Goal: Task Accomplishment & Management: Manage account settings

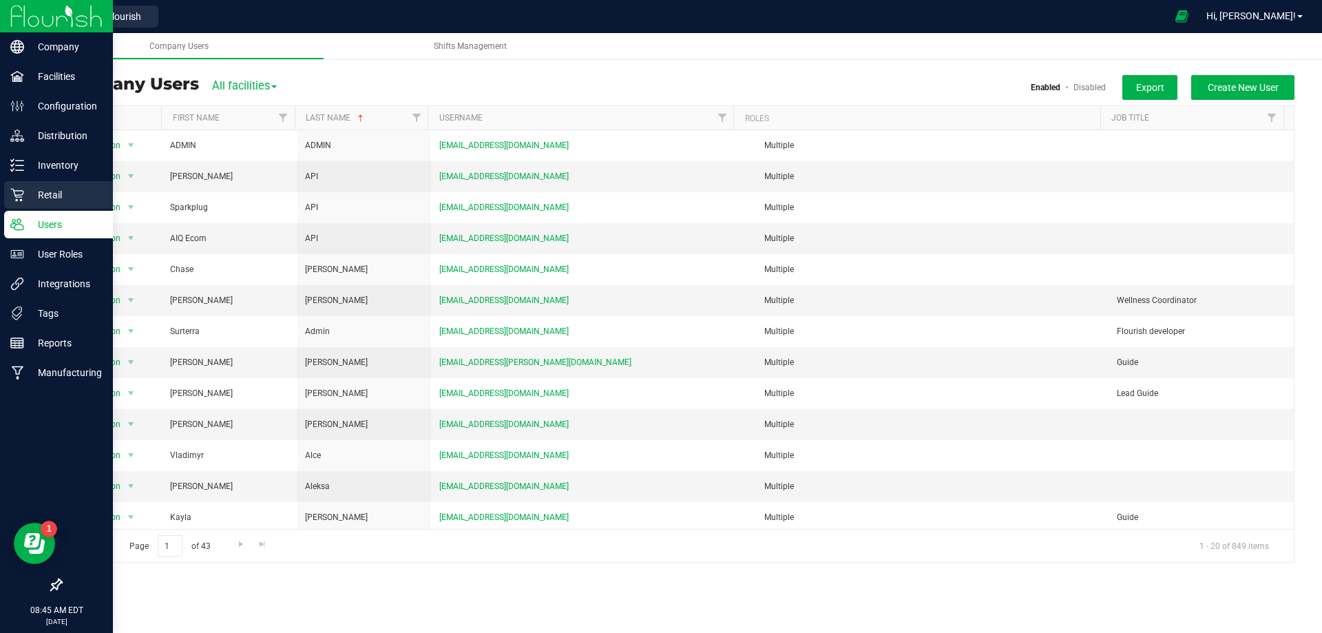
click at [45, 182] on div "Retail" at bounding box center [58, 195] width 109 height 28
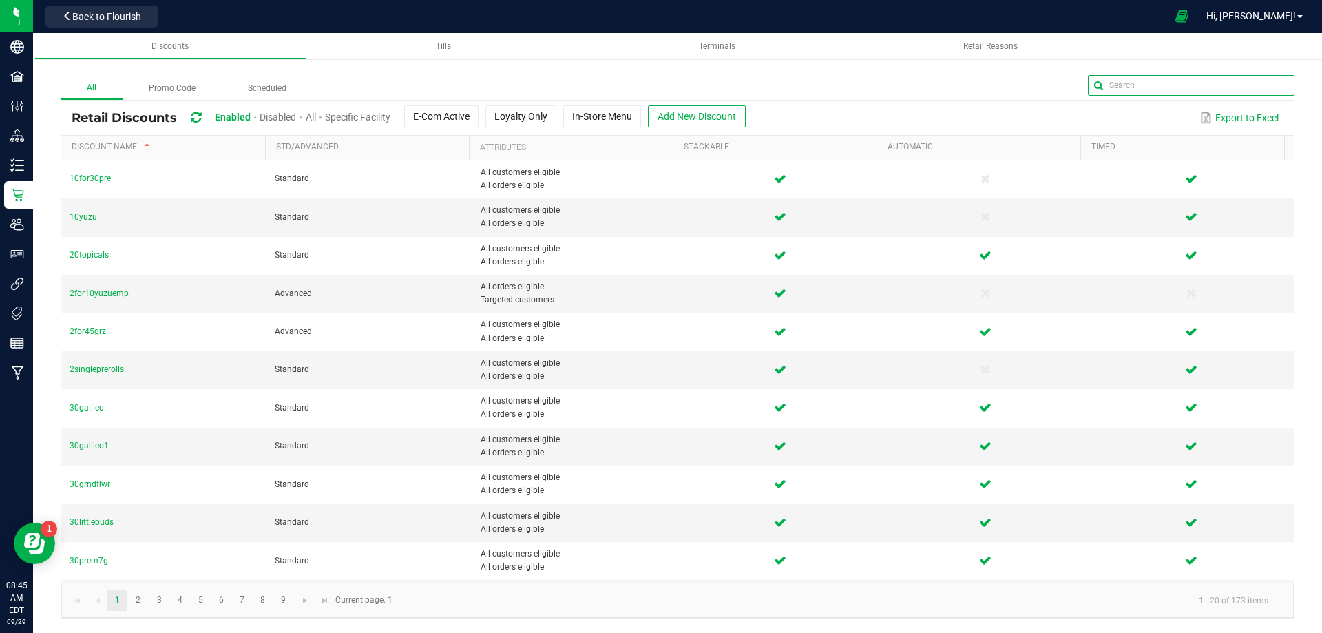
click at [1266, 84] on input "text" at bounding box center [1191, 85] width 207 height 21
type input "dep"
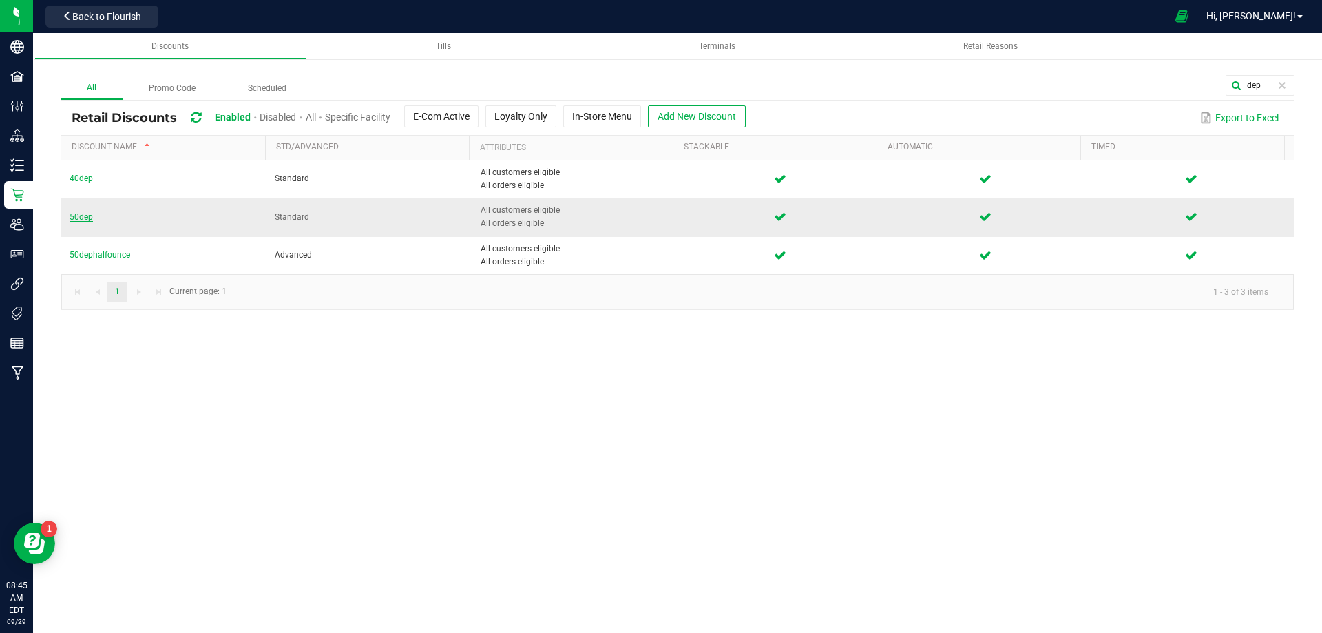
click at [84, 218] on span "50dep" at bounding box center [81, 217] width 23 height 10
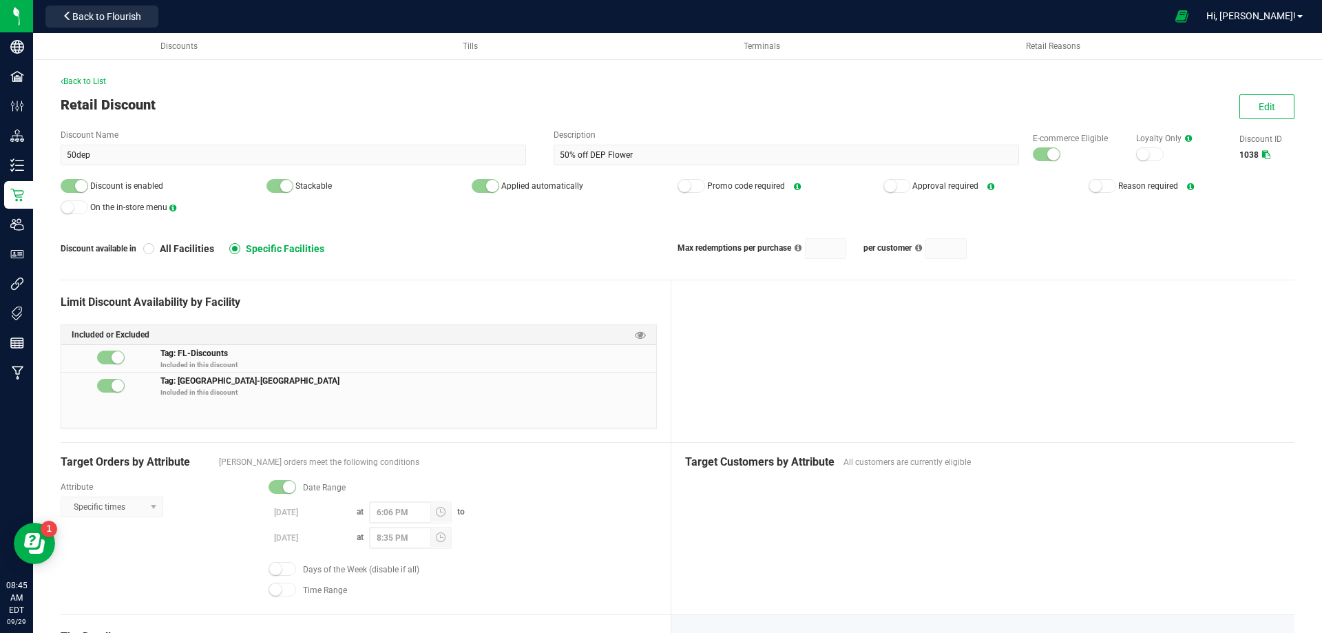
click at [98, 87] on div "Back to List" at bounding box center [678, 81] width 1234 height 12
click at [91, 81] on span "Back to List" at bounding box center [83, 81] width 45 height 10
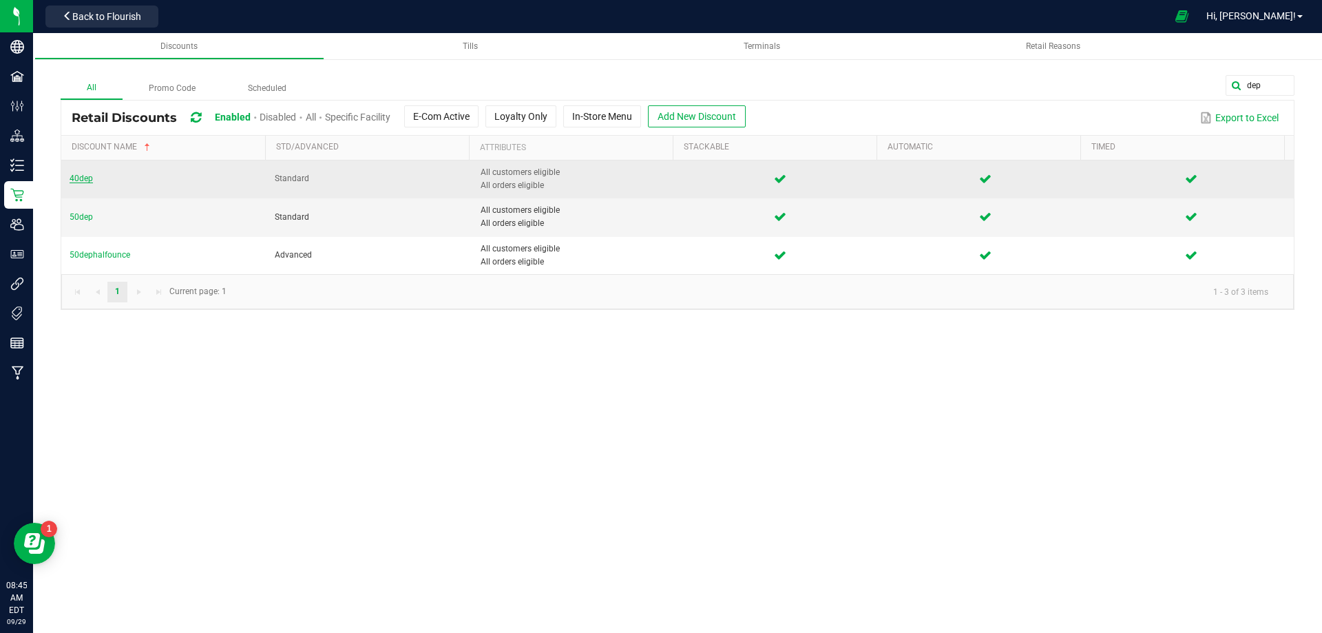
click at [72, 177] on span "40dep" at bounding box center [81, 179] width 23 height 10
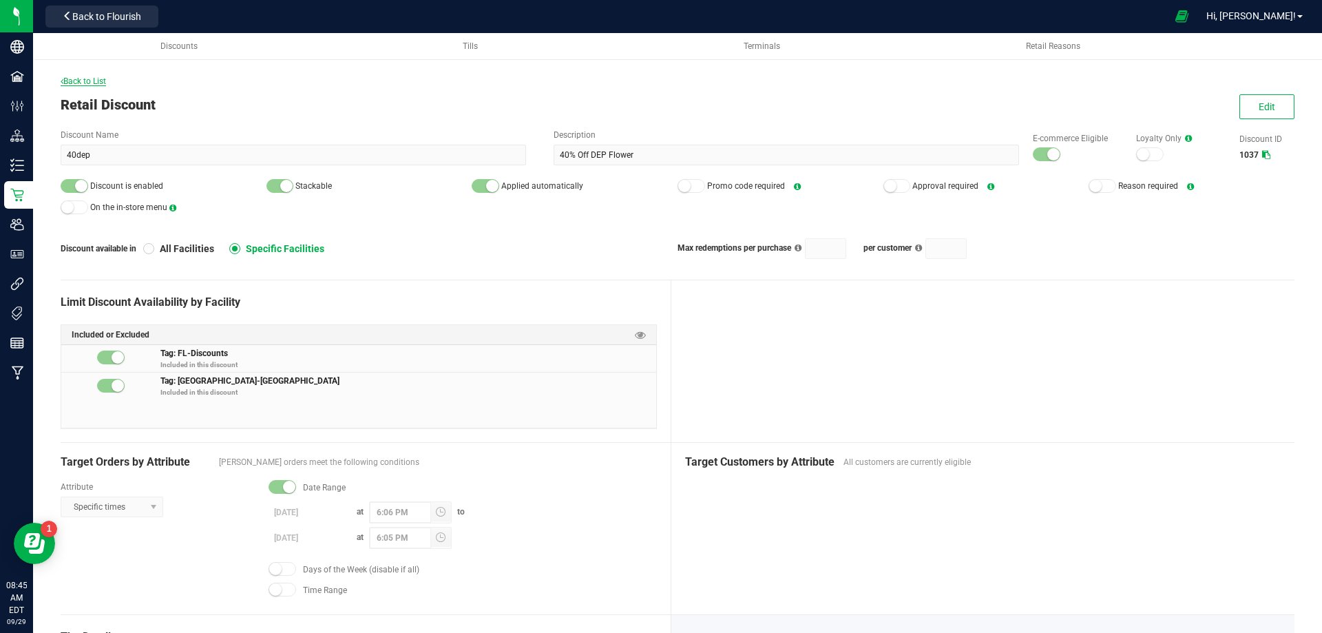
click at [87, 81] on span "Back to List" at bounding box center [83, 81] width 45 height 10
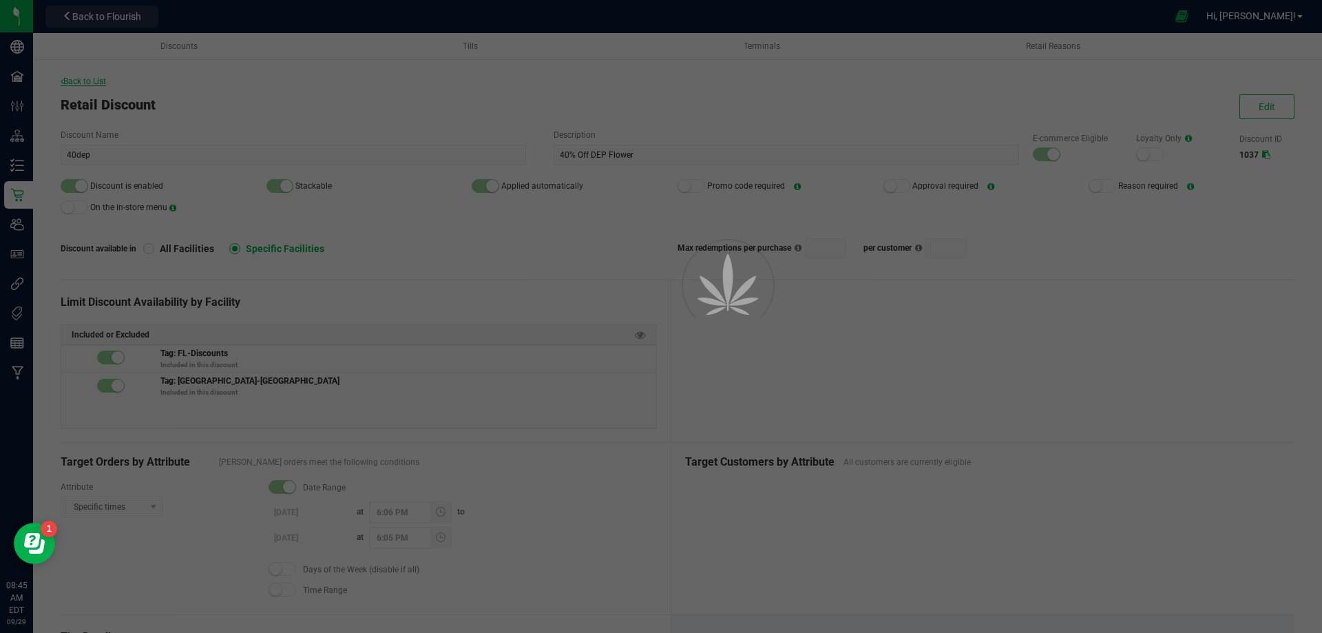
click at [87, 81] on div at bounding box center [661, 316] width 1322 height 633
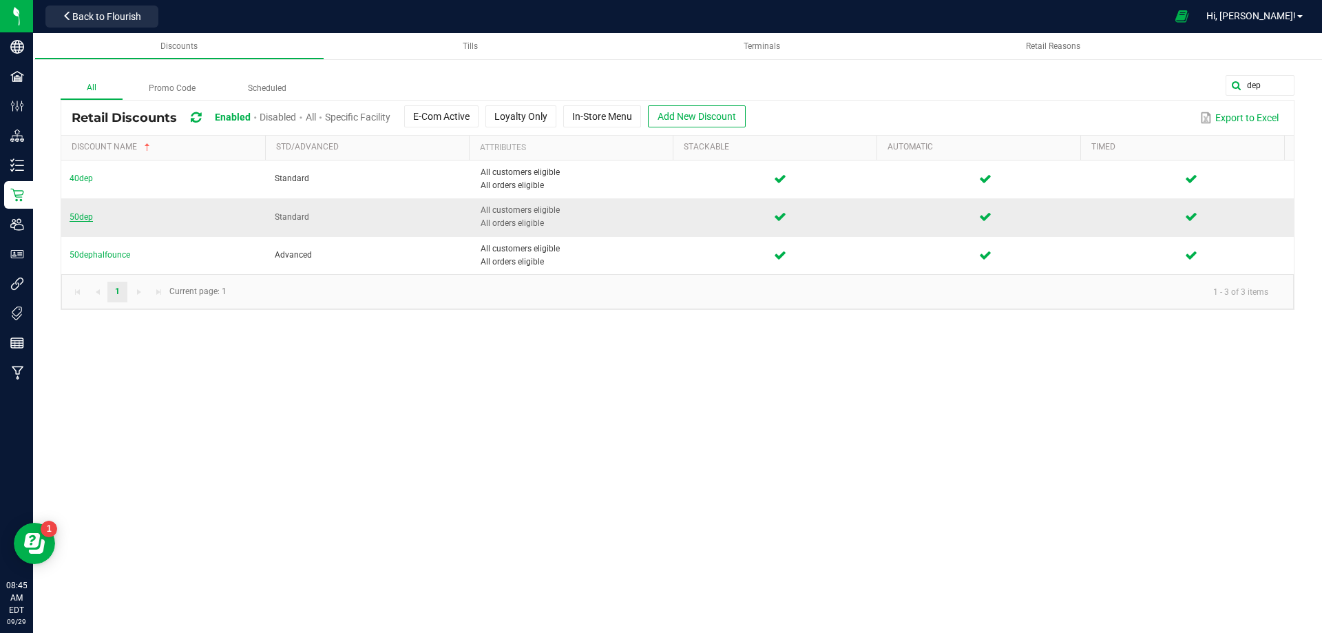
click at [82, 219] on span "50dep" at bounding box center [81, 217] width 23 height 10
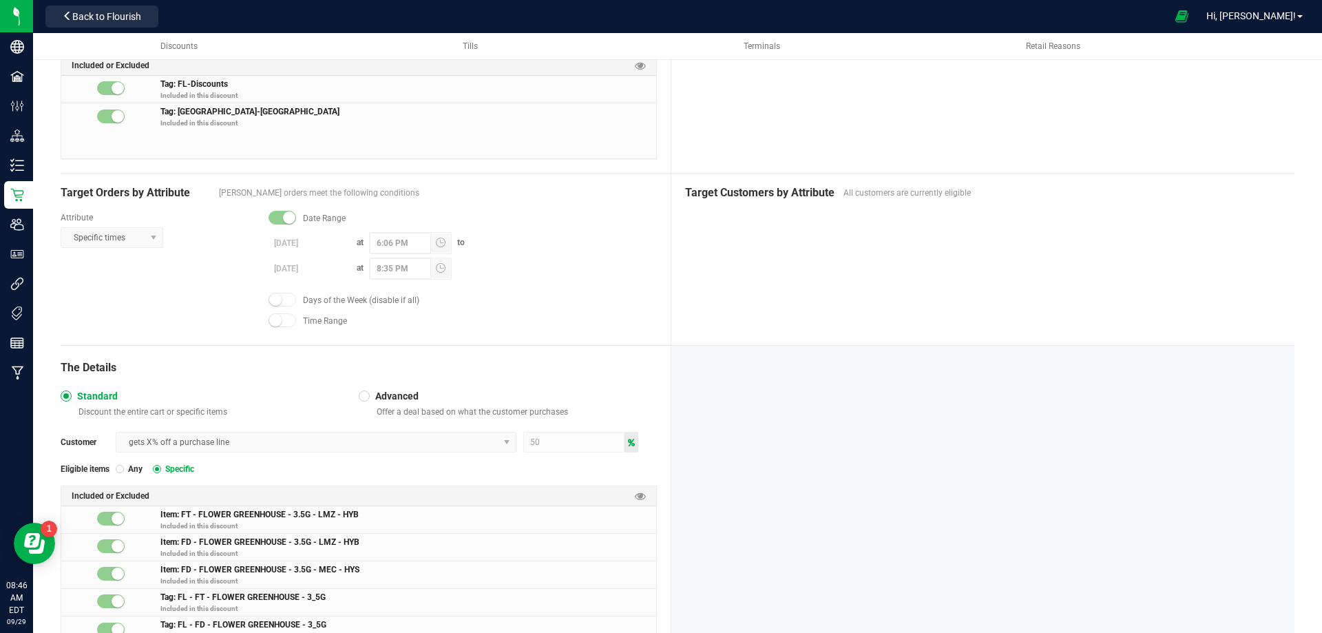
scroll to position [330, 0]
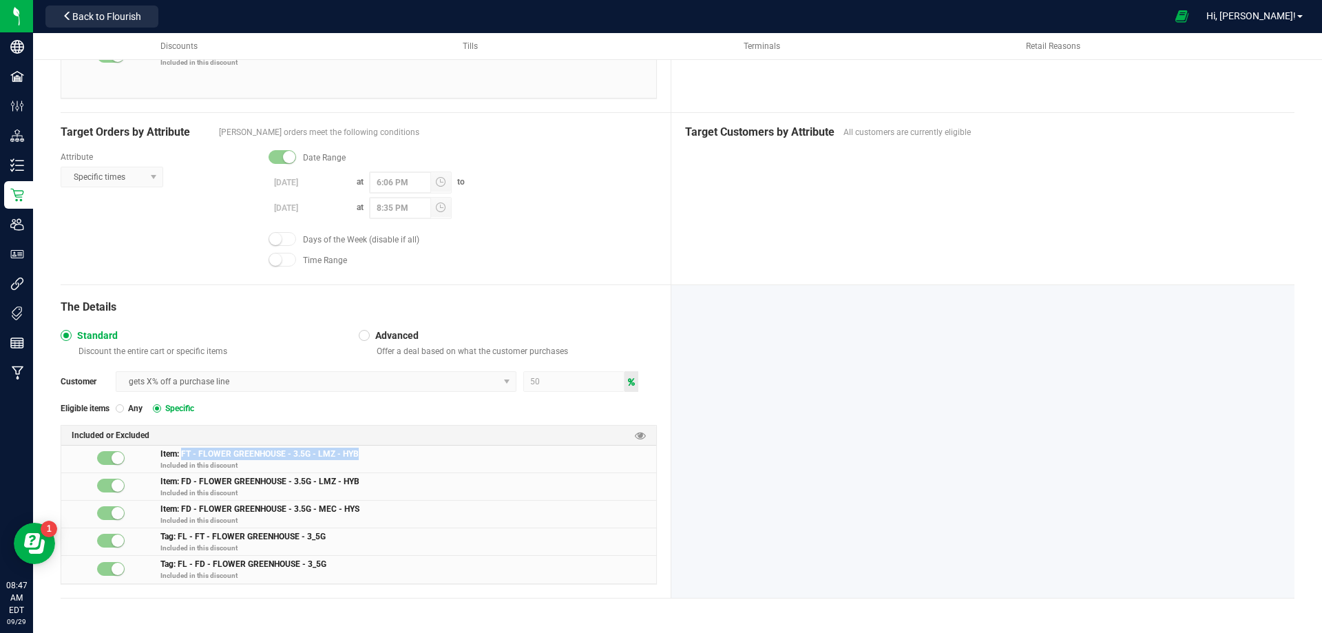
drag, startPoint x: 181, startPoint y: 454, endPoint x: 383, endPoint y: 446, distance: 201.9
click at [383, 446] on div "Item: FT - FLOWER GREENHOUSE - 3.5G - LMZ - HYB Included in this discount" at bounding box center [358, 460] width 595 height 28
copy span "FT - FLOWER GREENHOUSE - 3.5G - LMZ - HYB"
click at [348, 471] on span "Item: FT - FLOWER GREENHOUSE - 3.5G - LMZ - HYB Included in this discount" at bounding box center [408, 461] width 496 height 27
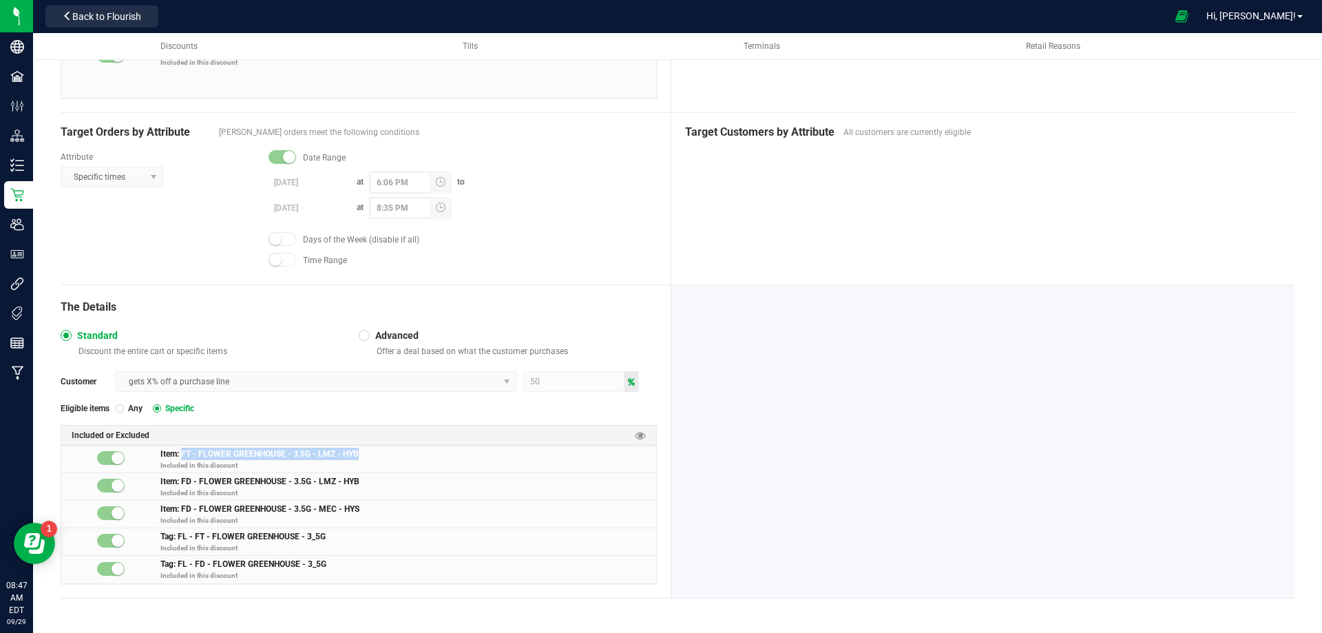
drag, startPoint x: 182, startPoint y: 454, endPoint x: 368, endPoint y: 454, distance: 185.2
click at [368, 454] on span "Item: FT - FLOWER GREENHOUSE - 3.5G - LMZ - HYB Included in this discount" at bounding box center [408, 461] width 496 height 27
copy span "FT - FLOWER GREENHOUSE - 3.5G - LMZ - HYB"
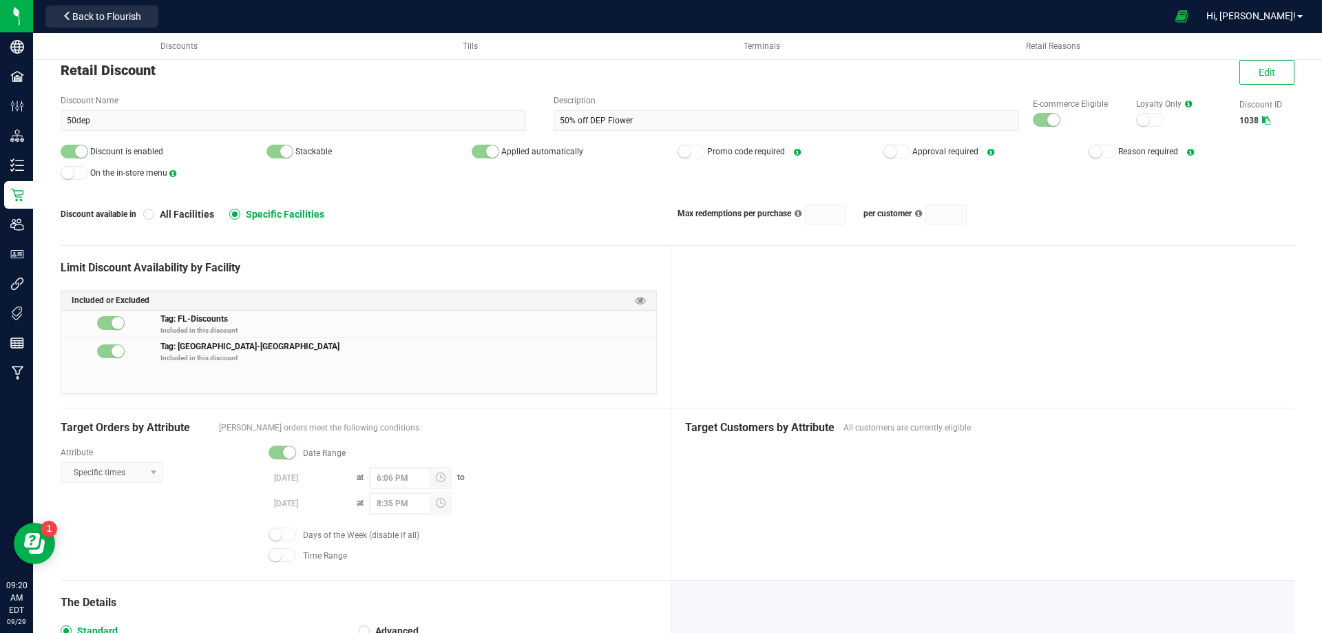
scroll to position [0, 0]
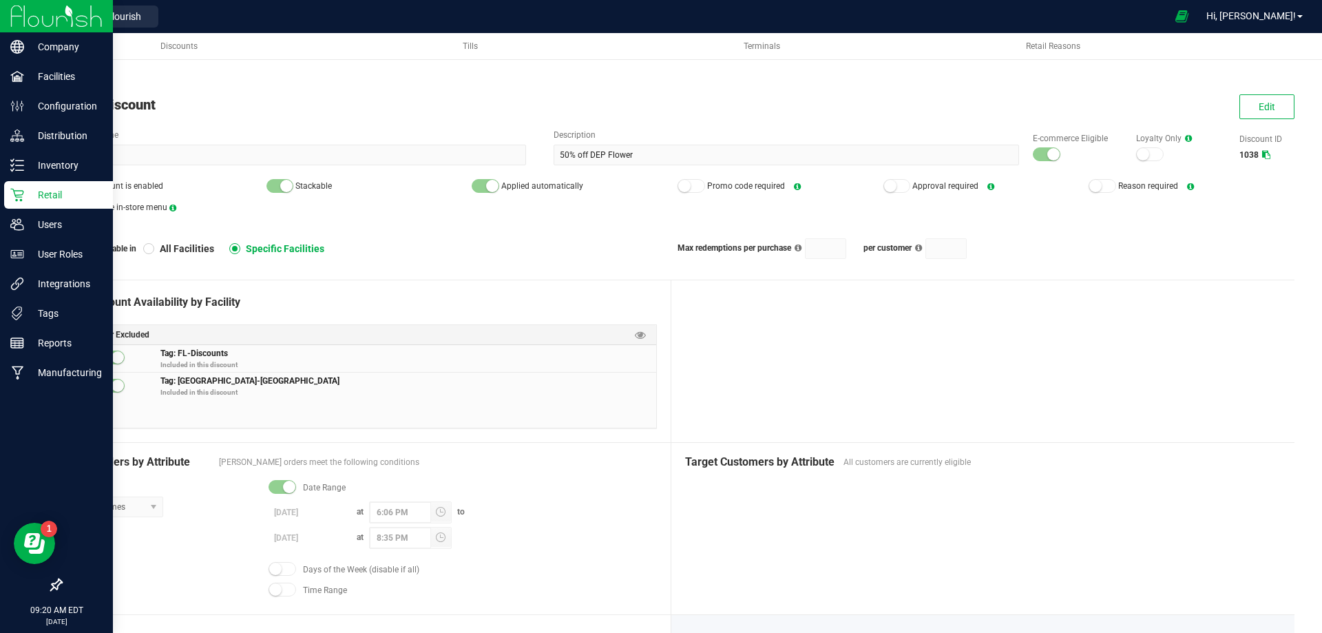
click at [64, 192] on p "Retail" at bounding box center [65, 195] width 83 height 17
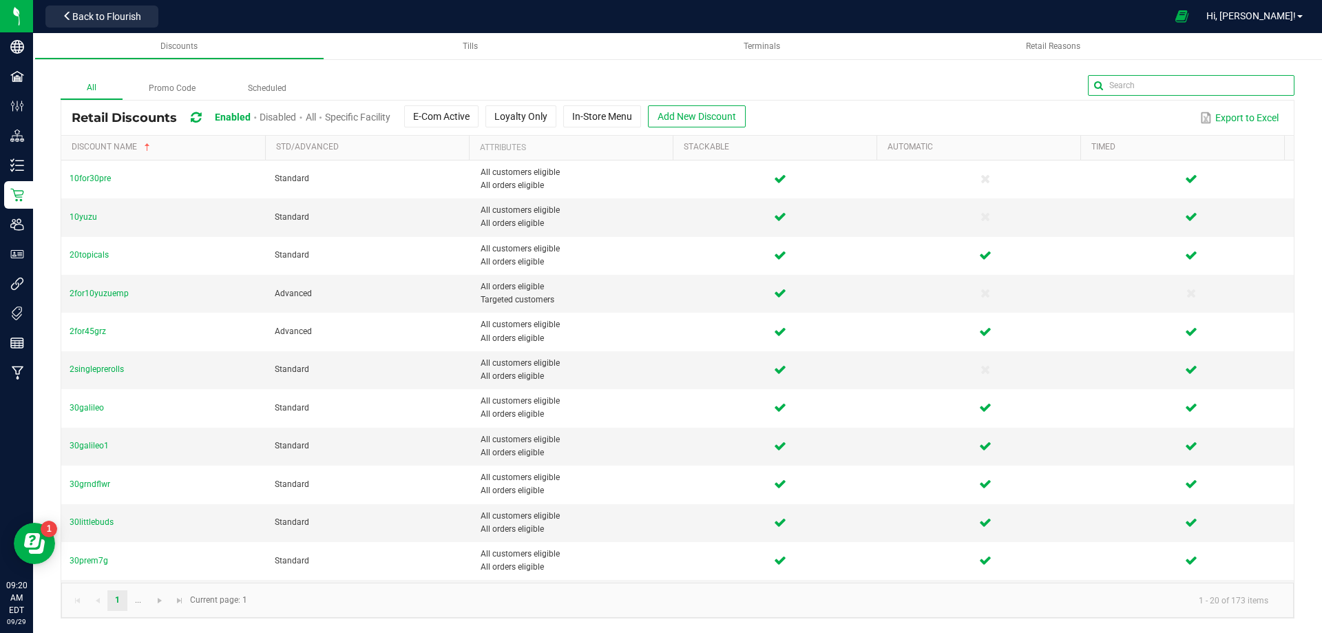
click at [1257, 88] on input "text" at bounding box center [1191, 85] width 207 height 21
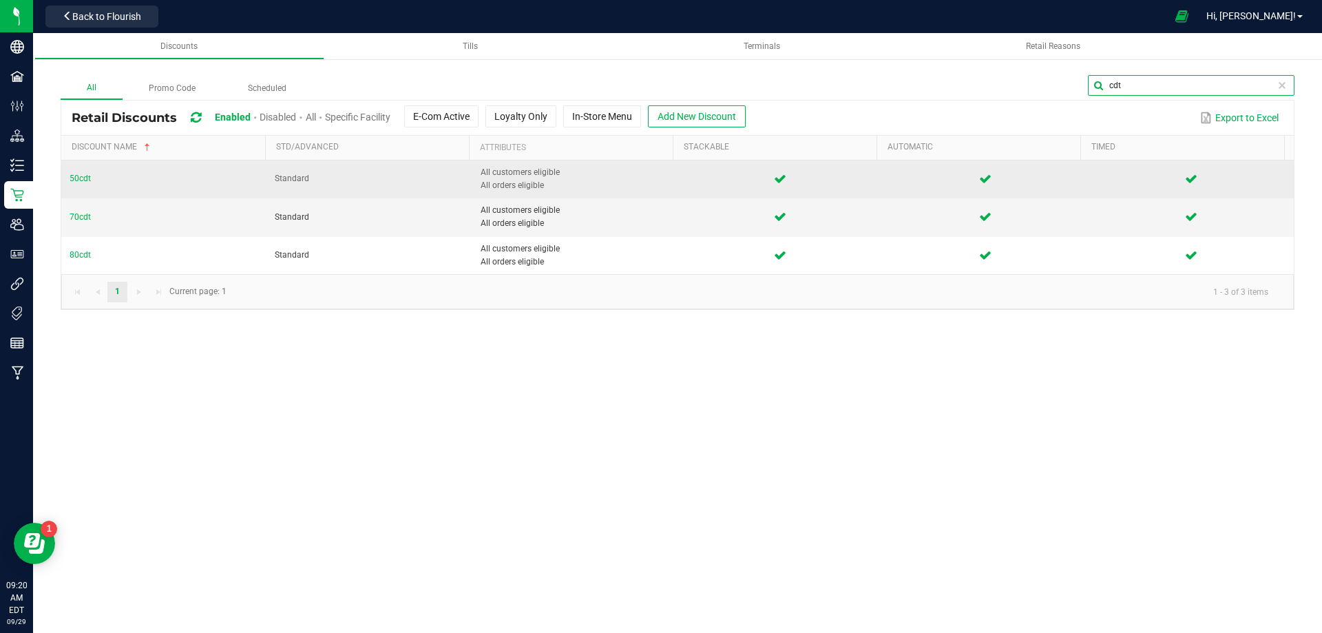
type input "cdt"
click at [69, 180] on td "50cdt" at bounding box center [163, 179] width 205 height 38
click at [82, 175] on span "50cdt" at bounding box center [80, 179] width 21 height 10
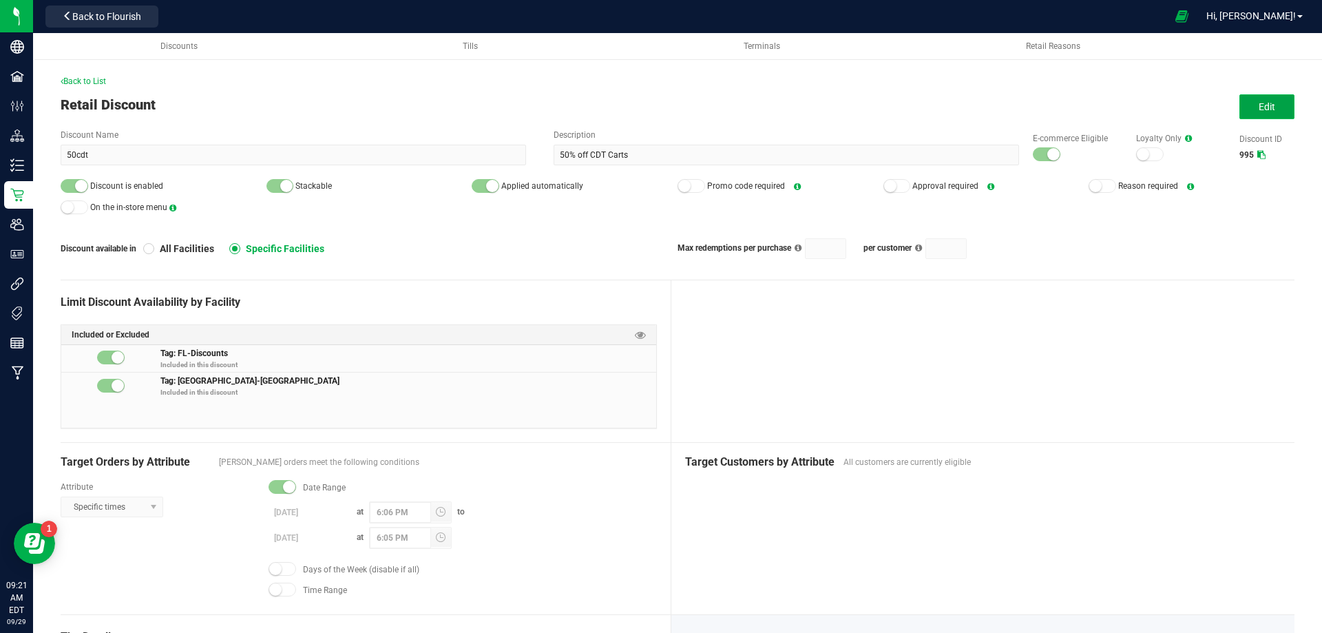
click at [1275, 105] on button "Edit" at bounding box center [1266, 106] width 55 height 25
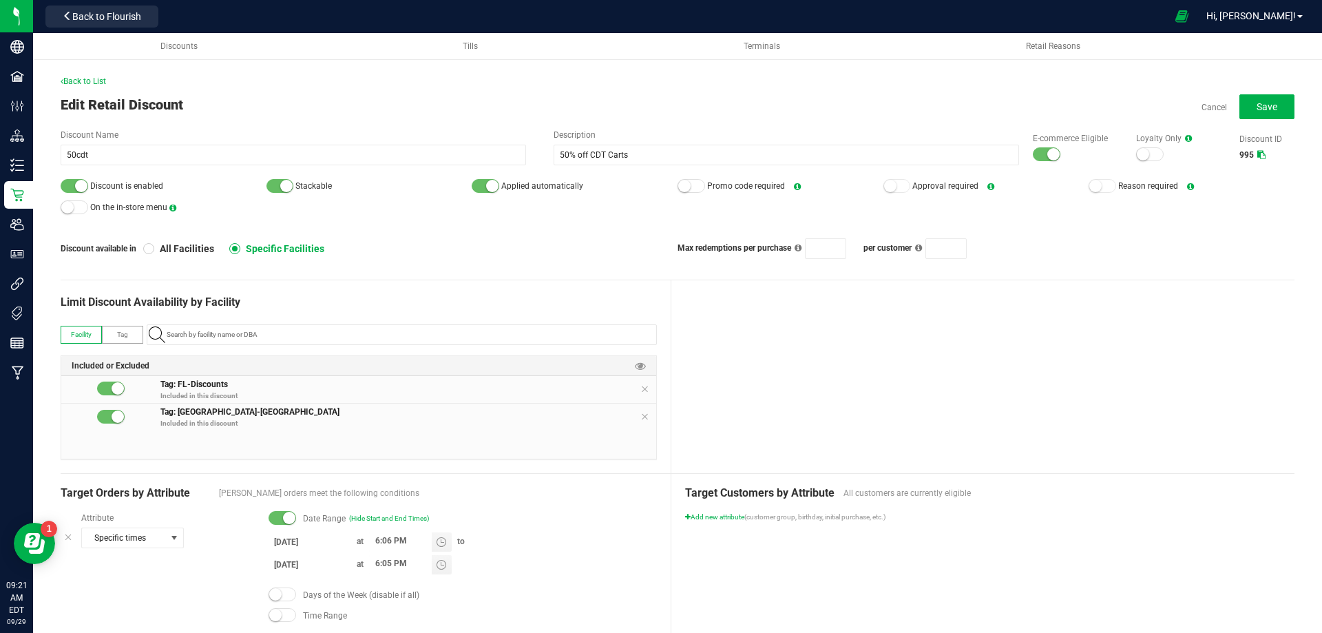
click at [295, 539] on input "9/21/2025" at bounding box center [310, 541] width 83 height 17
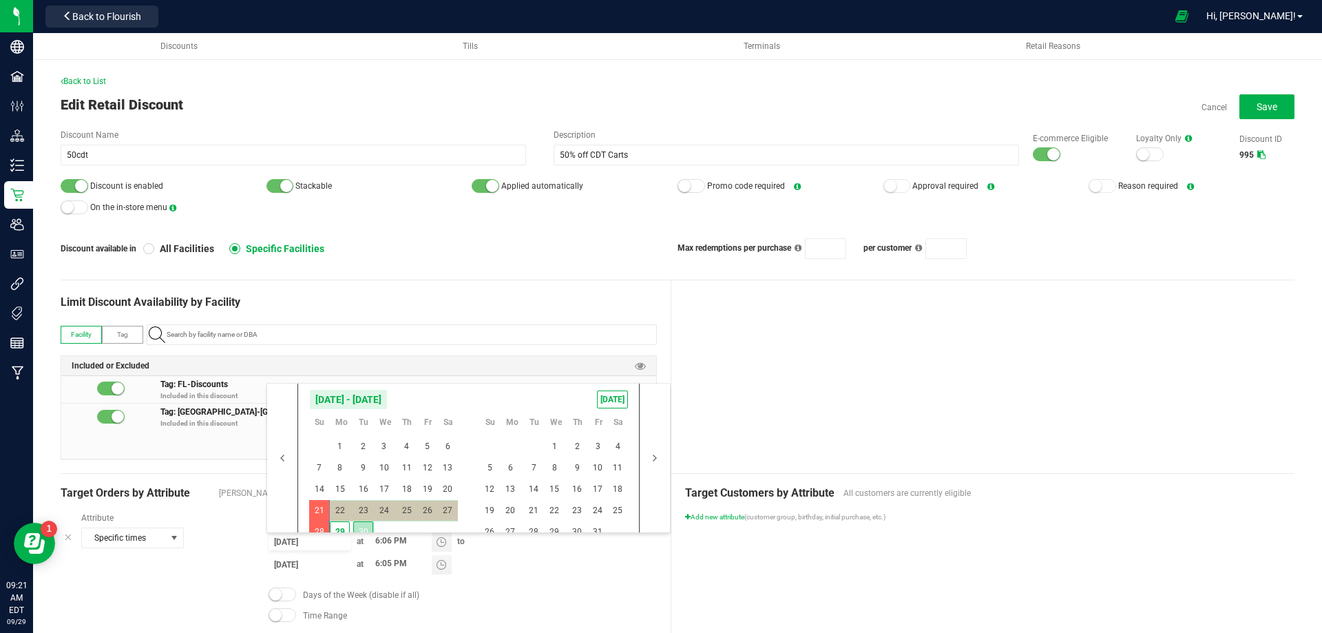
click at [365, 530] on span "30" at bounding box center [363, 531] width 20 height 21
type input "[DATE]"
click at [589, 521] on span "31" at bounding box center [598, 531] width 20 height 21
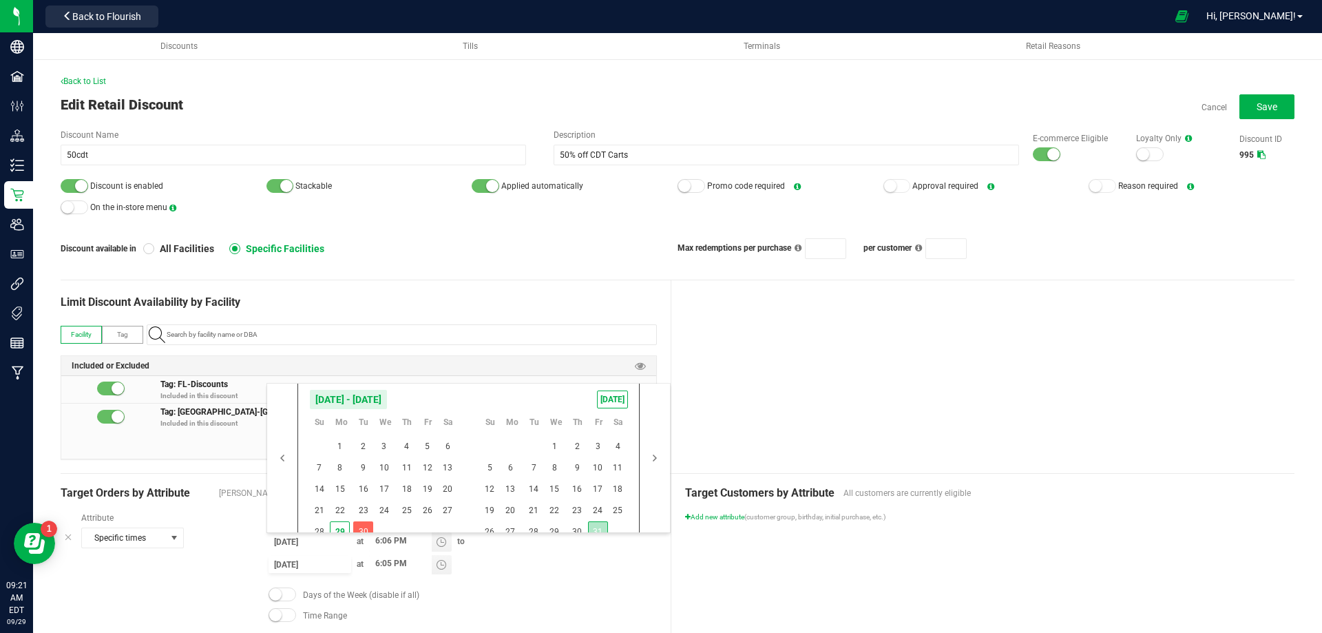
click at [589, 521] on span "31" at bounding box center [598, 531] width 20 height 21
type input "10/31/2025"
click at [343, 524] on span "29" at bounding box center [340, 531] width 20 height 21
type input "9/29/2025"
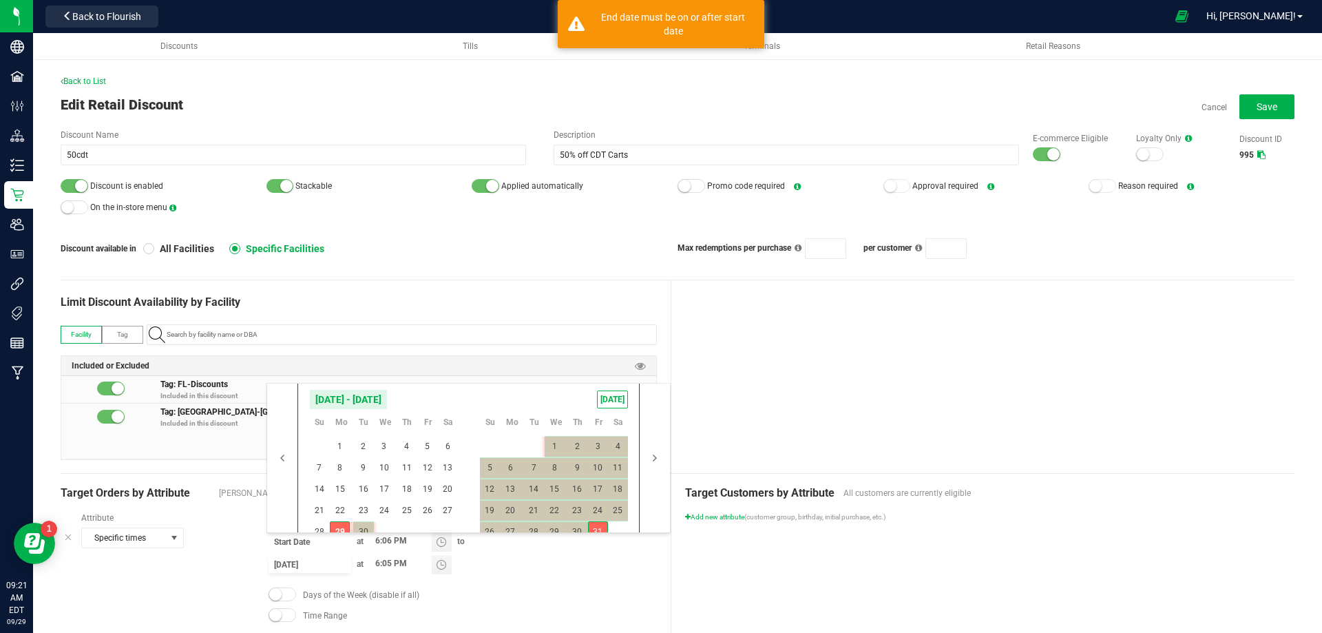
click at [589, 527] on span "31" at bounding box center [598, 531] width 20 height 21
type input "9/29/2025"
type input "10/31/2025"
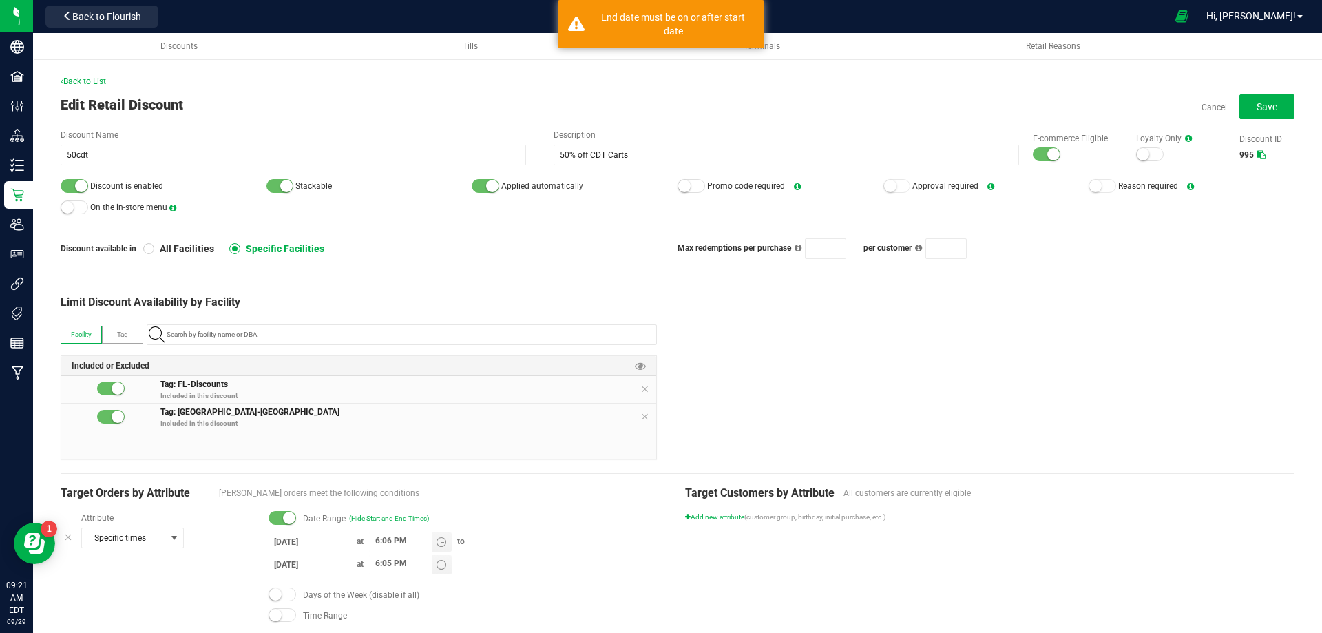
click at [727, 363] on div at bounding box center [983, 376] width 624 height 193
click at [302, 561] on input "10/31/2025" at bounding box center [310, 564] width 83 height 17
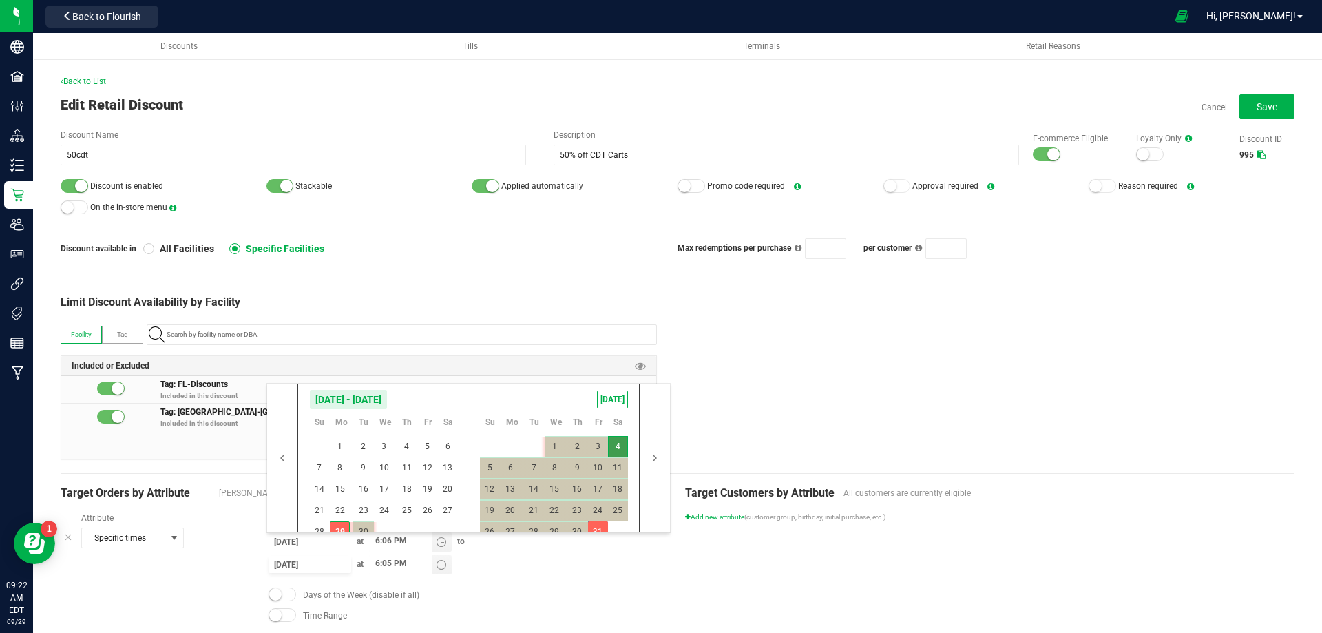
click at [770, 395] on div at bounding box center [983, 376] width 624 height 193
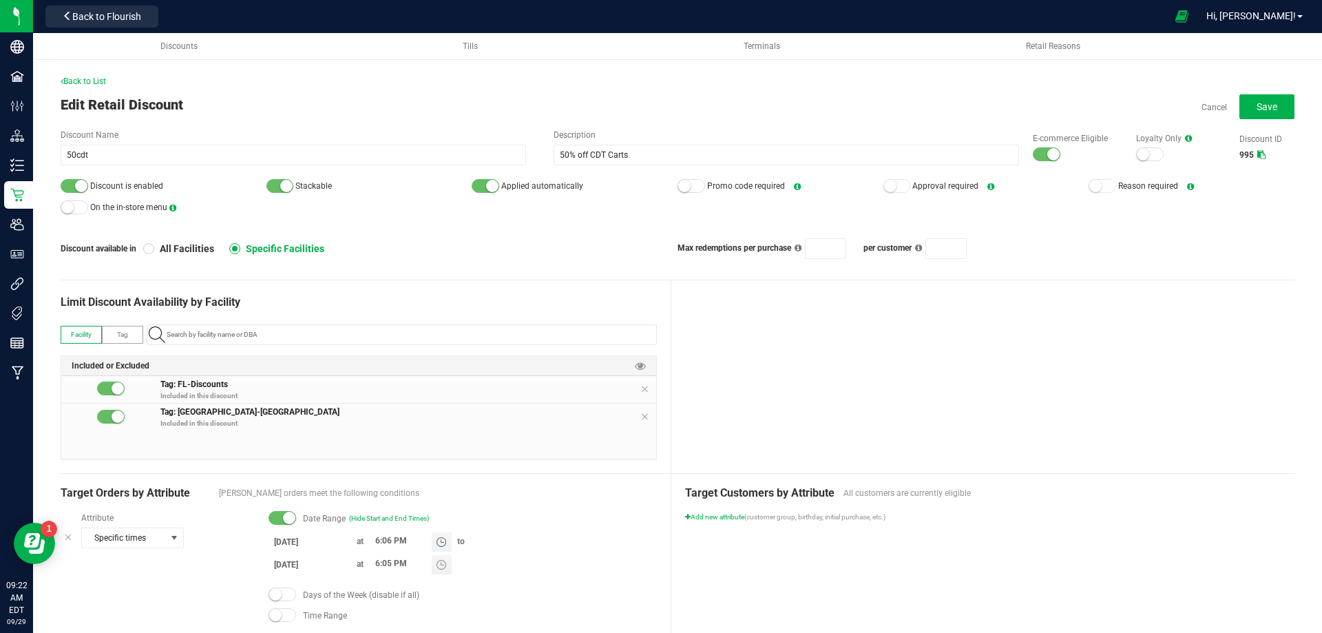
click at [378, 539] on input "6:06 PM" at bounding box center [400, 540] width 63 height 17
type input "8:36 PM"
click at [693, 388] on div at bounding box center [983, 376] width 624 height 193
click at [378, 561] on input "6:05 PM" at bounding box center [400, 563] width 63 height 17
type input "8:35 PM"
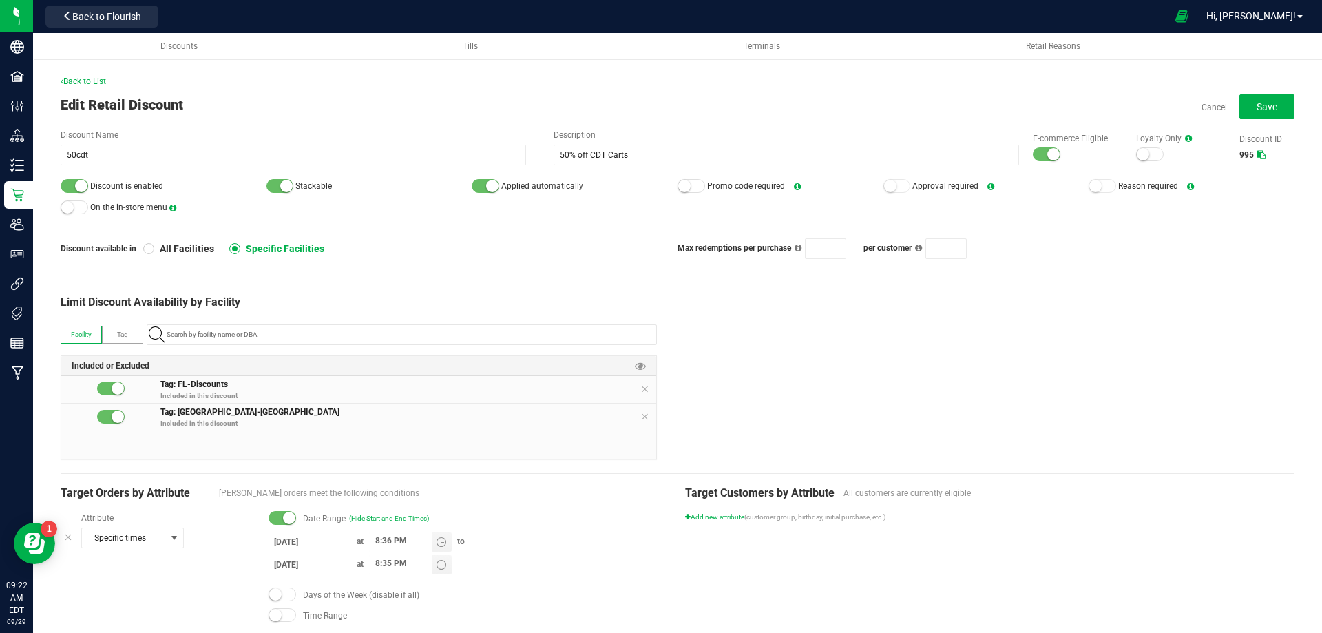
click at [816, 304] on div at bounding box center [983, 376] width 624 height 193
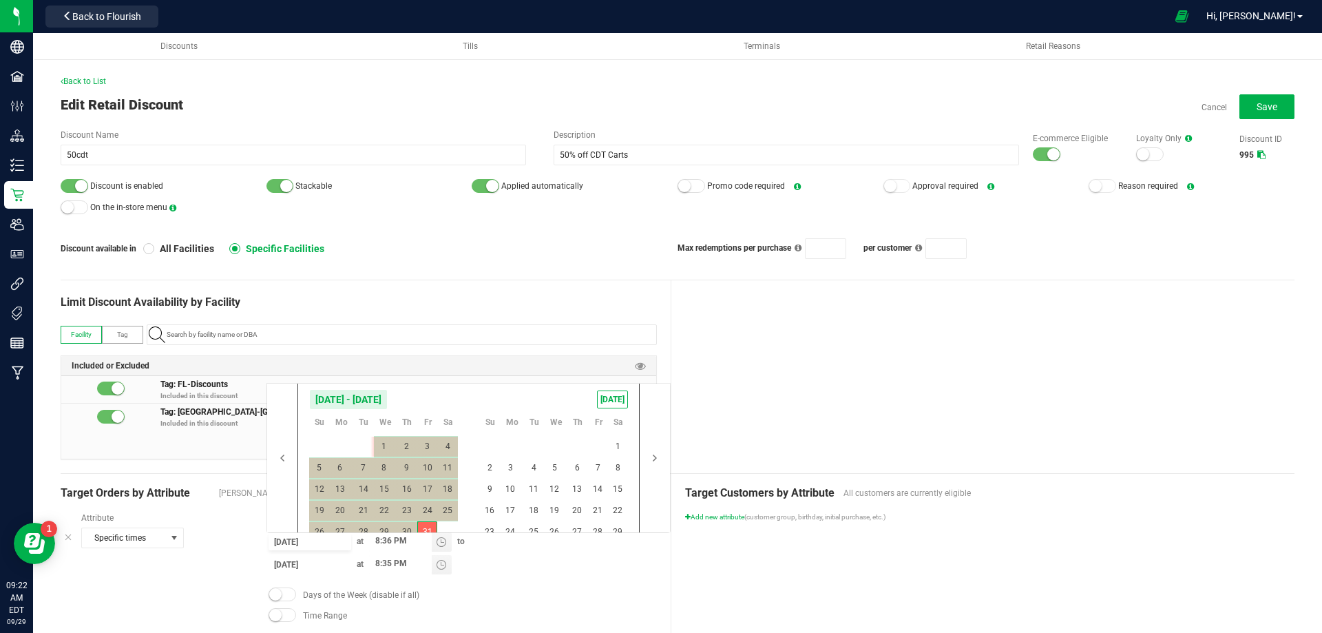
click at [273, 546] on input "9/29/2025" at bounding box center [310, 541] width 83 height 17
click at [412, 525] on span "30" at bounding box center [407, 531] width 20 height 21
type input "10/30/2025"
click at [412, 525] on span "30" at bounding box center [407, 531] width 20 height 21
type input "10/30/2025"
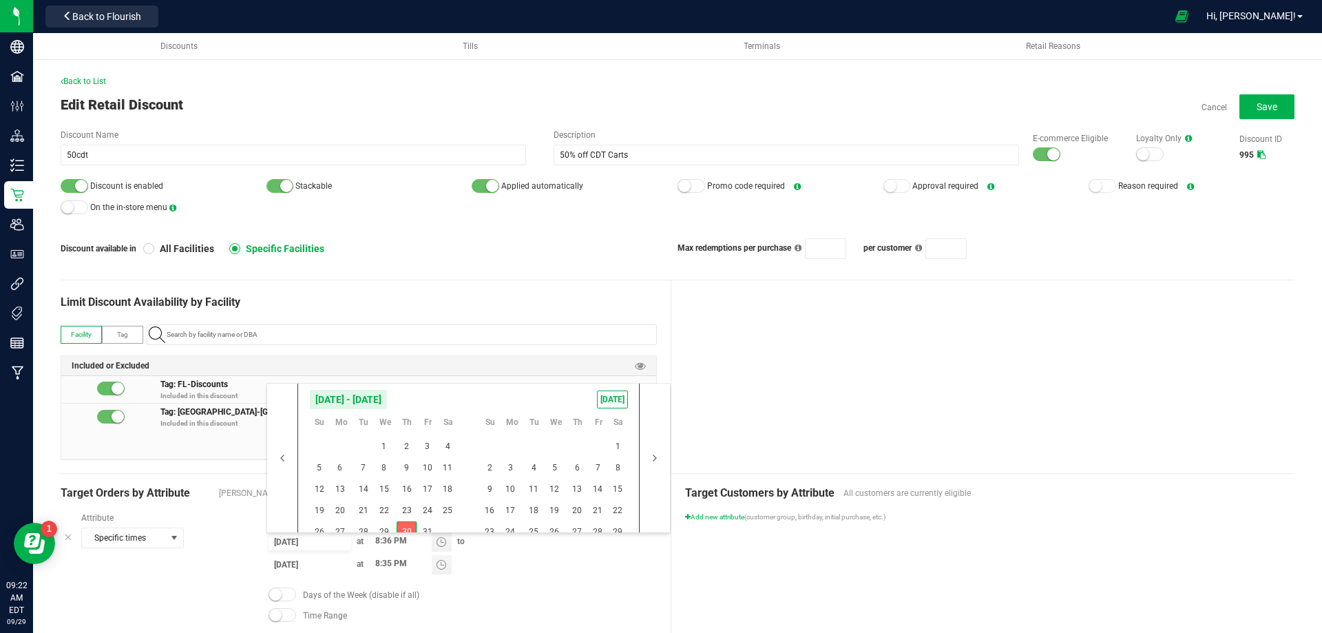
click at [412, 525] on span "30" at bounding box center [407, 531] width 20 height 21
click at [409, 530] on span "30" at bounding box center [407, 531] width 20 height 21
click at [406, 521] on span "30" at bounding box center [407, 531] width 20 height 21
click at [415, 526] on span "30" at bounding box center [407, 531] width 20 height 21
click at [422, 526] on span "31" at bounding box center [427, 531] width 20 height 21
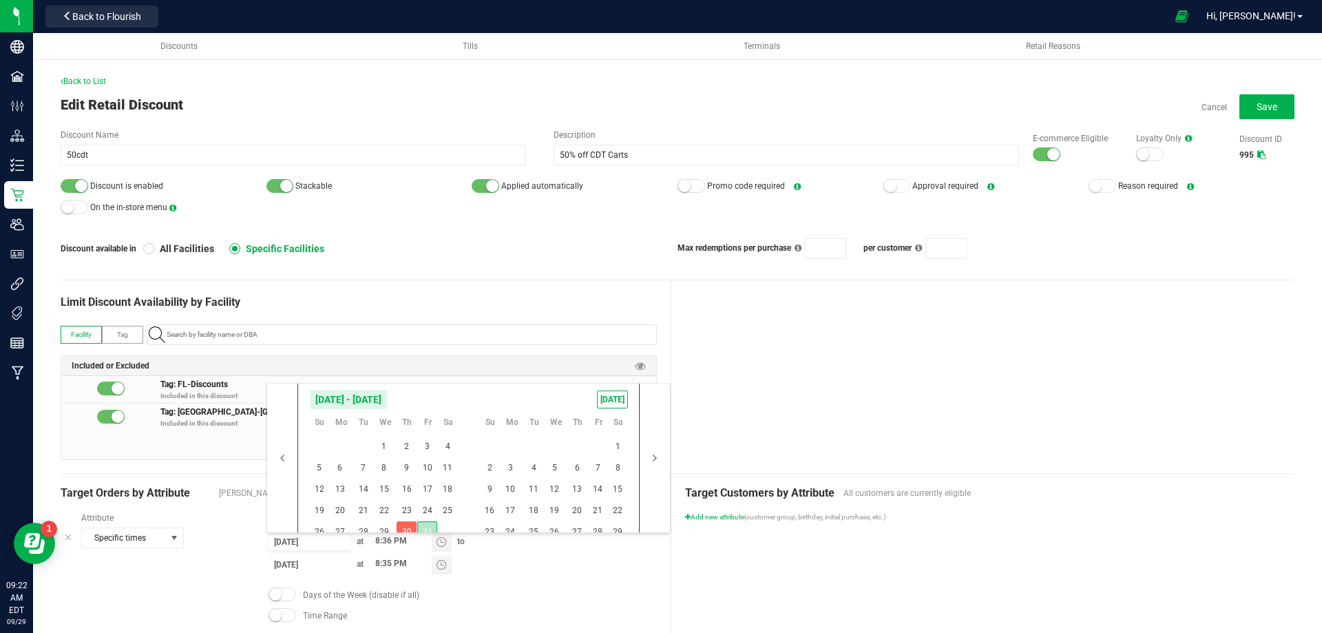
type input "10/31/2025"
click at [408, 525] on span "30" at bounding box center [407, 531] width 20 height 21
click at [618, 528] on span "29" at bounding box center [618, 531] width 20 height 21
type input "11/29/2025"
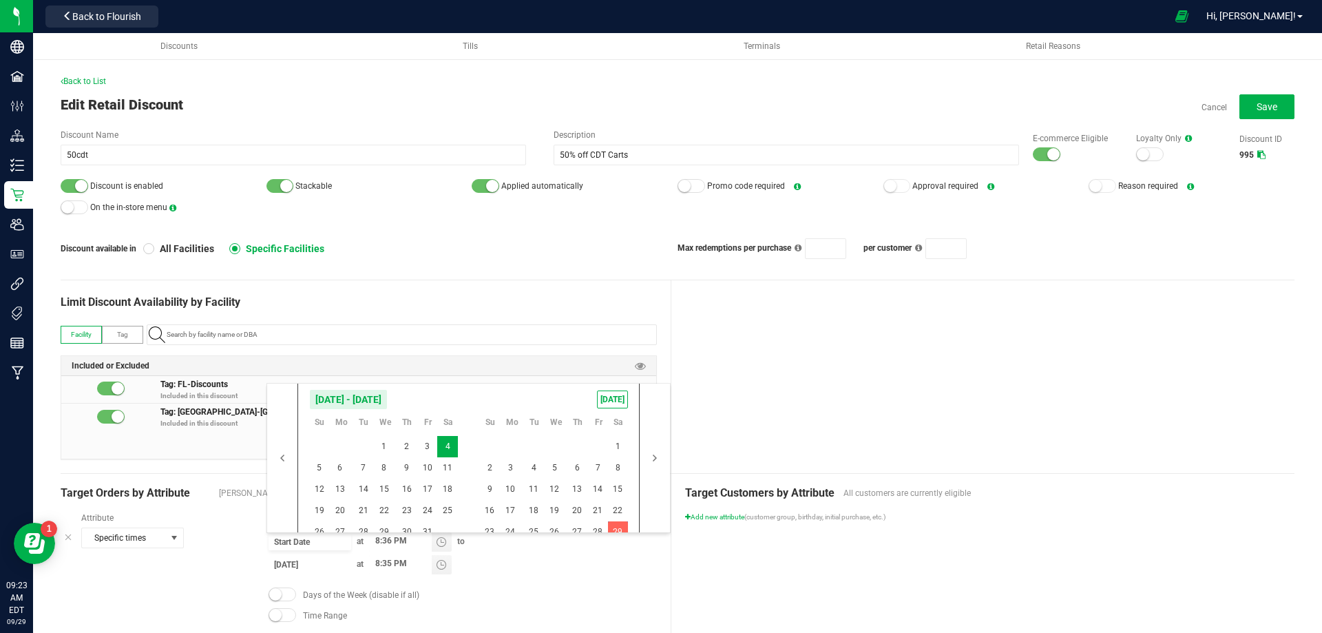
click at [746, 362] on div at bounding box center [983, 376] width 624 height 193
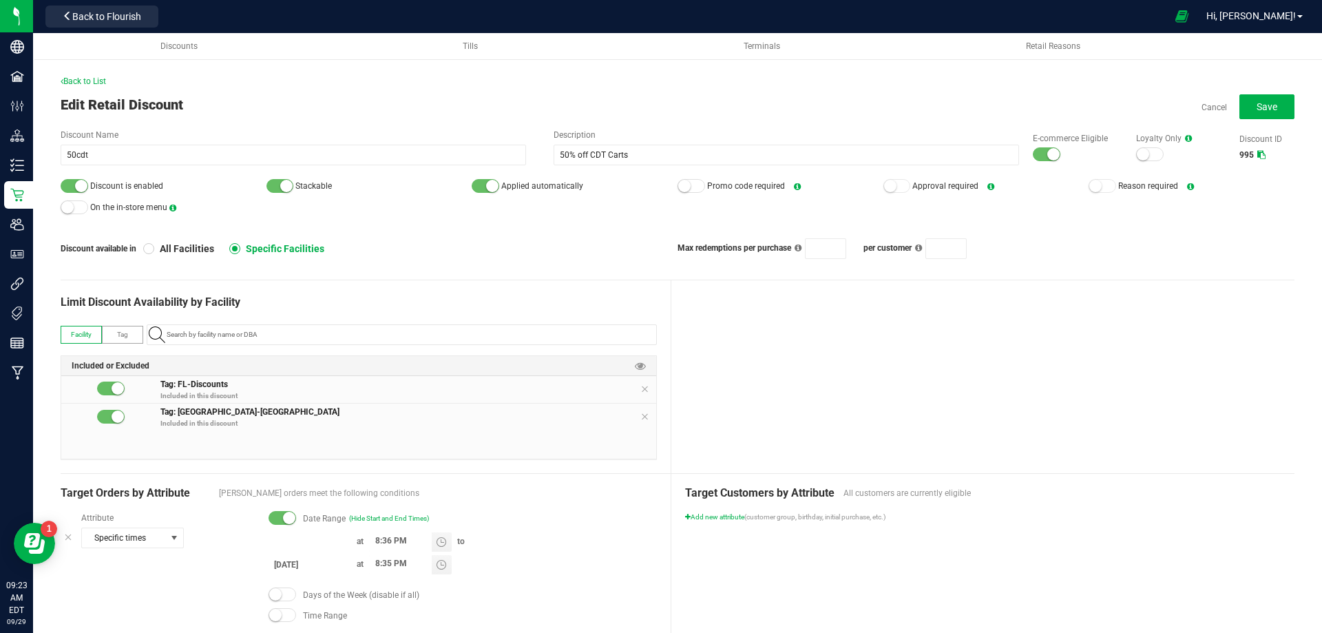
click at [293, 542] on input at bounding box center [310, 541] width 83 height 17
type input "month/day/year"
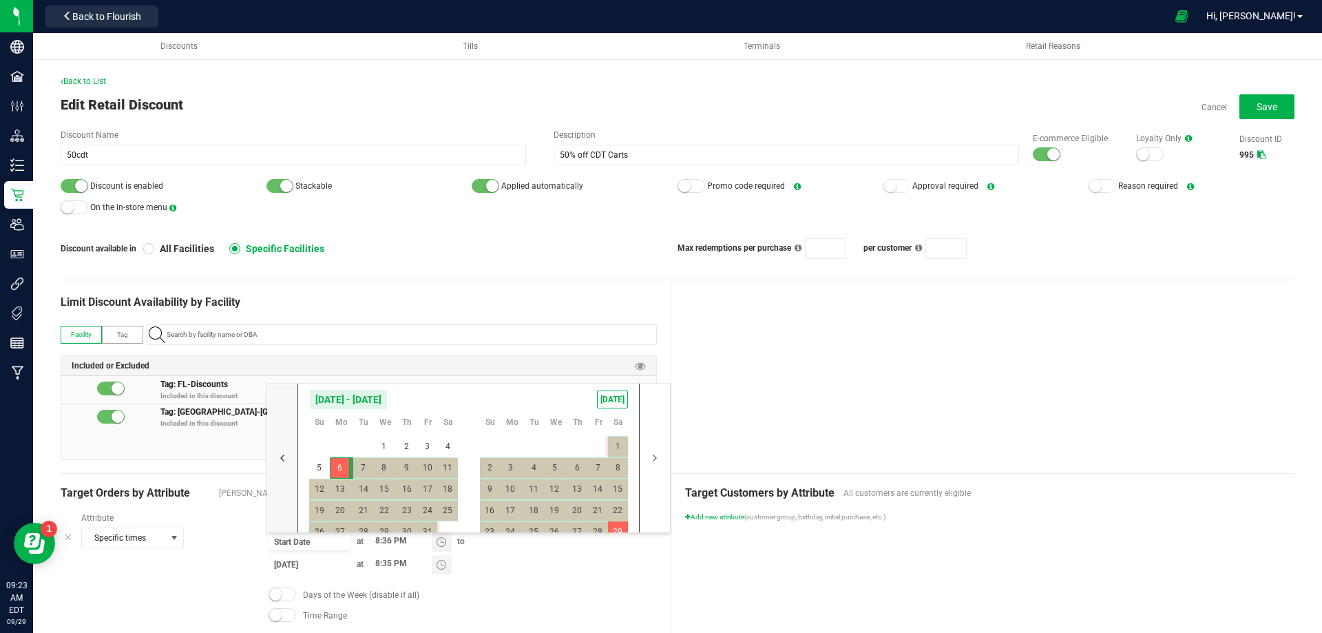
click at [288, 457] on button "button" at bounding box center [282, 458] width 30 height 149
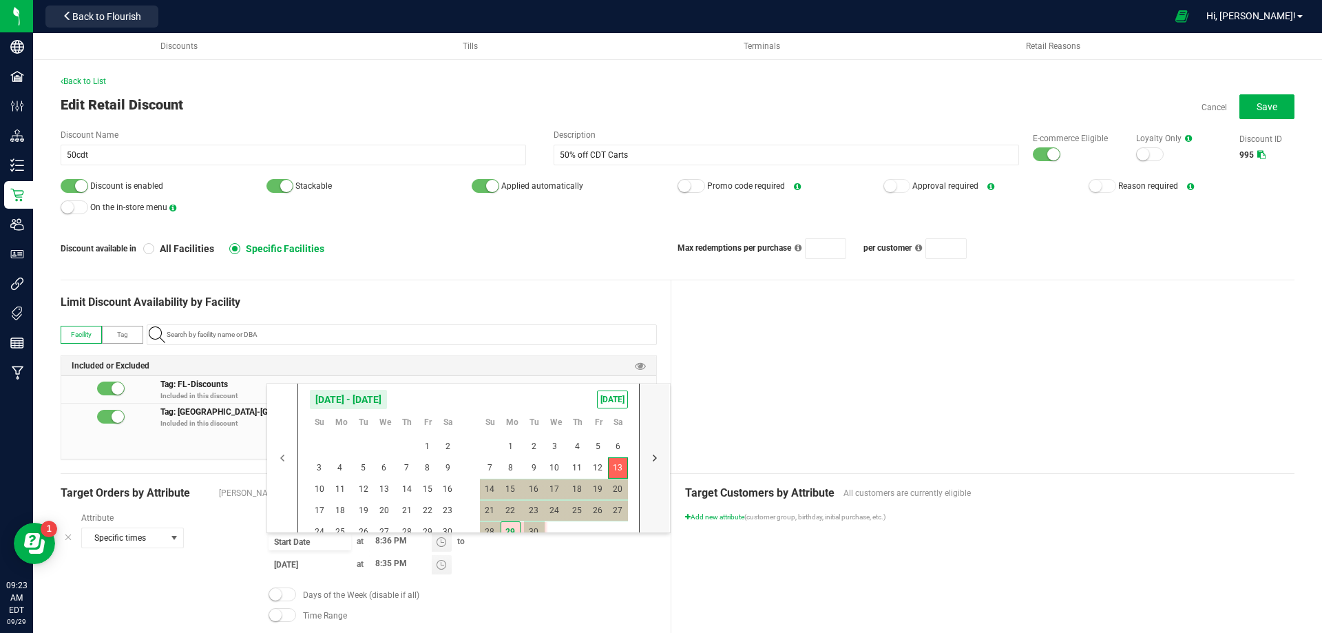
click at [647, 457] on button "button" at bounding box center [655, 458] width 30 height 149
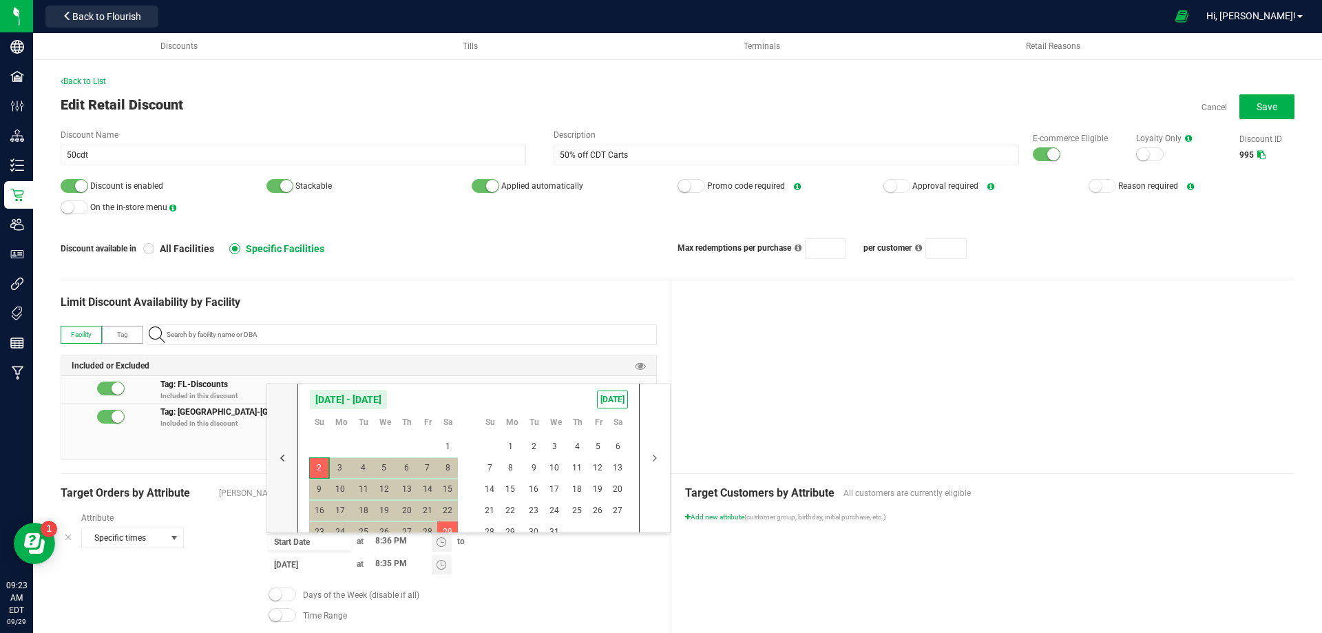
click at [287, 462] on button "button" at bounding box center [282, 458] width 30 height 149
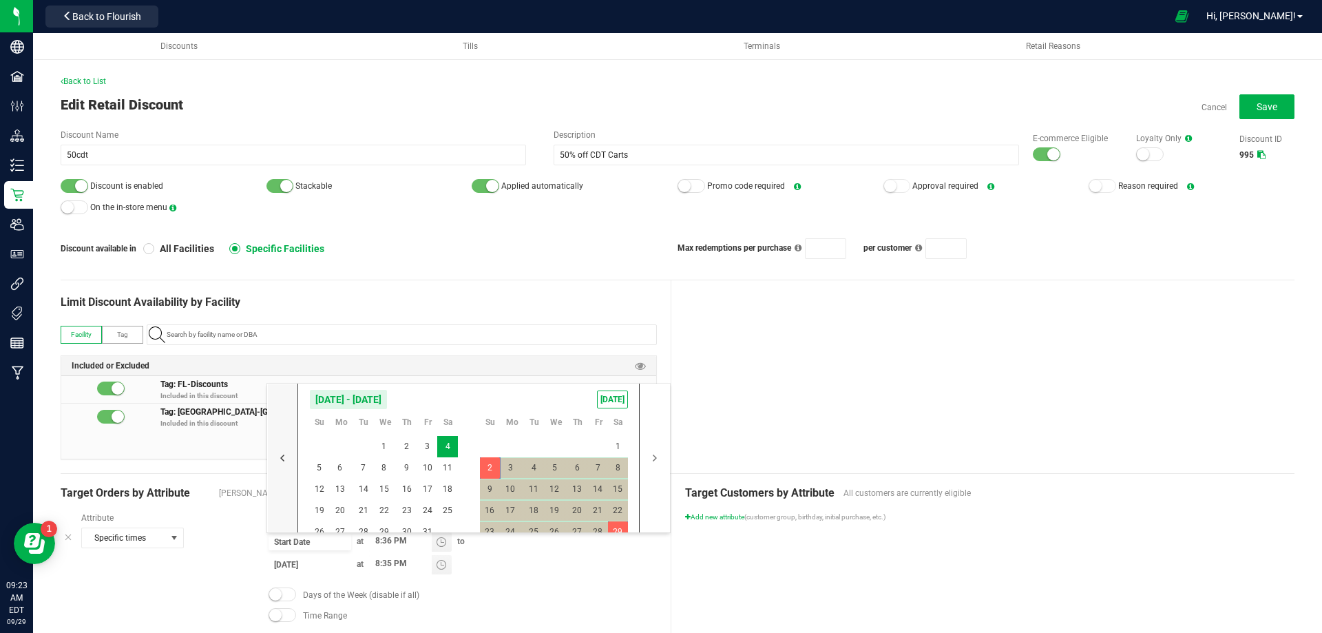
click at [286, 461] on button "button" at bounding box center [282, 458] width 30 height 149
click at [359, 524] on span "30" at bounding box center [363, 531] width 20 height 21
type input "[DATE]"
click at [362, 524] on span "30" at bounding box center [363, 531] width 20 height 21
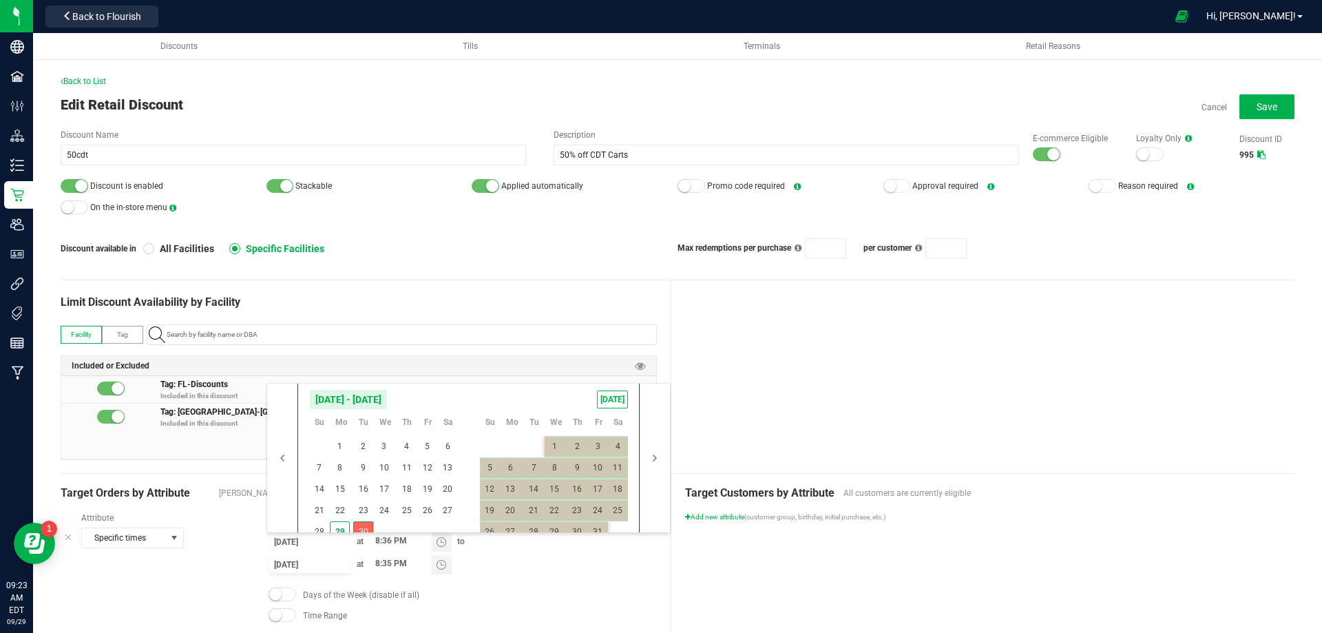
type input "[DATE]"
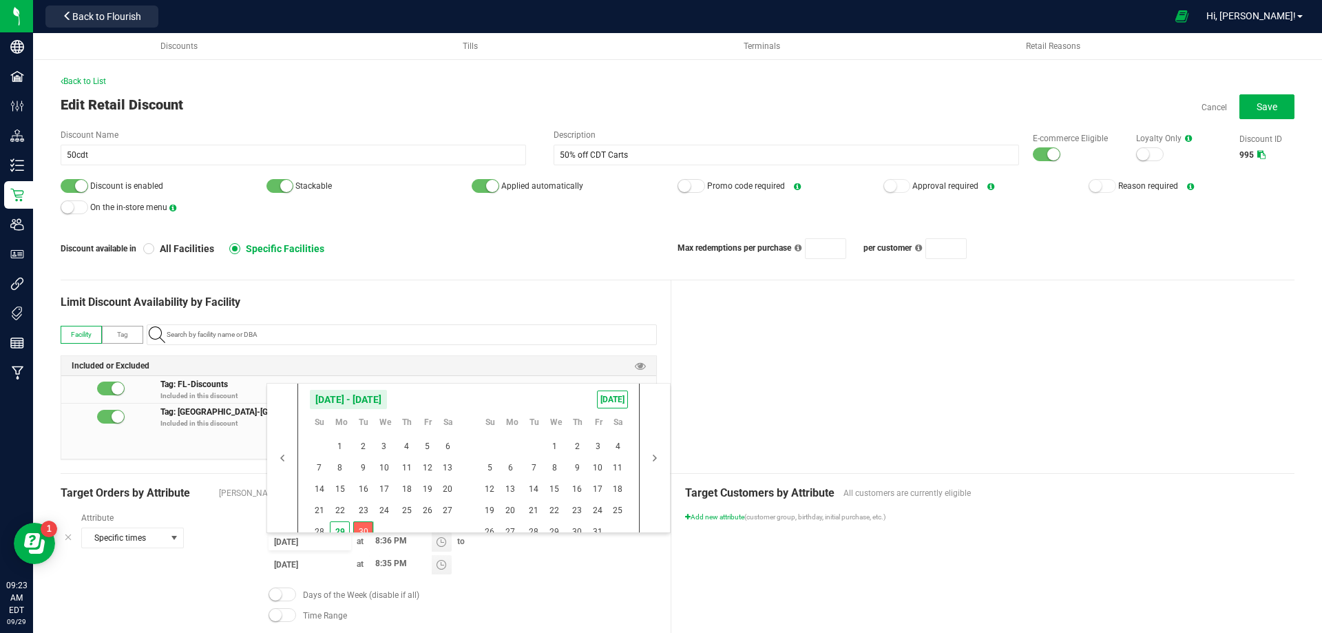
click at [364, 524] on span "30" at bounding box center [363, 531] width 20 height 21
click at [592, 527] on span "31" at bounding box center [598, 531] width 20 height 21
type input "10/31/2025"
click at [592, 527] on span "31" at bounding box center [598, 531] width 20 height 21
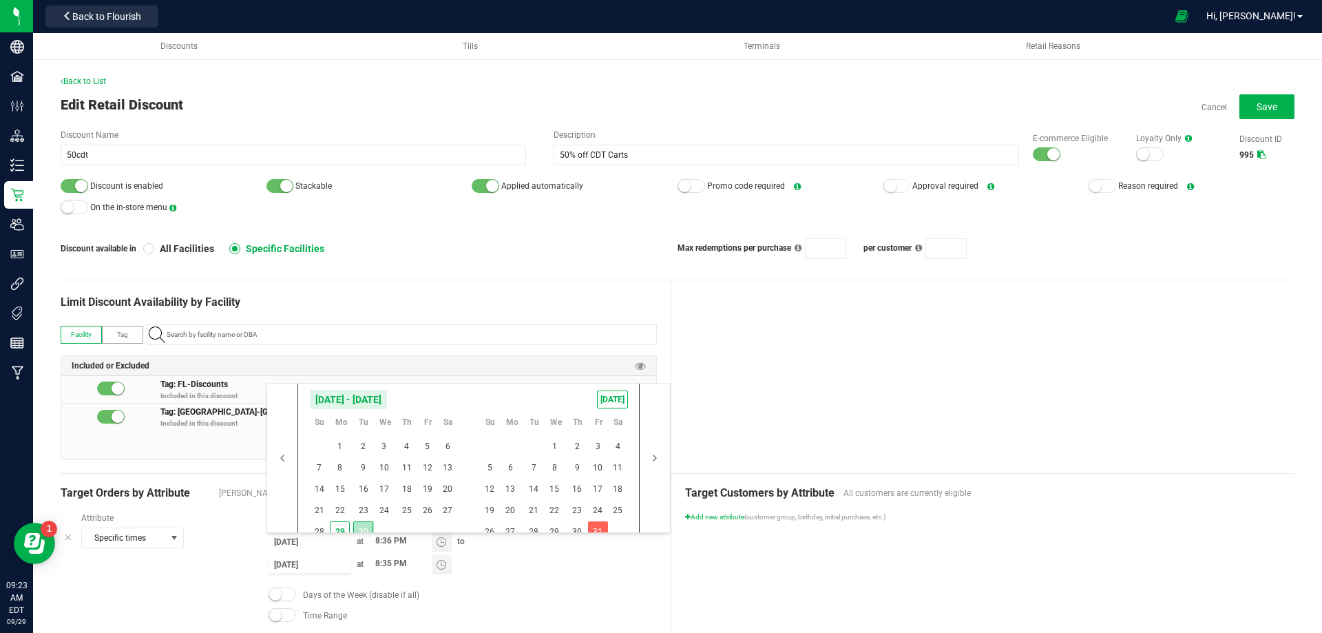
click at [362, 523] on span "30" at bounding box center [363, 531] width 20 height 21
type input "[DATE]"
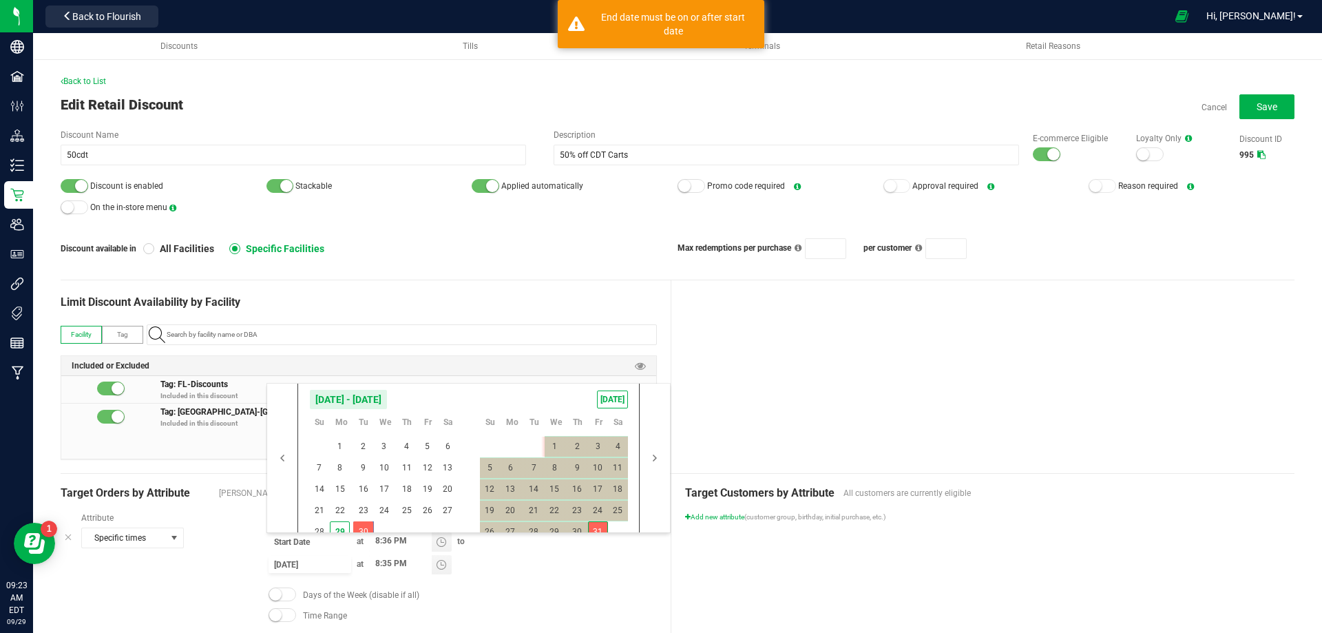
click at [592, 524] on span "31" at bounding box center [598, 531] width 20 height 21
type input "[DATE]"
type input "10/31/2025"
click at [735, 368] on div at bounding box center [983, 376] width 624 height 193
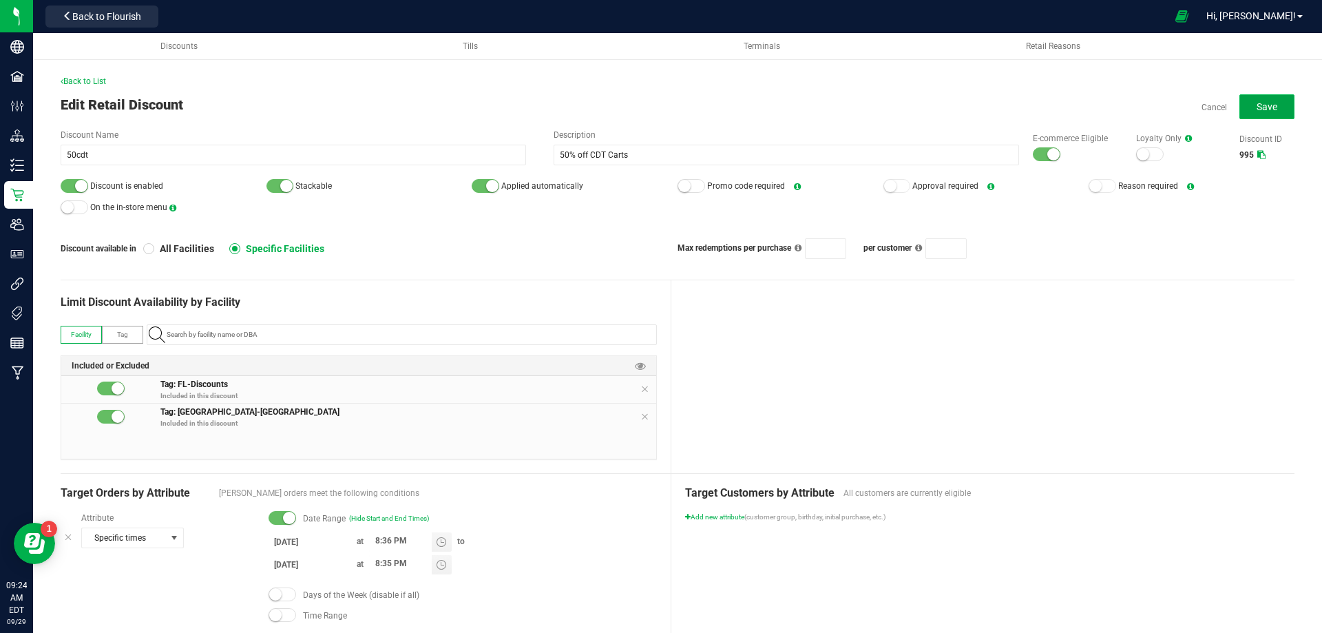
click at [1257, 108] on span "Save" at bounding box center [1267, 106] width 21 height 11
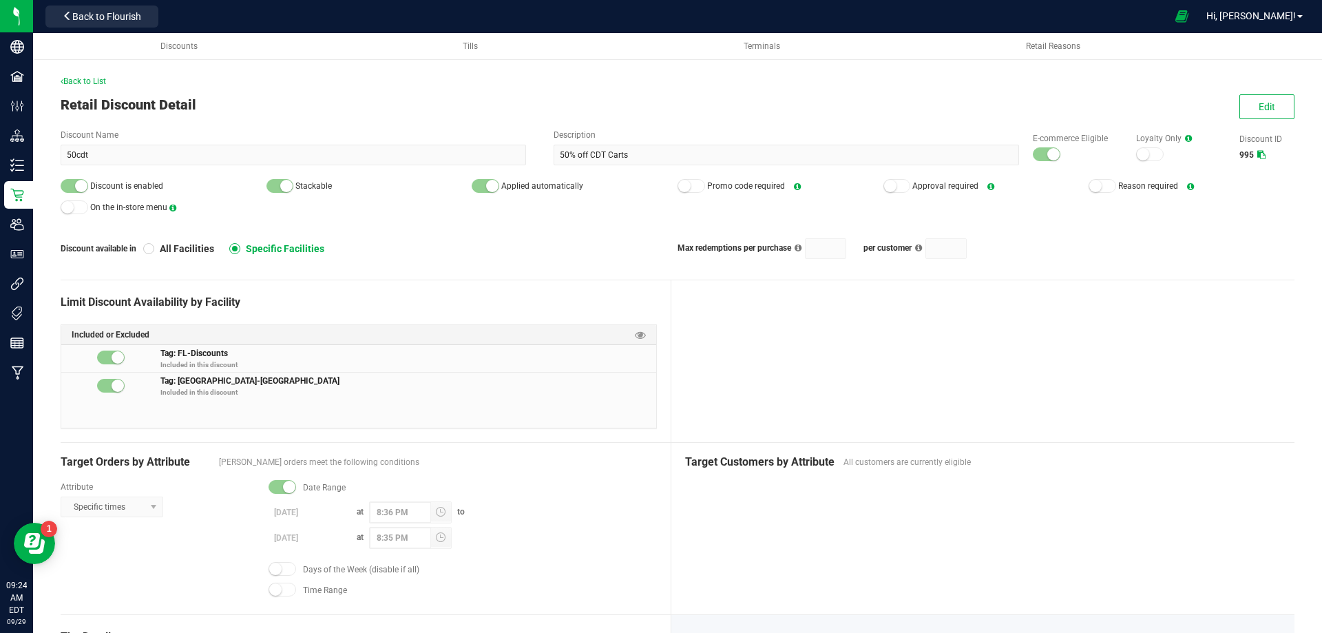
click at [73, 87] on div "Back to List" at bounding box center [678, 81] width 1234 height 12
click at [76, 82] on span "Back to List" at bounding box center [83, 81] width 45 height 10
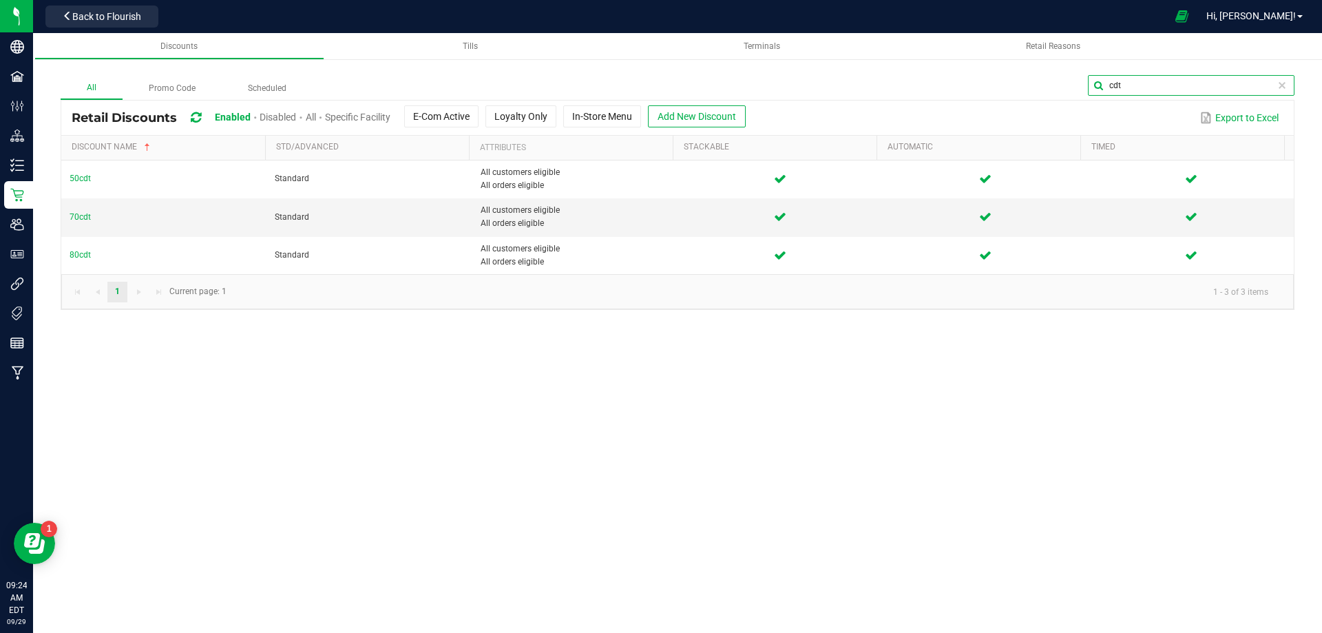
click at [1268, 85] on input "cdt" at bounding box center [1191, 85] width 207 height 21
type input "c"
type input "dep"
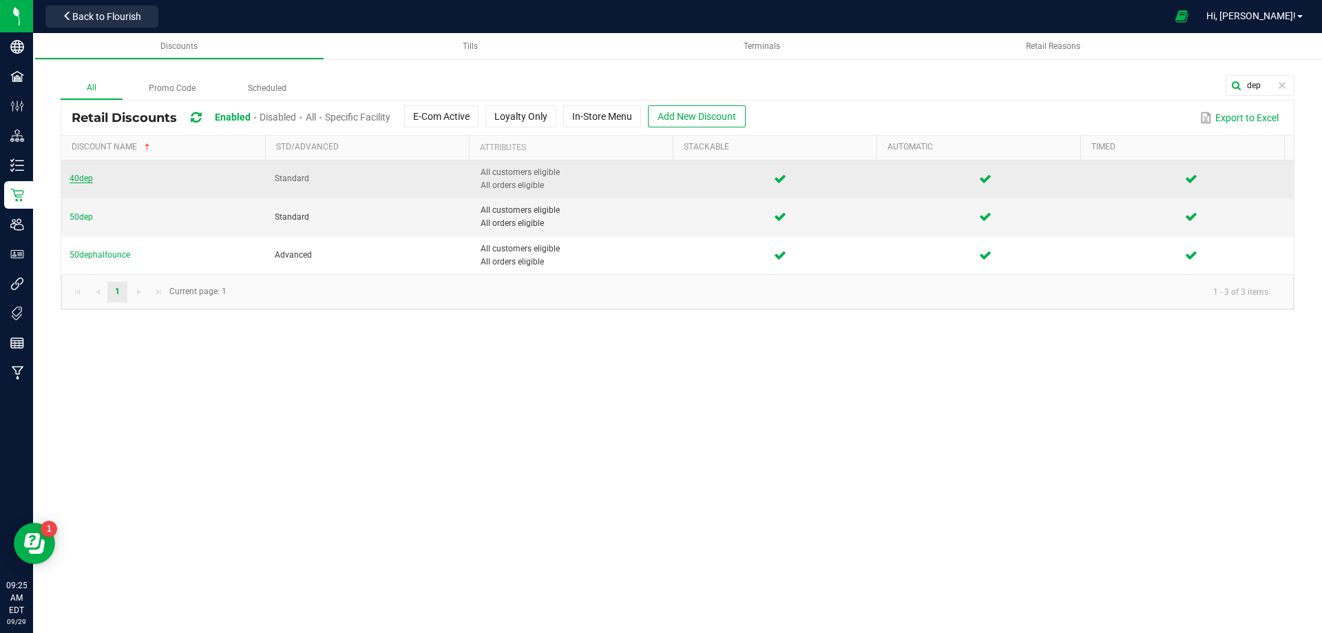
click at [78, 180] on span "40dep" at bounding box center [81, 179] width 23 height 10
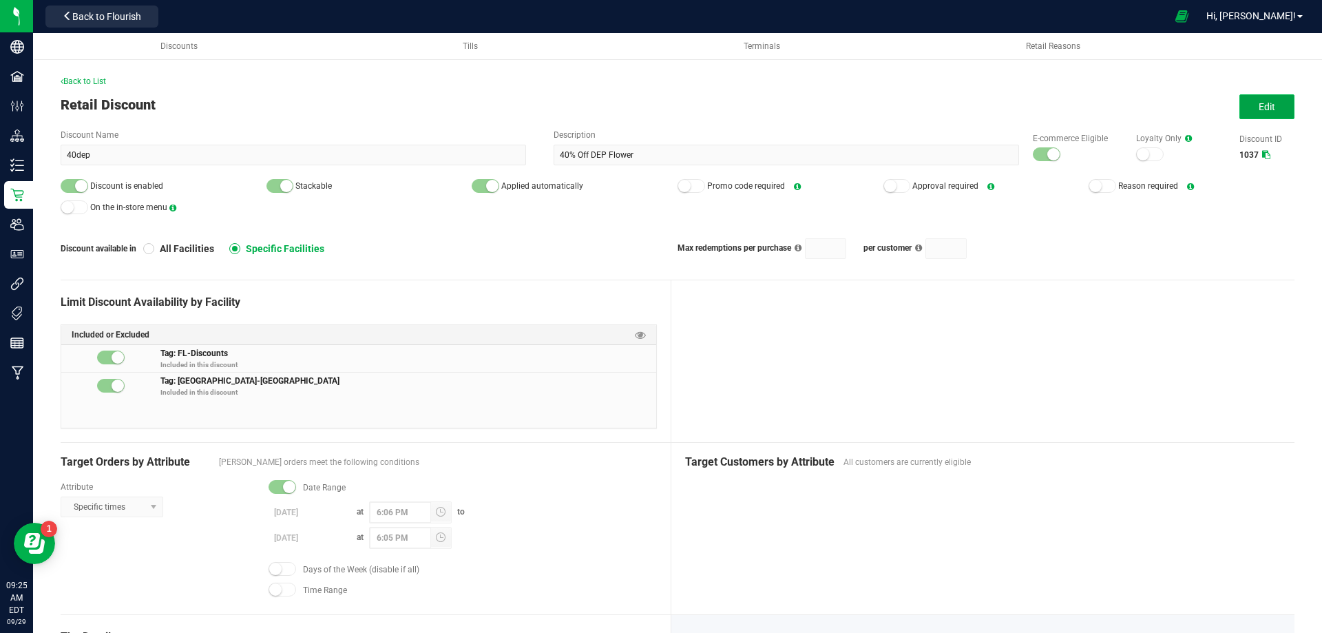
click at [1246, 101] on button "Edit" at bounding box center [1266, 106] width 55 height 25
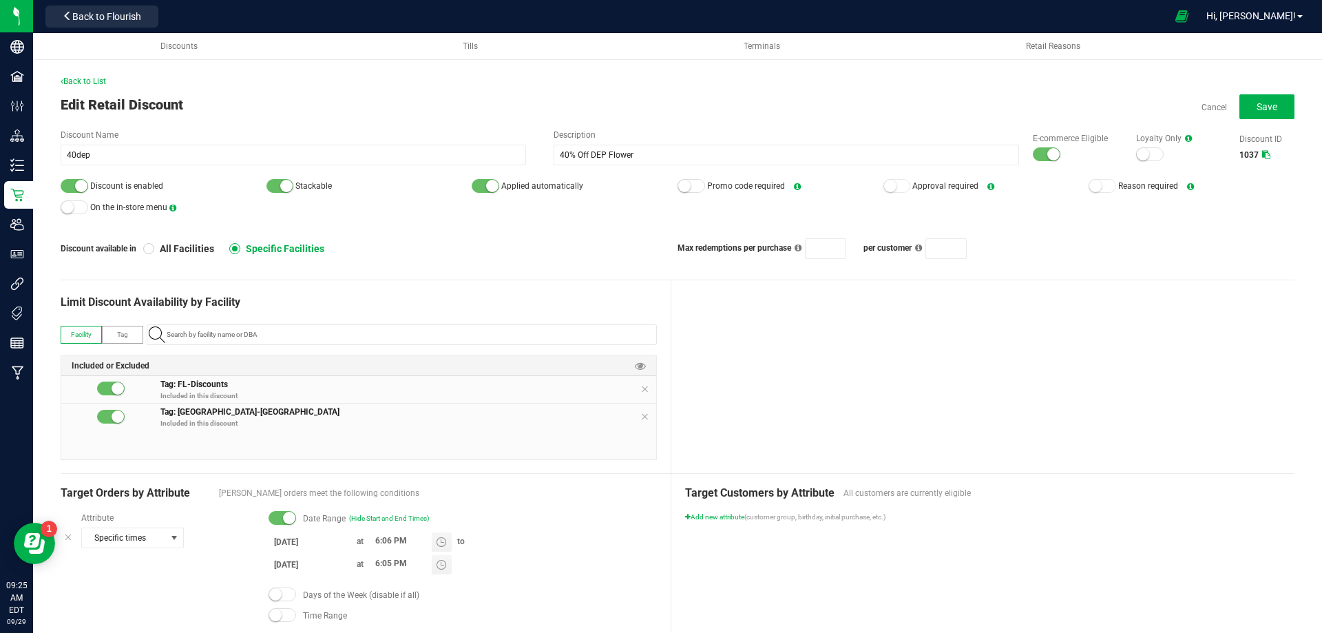
click at [272, 543] on input "9/14/2025" at bounding box center [310, 541] width 83 height 17
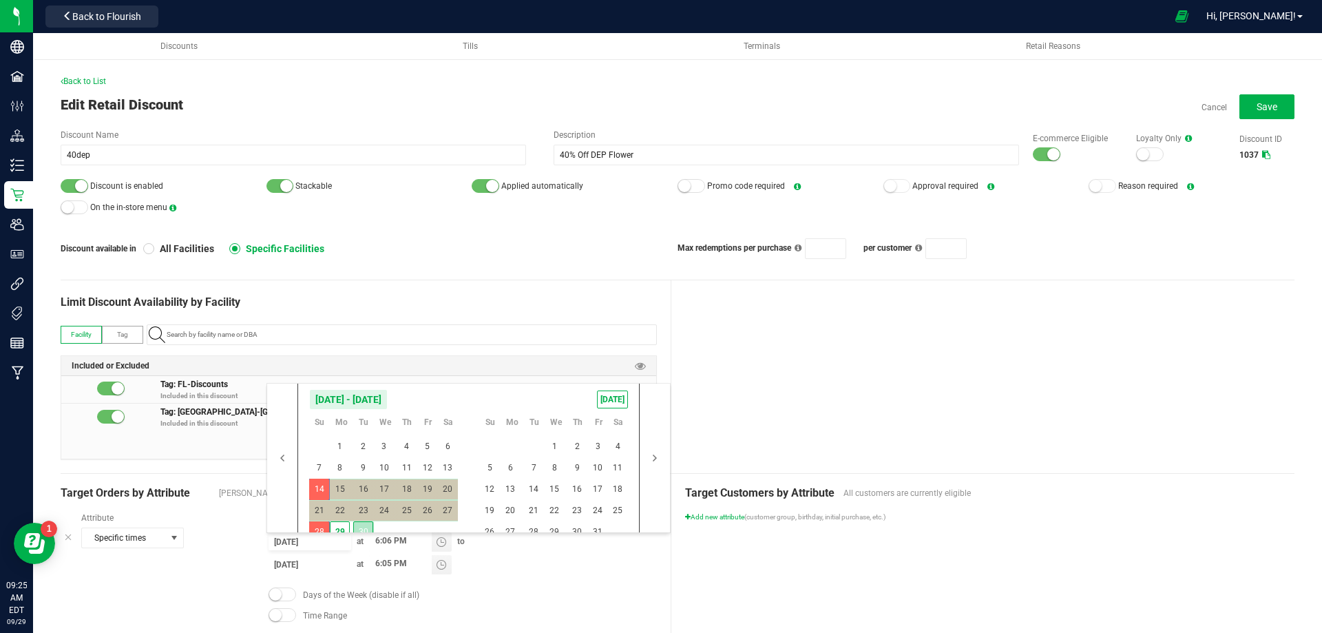
click at [363, 527] on span "30" at bounding box center [363, 531] width 20 height 21
type input "[DATE]"
click at [363, 527] on span "30" at bounding box center [363, 531] width 20 height 21
click at [595, 523] on span "31" at bounding box center [598, 531] width 20 height 21
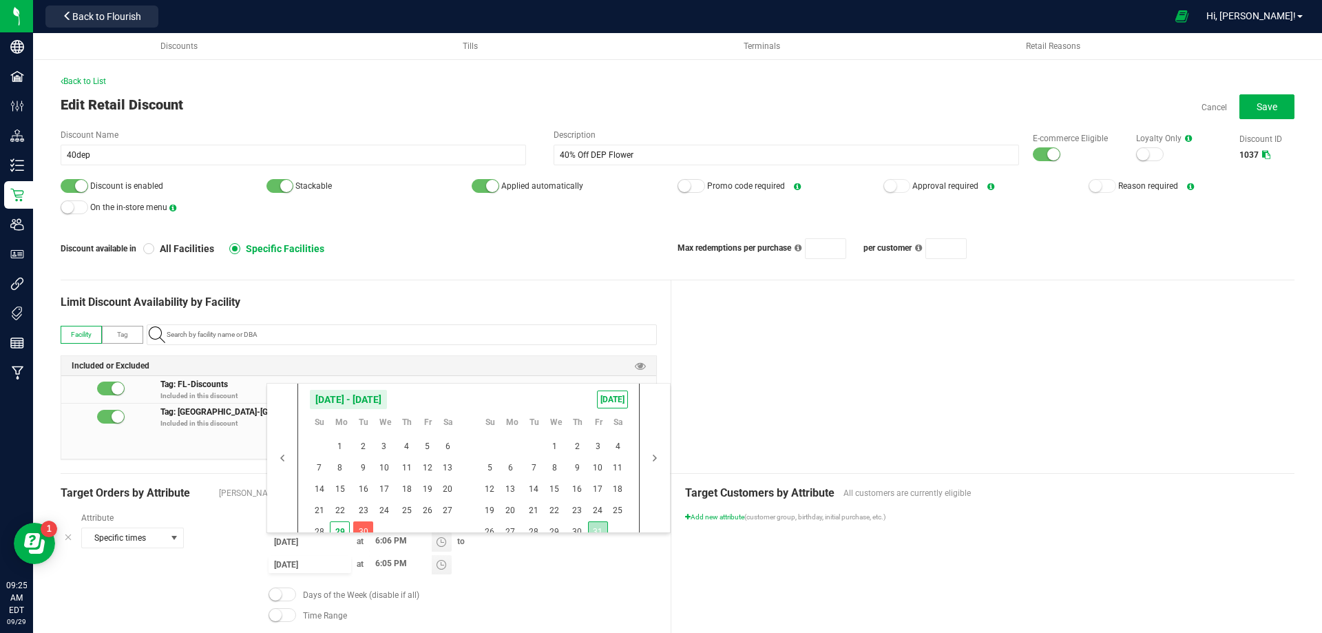
type input "10/31/2025"
click at [720, 333] on div at bounding box center [983, 376] width 624 height 193
click at [379, 539] on input "6:06 PM" at bounding box center [400, 540] width 63 height 17
type input "8:36 PM"
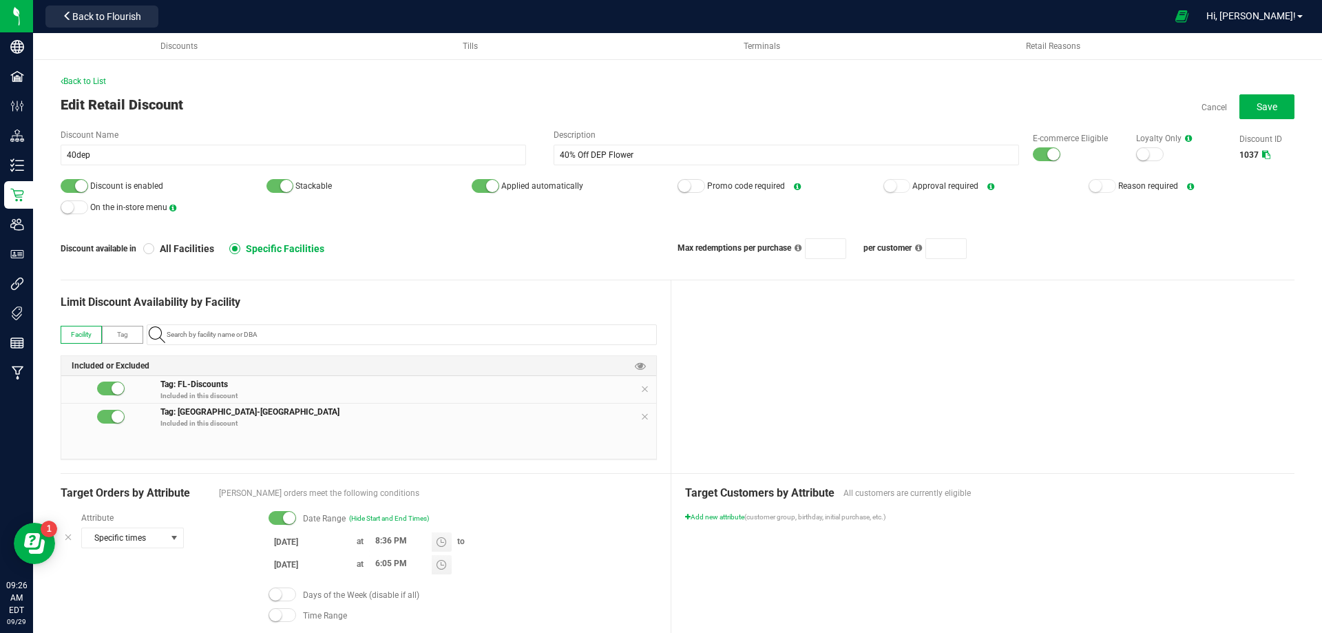
click at [709, 429] on div at bounding box center [983, 376] width 624 height 193
click at [379, 559] on input "6:05 PM" at bounding box center [400, 563] width 63 height 17
type input "8:35 PM"
click at [721, 360] on div at bounding box center [983, 376] width 624 height 193
click at [1265, 102] on span "Save" at bounding box center [1267, 106] width 21 height 11
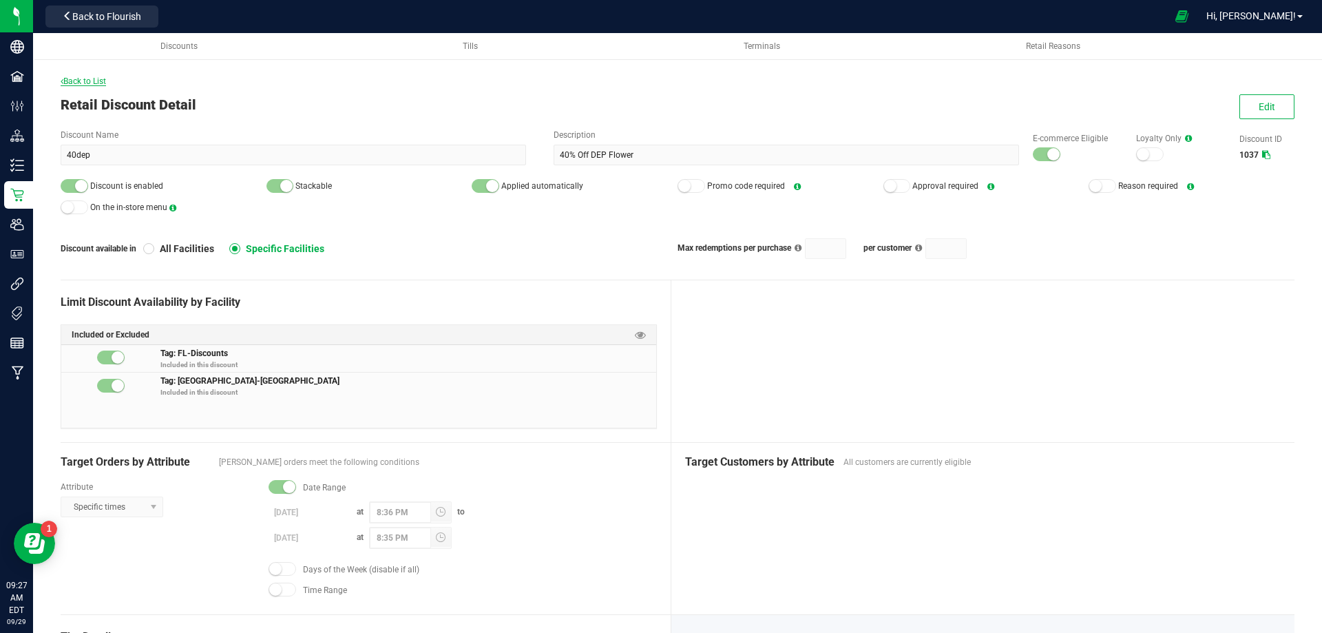
click at [97, 81] on span "Back to List" at bounding box center [83, 81] width 45 height 10
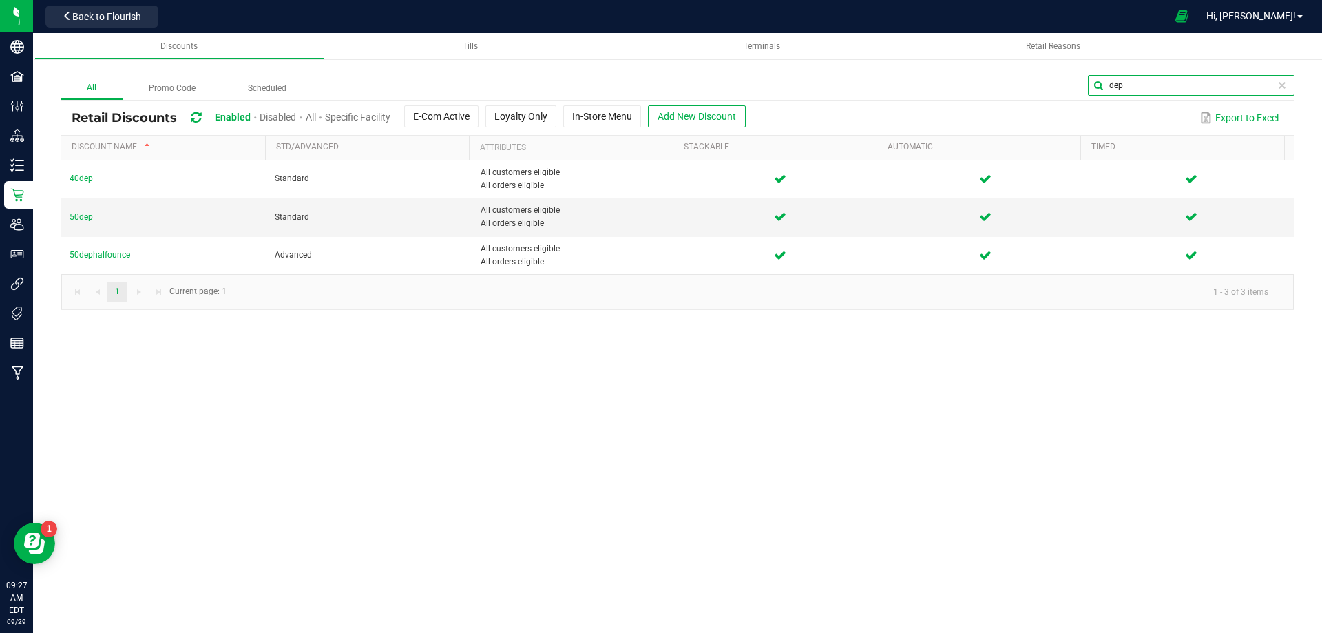
drag, startPoint x: 1269, startPoint y: 87, endPoint x: 1091, endPoint y: 79, distance: 177.8
click at [1091, 79] on input "dep" at bounding box center [1191, 85] width 207 height 21
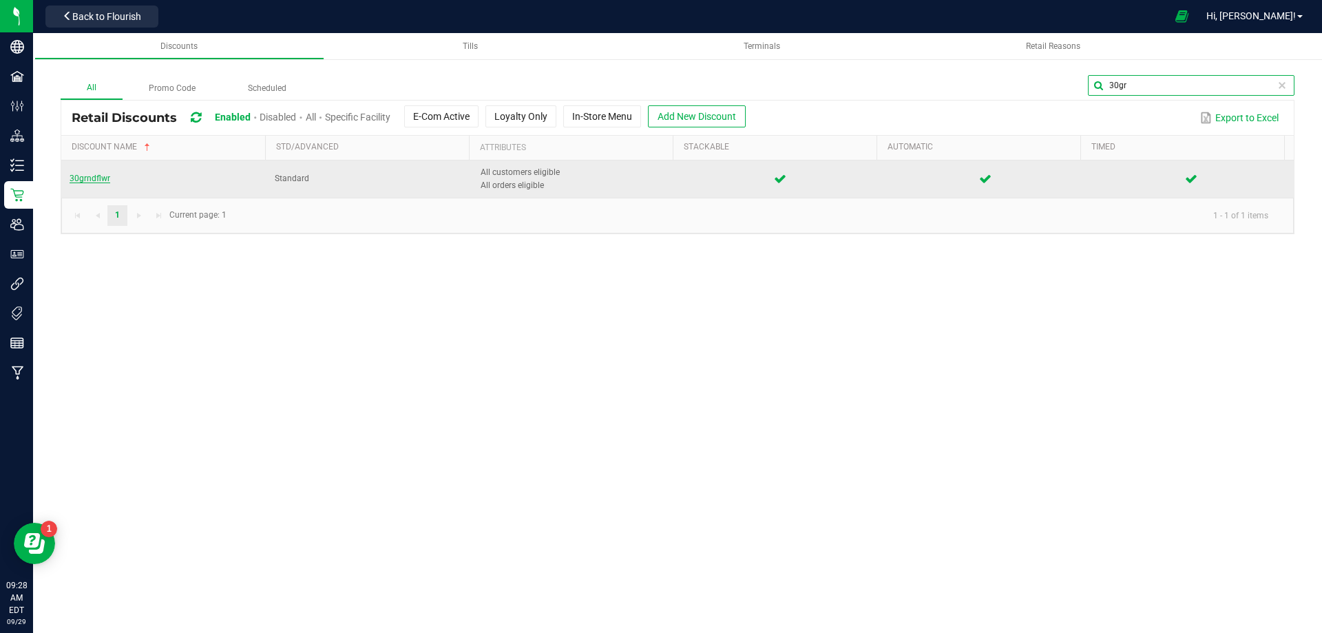
type input "30gr"
click at [85, 182] on span "30grndflwr" at bounding box center [90, 179] width 41 height 10
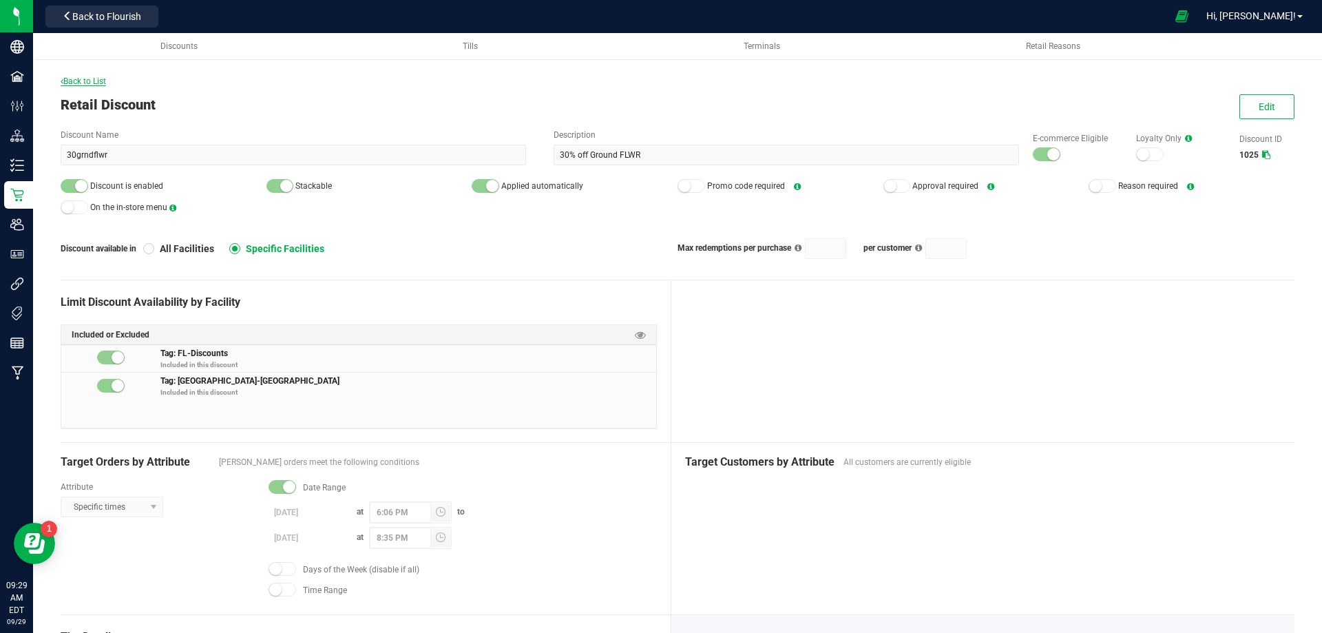
click at [95, 85] on span "Back to List" at bounding box center [83, 81] width 45 height 10
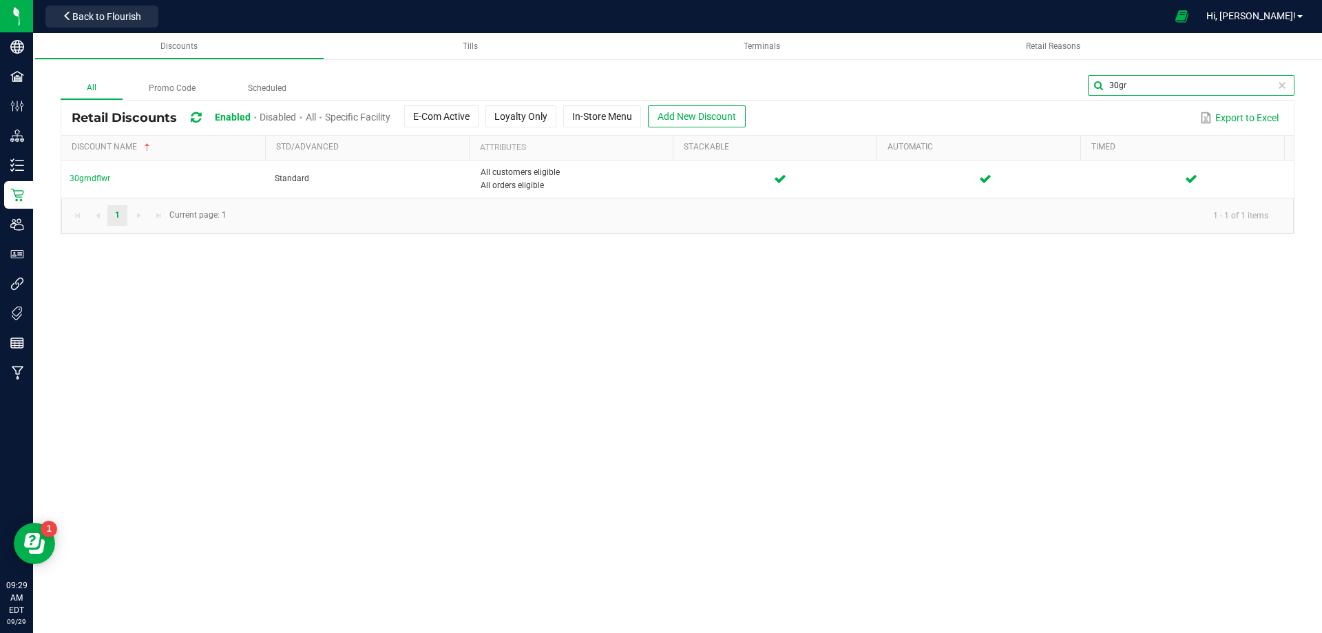
drag, startPoint x: 1275, startPoint y: 85, endPoint x: 1105, endPoint y: 83, distance: 170.1
click at [1105, 83] on input "30gr" at bounding box center [1191, 85] width 207 height 21
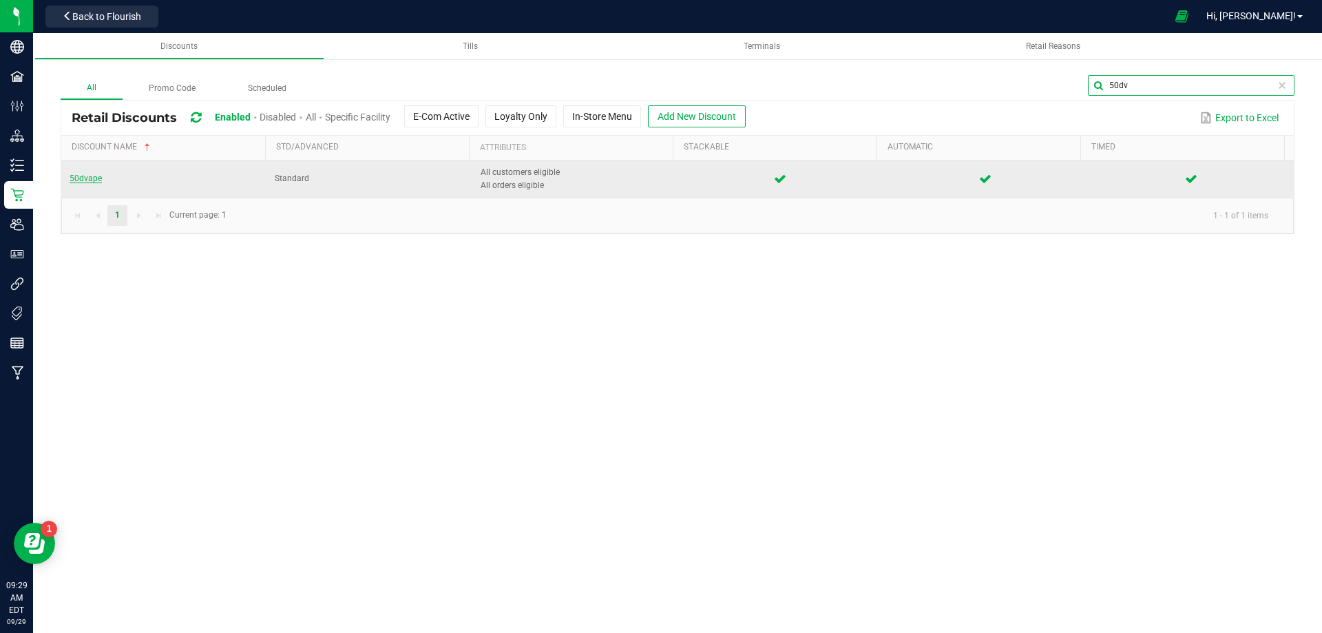
type input "50dv"
click at [89, 178] on span "50dvape" at bounding box center [86, 179] width 32 height 10
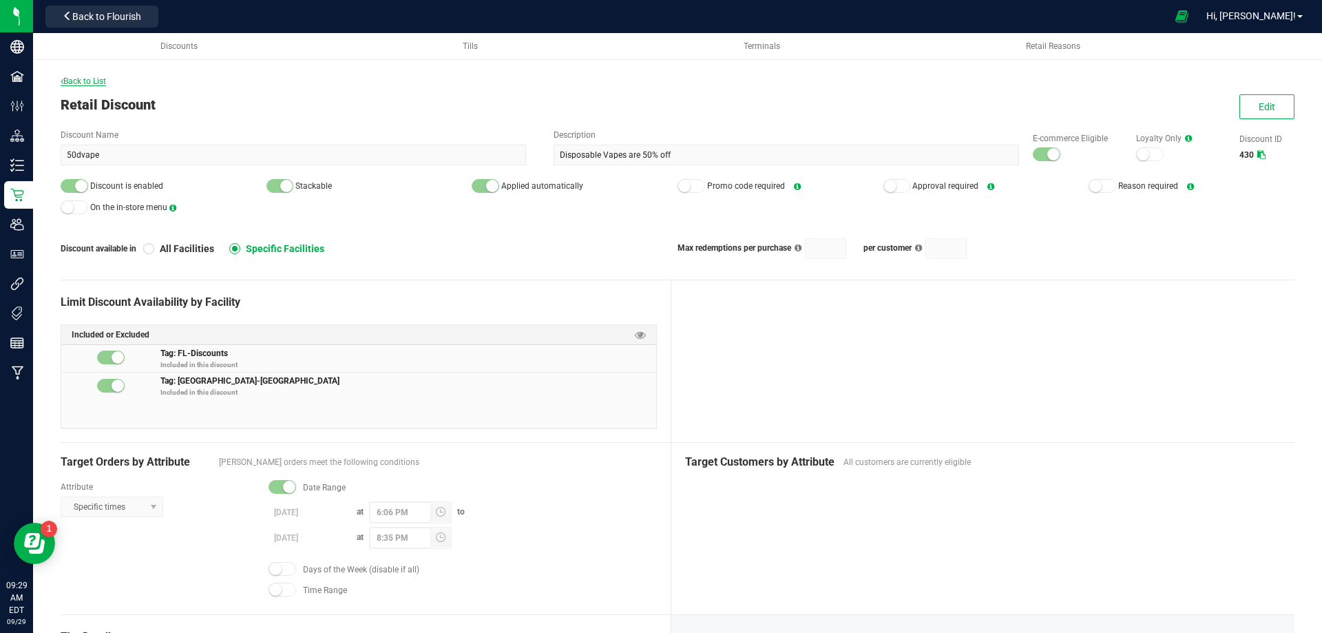
click at [87, 82] on span "Back to List" at bounding box center [83, 81] width 45 height 10
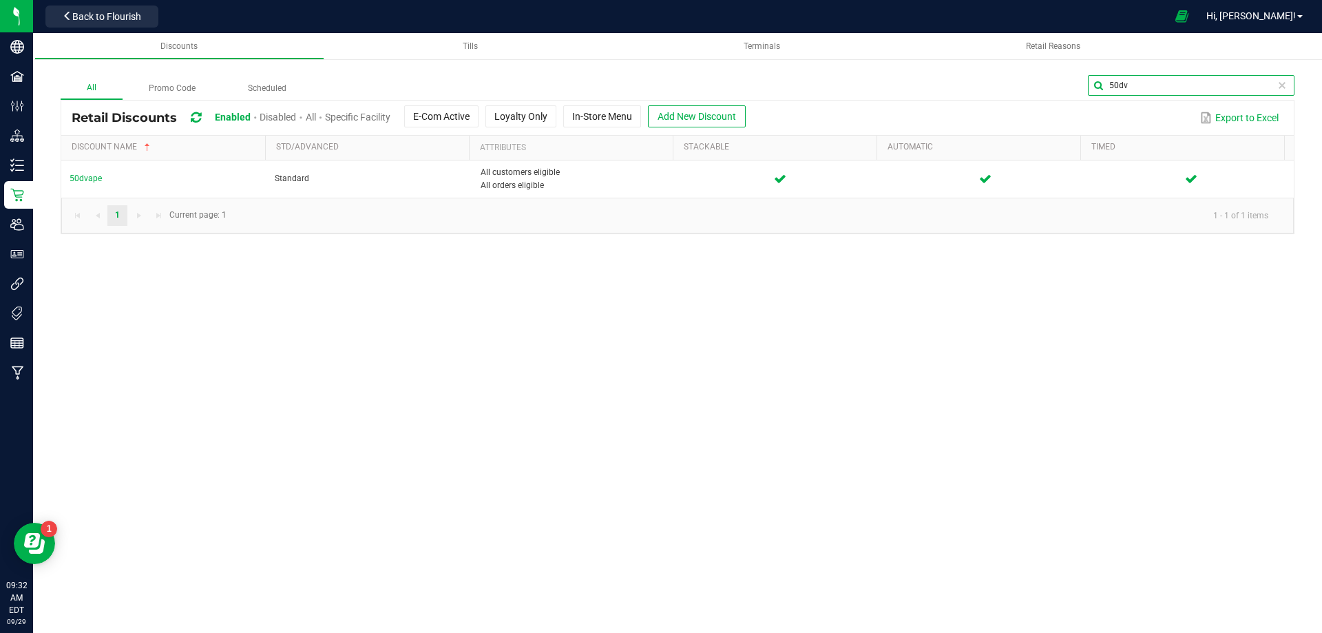
drag, startPoint x: 1278, startPoint y: 85, endPoint x: 1111, endPoint y: 75, distance: 167.6
click at [1111, 75] on input "50dv" at bounding box center [1191, 85] width 207 height 21
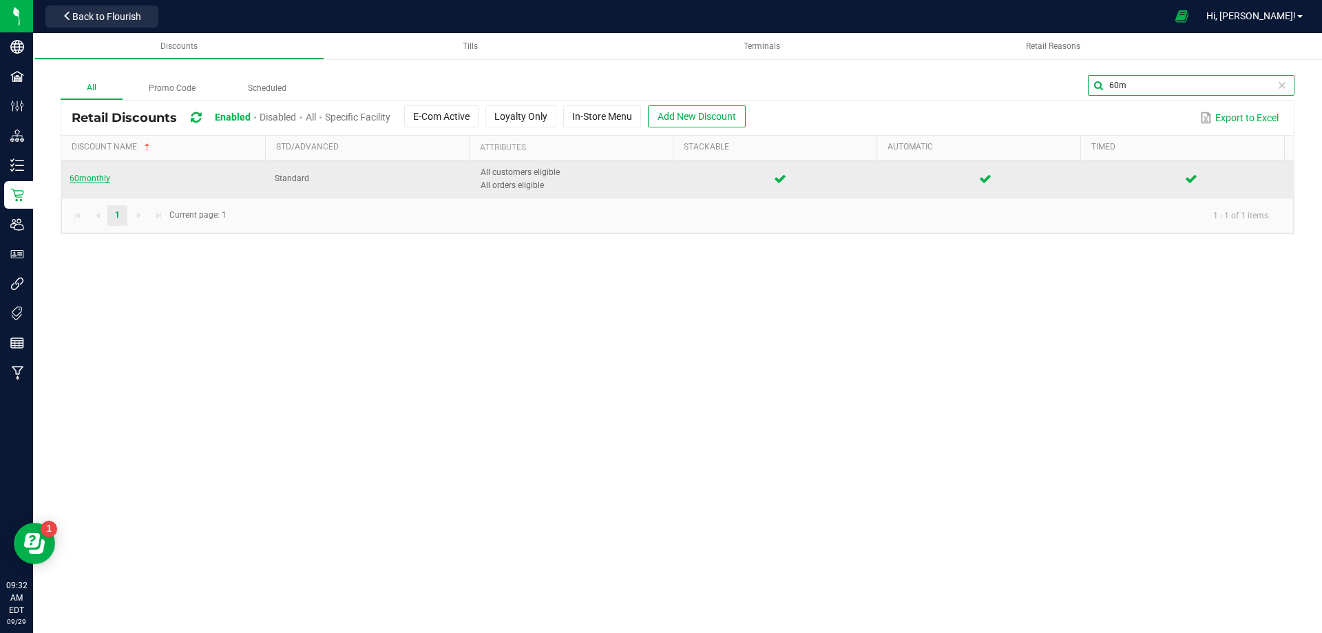
type input "60m"
click at [80, 182] on span "60monthly" at bounding box center [90, 179] width 41 height 10
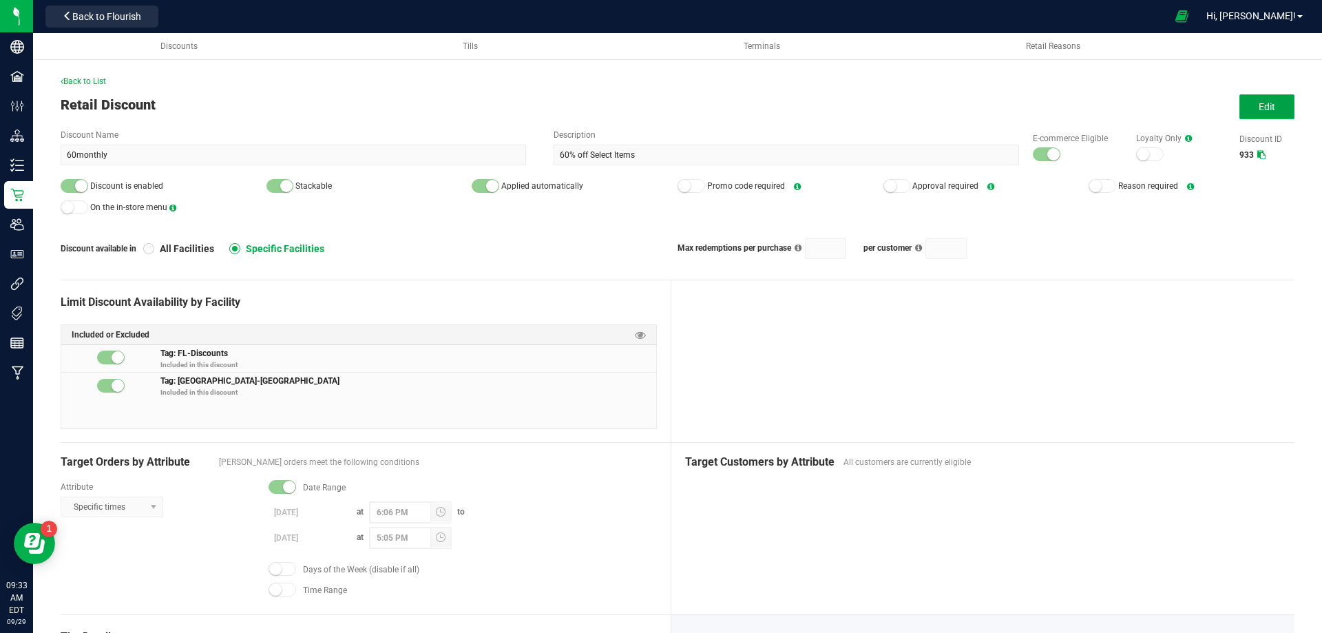
click at [1259, 105] on span "Edit" at bounding box center [1267, 106] width 17 height 11
click at [1270, 107] on button "Edit" at bounding box center [1266, 106] width 55 height 25
click at [1266, 105] on button "Edit" at bounding box center [1266, 106] width 55 height 25
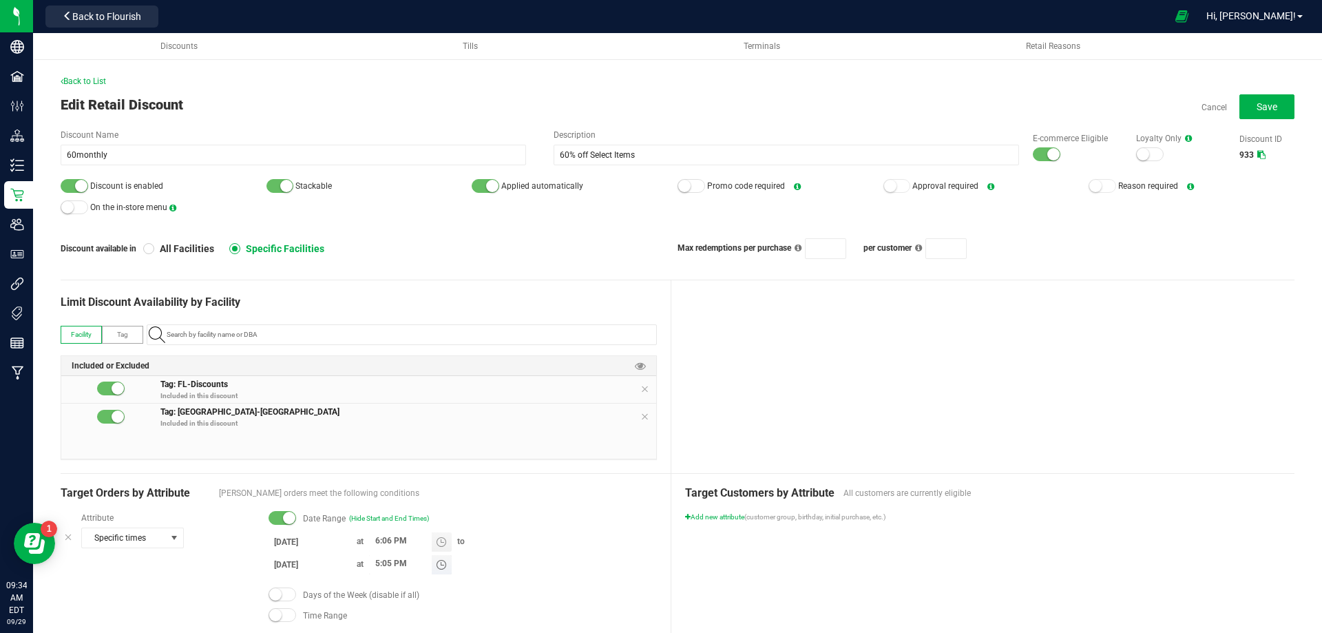
click at [377, 563] on input "5:05 PM" at bounding box center [400, 563] width 63 height 17
type input "6:05 PM"
click at [1257, 109] on span "Save" at bounding box center [1267, 106] width 21 height 11
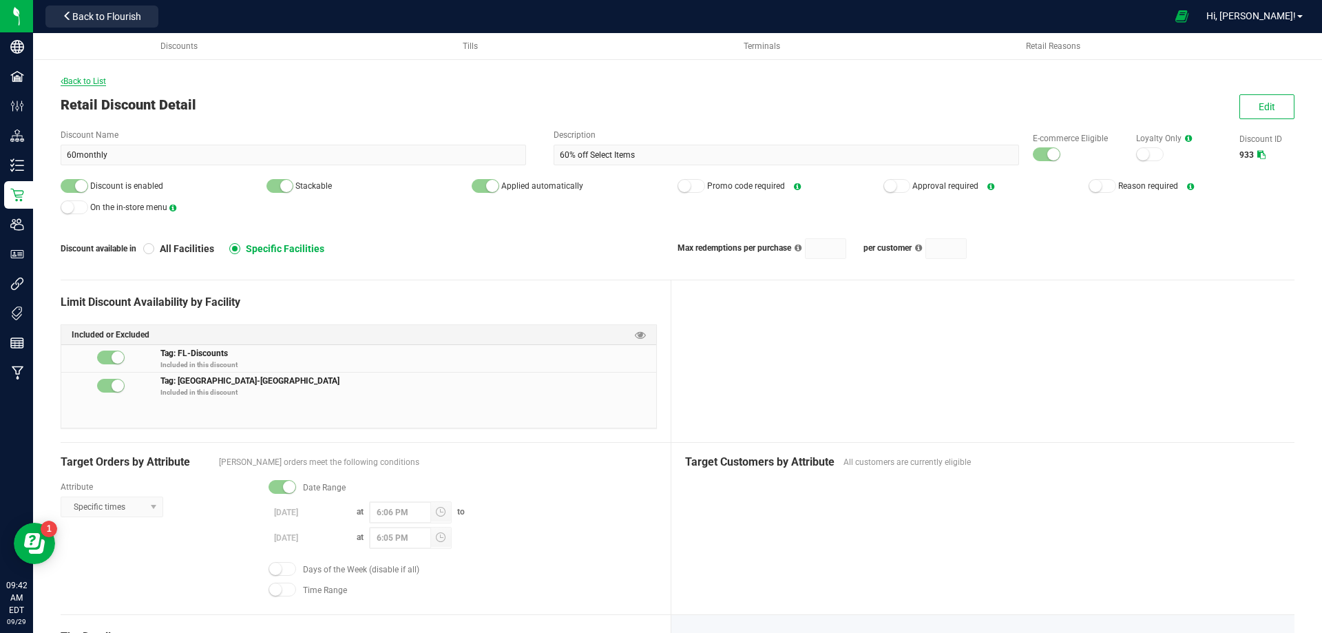
click at [92, 81] on span "Back to List" at bounding box center [83, 81] width 45 height 10
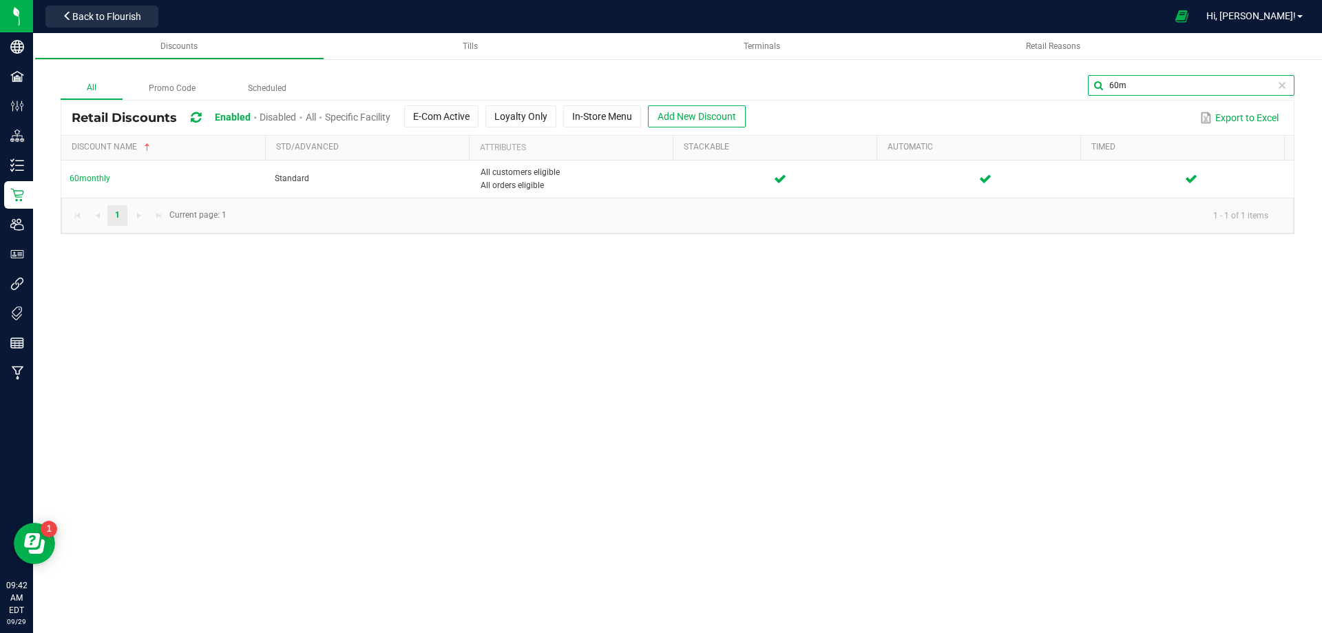
drag, startPoint x: 1265, startPoint y: 82, endPoint x: 1202, endPoint y: 83, distance: 63.4
click at [1202, 83] on input "60m" at bounding box center [1191, 85] width 207 height 21
drag, startPoint x: 1160, startPoint y: 79, endPoint x: 1088, endPoint y: 75, distance: 72.4
click at [1088, 75] on input "60m" at bounding box center [1191, 85] width 207 height 21
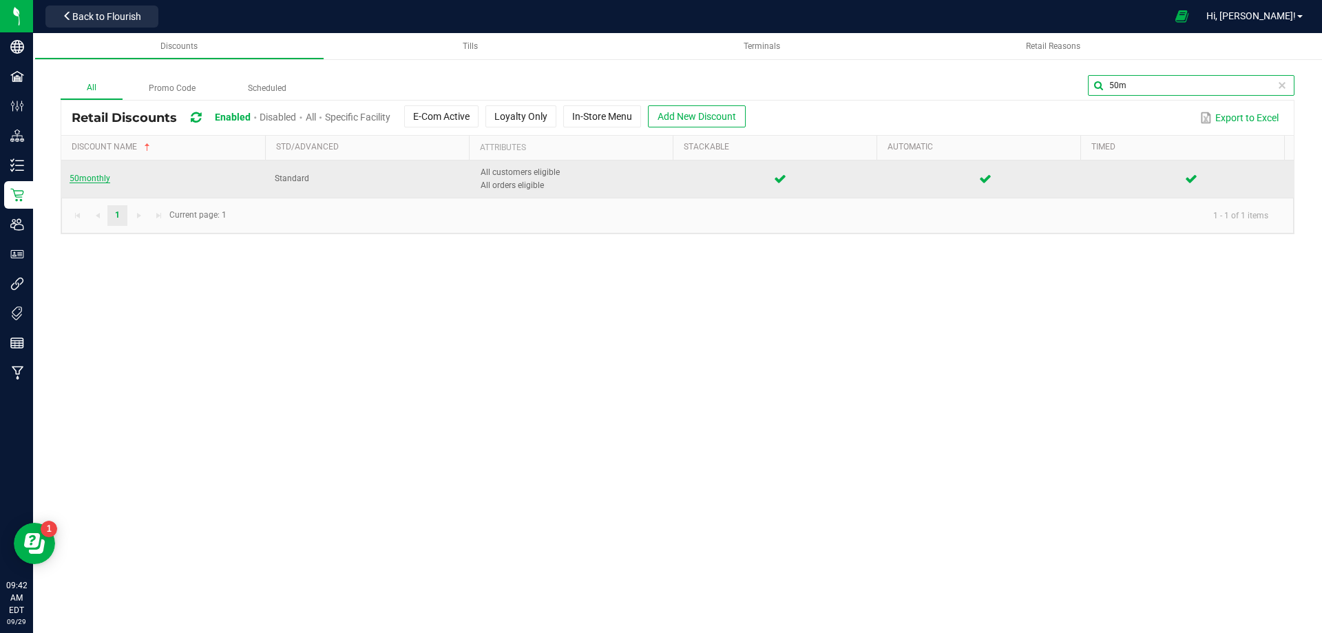
type input "50m"
click at [82, 180] on span "50monthly" at bounding box center [90, 179] width 41 height 10
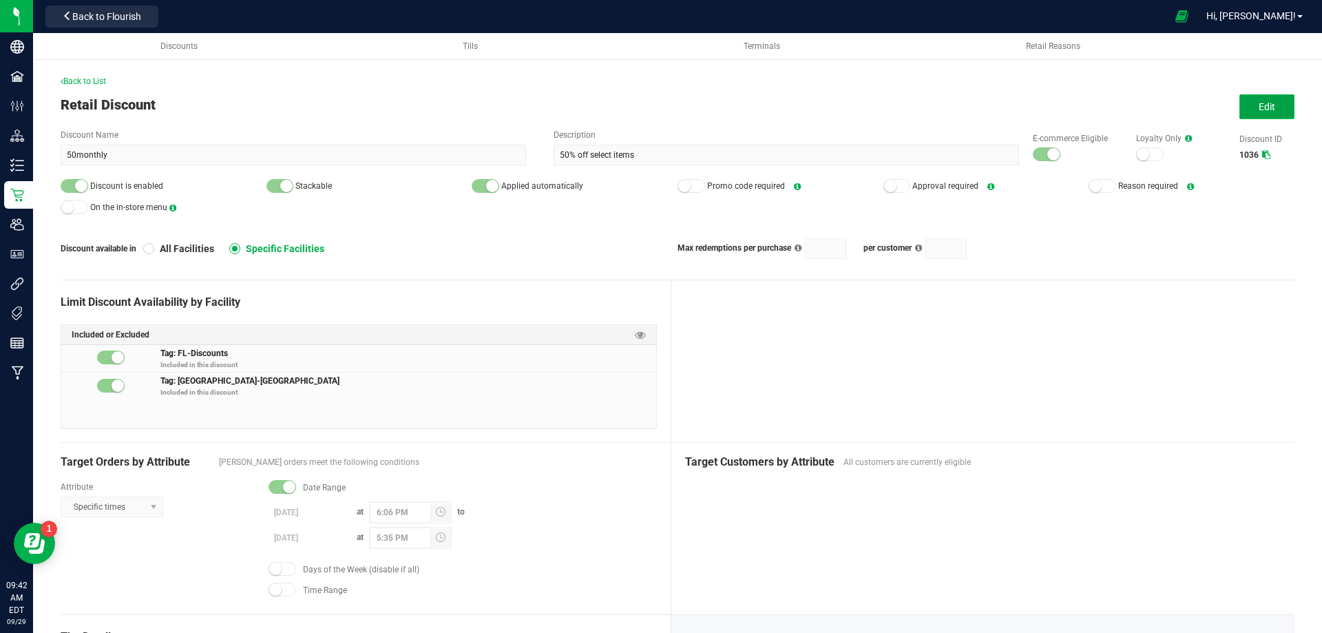
click at [1259, 111] on span "Edit" at bounding box center [1267, 106] width 17 height 11
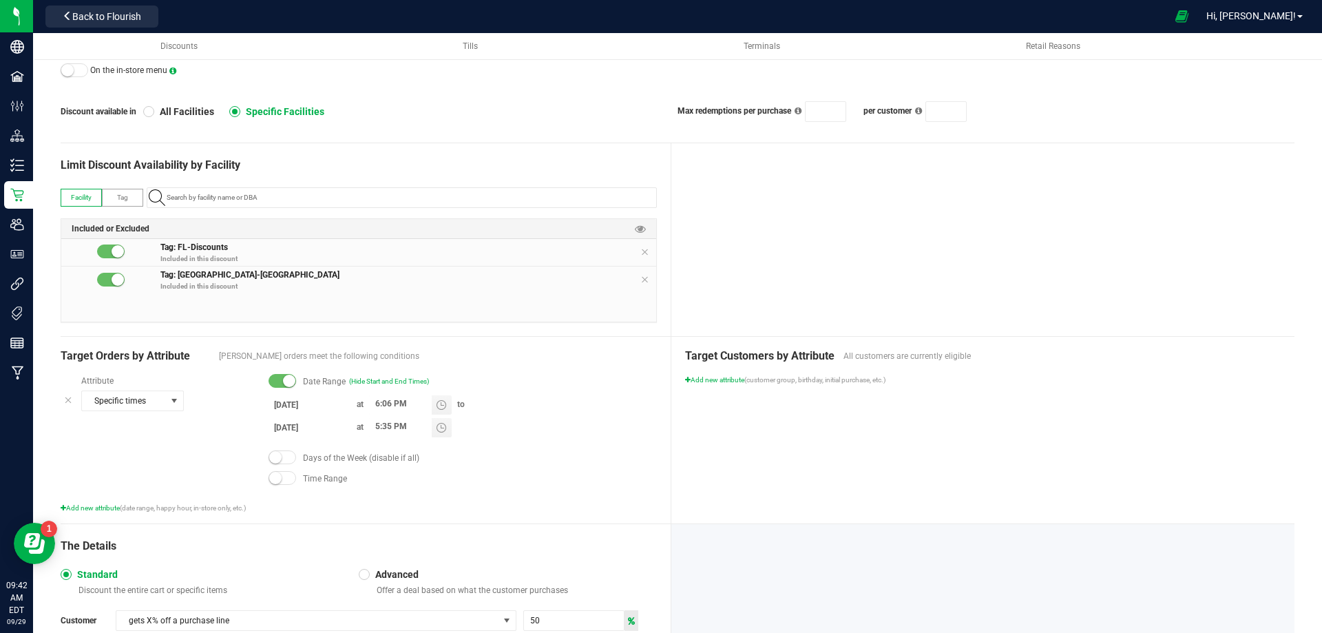
scroll to position [138, 0]
click at [377, 423] on input "5:35 PM" at bounding box center [400, 425] width 63 height 17
type input "6:05 PM"
click at [1040, 205] on div at bounding box center [983, 239] width 624 height 193
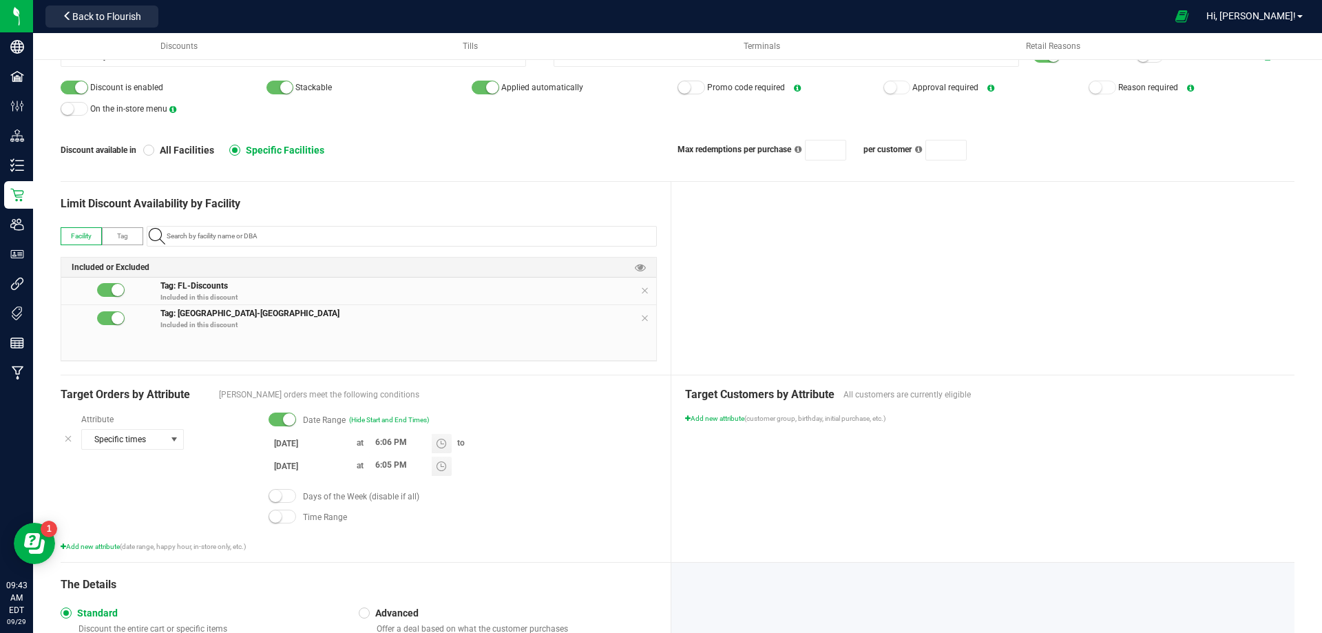
scroll to position [0, 0]
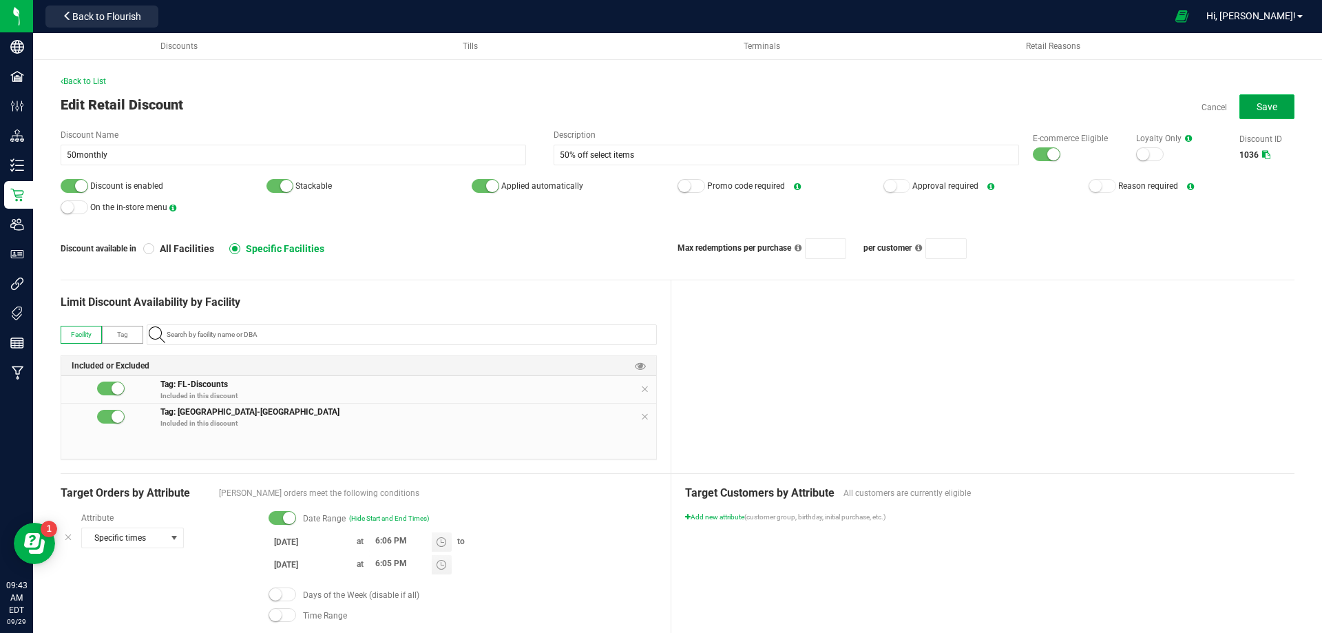
click at [1271, 94] on button "Save" at bounding box center [1266, 106] width 55 height 25
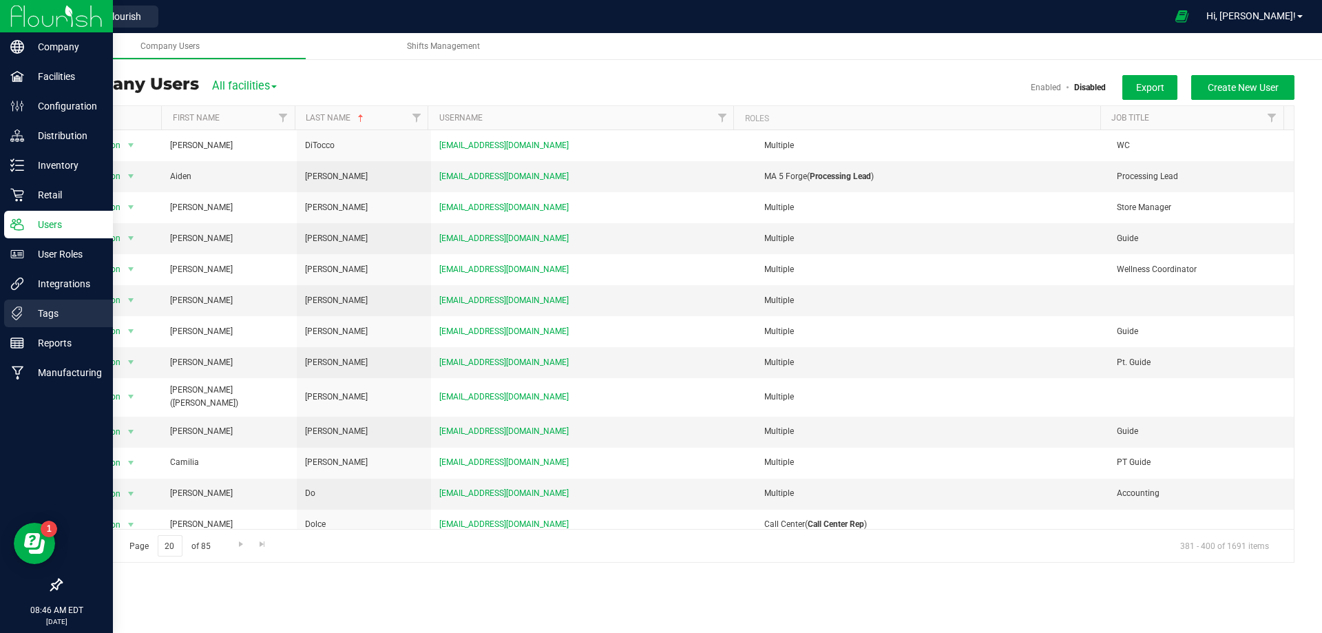
click at [41, 312] on p "Tags" at bounding box center [65, 313] width 83 height 17
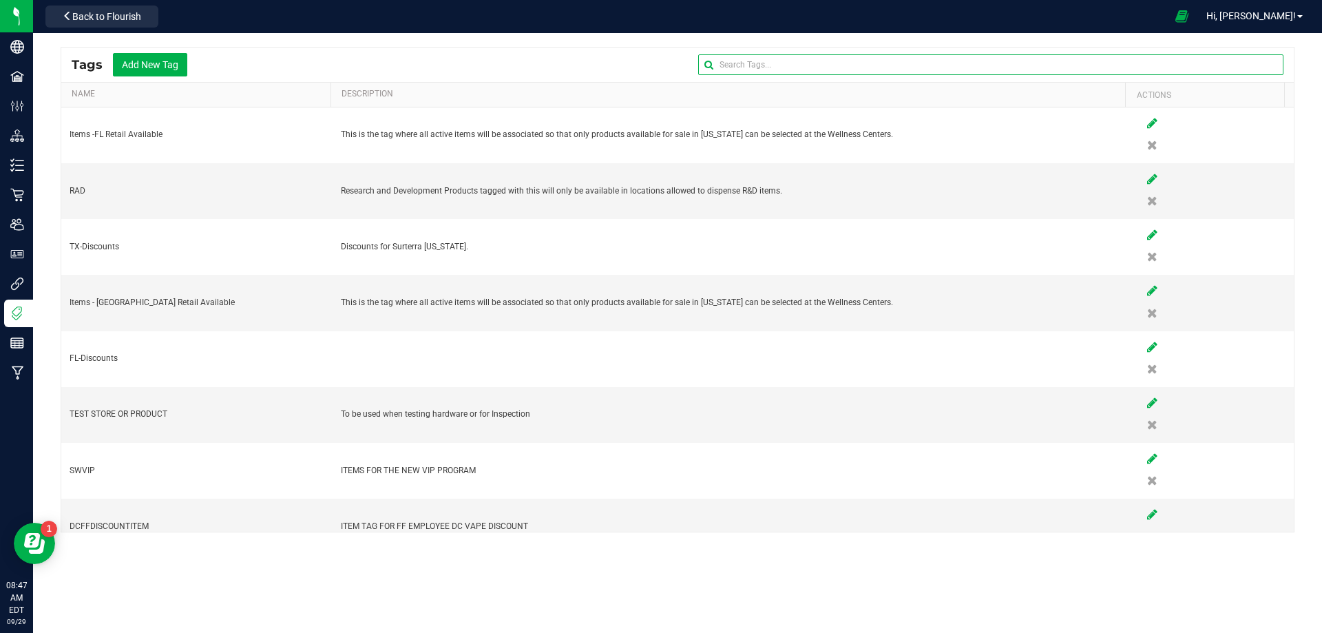
click at [814, 71] on input "text" at bounding box center [990, 64] width 585 height 21
paste input "FT - FLOWER GREENHOUSE - 3.5G - LMZ - HYB"
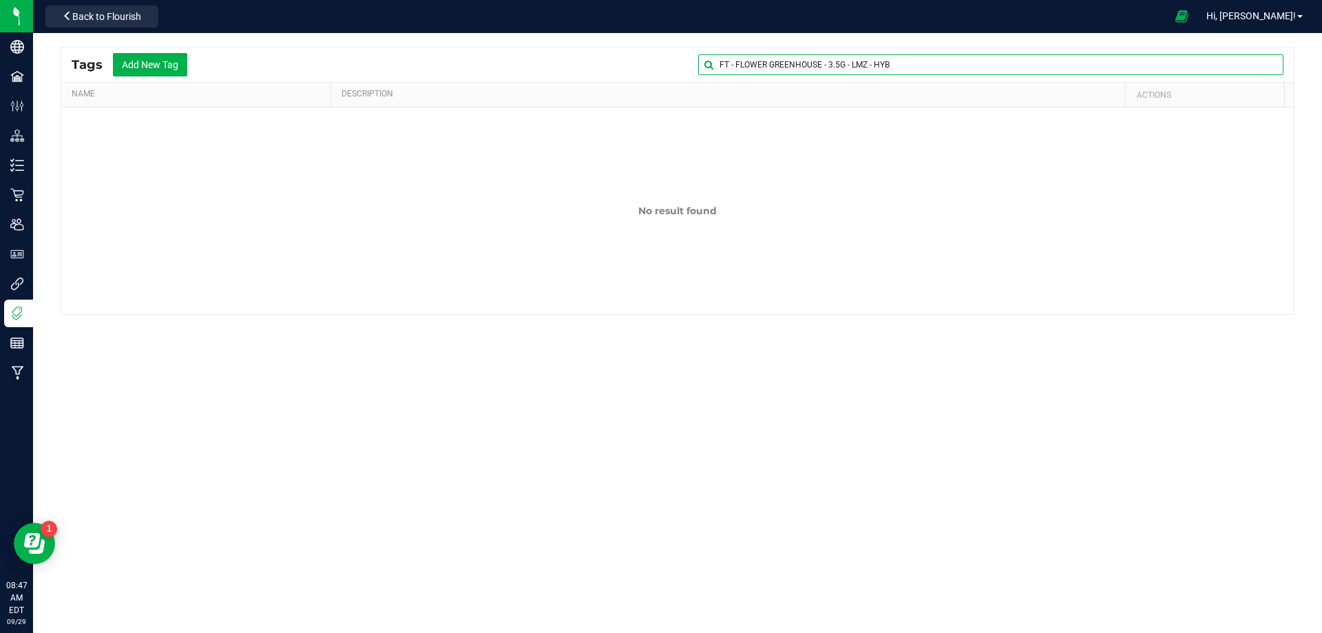
click at [720, 63] on input "FT - FLOWER GREENHOUSE - 3.5G - LMZ - HYB" at bounding box center [990, 64] width 585 height 21
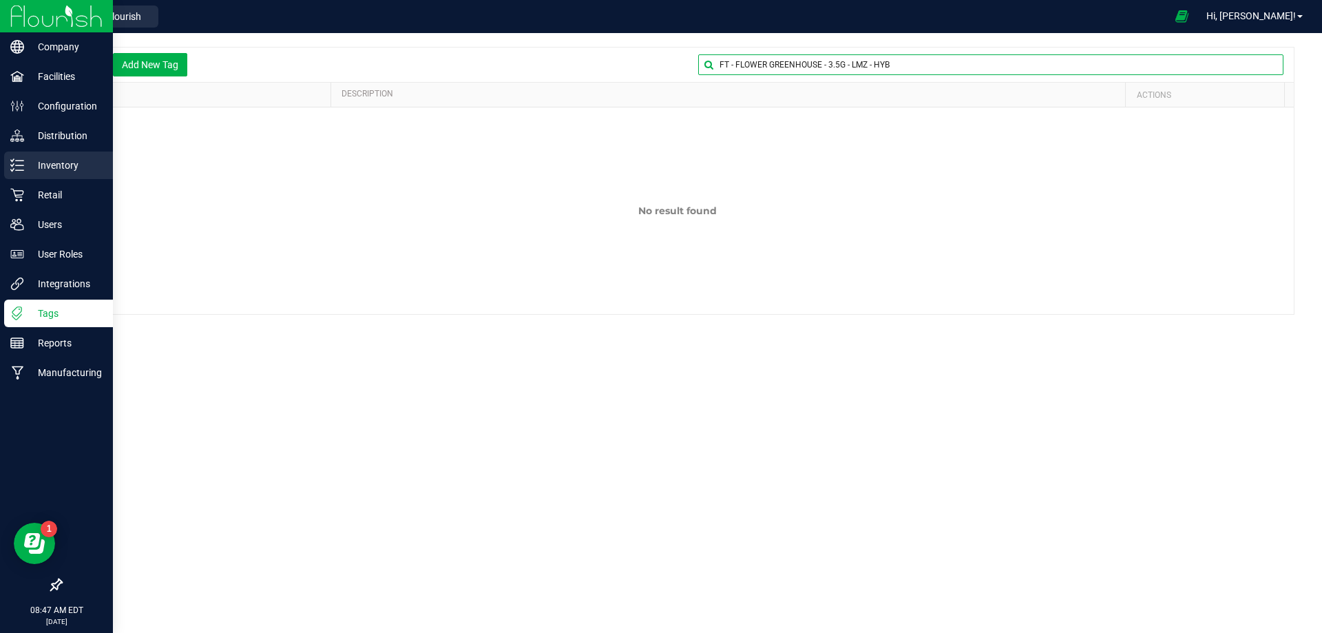
type input "FT - FLOWER GREENHOUSE - 3.5G - LMZ - HYB"
click at [49, 161] on p "Inventory" at bounding box center [65, 165] width 83 height 17
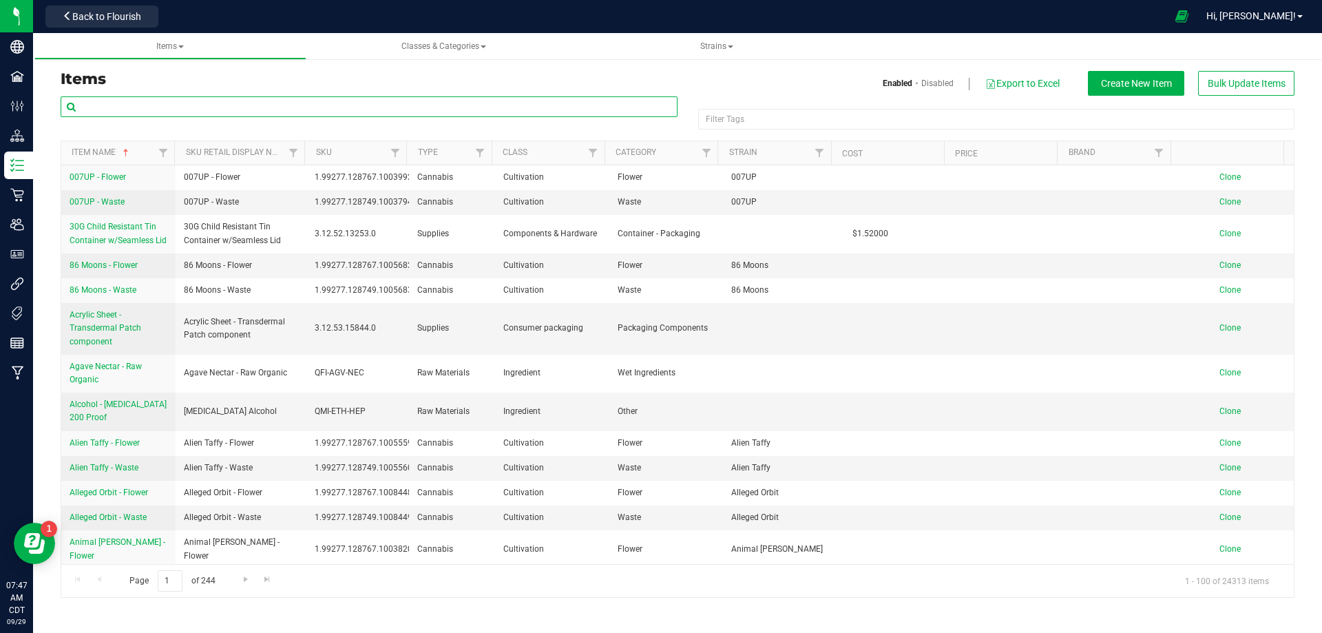
click at [139, 111] on input "text" at bounding box center [369, 106] width 617 height 21
paste input "FT - FLOWER GREENHOUSE - 3.5G - LMZ - HYB"
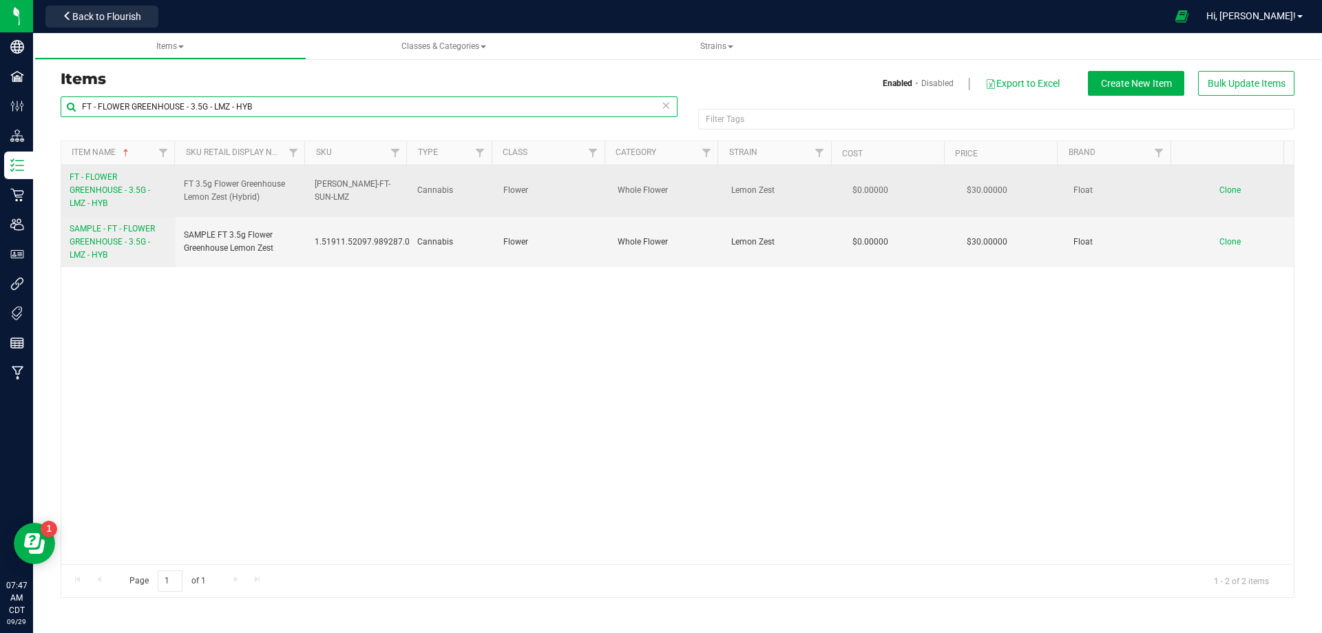
type input "FT - FLOWER GREENHOUSE - 3.5G - LMZ - HYB"
click at [93, 189] on span "FT - FLOWER GREENHOUSE - 3.5G - LMZ - HYB" at bounding box center [110, 190] width 81 height 36
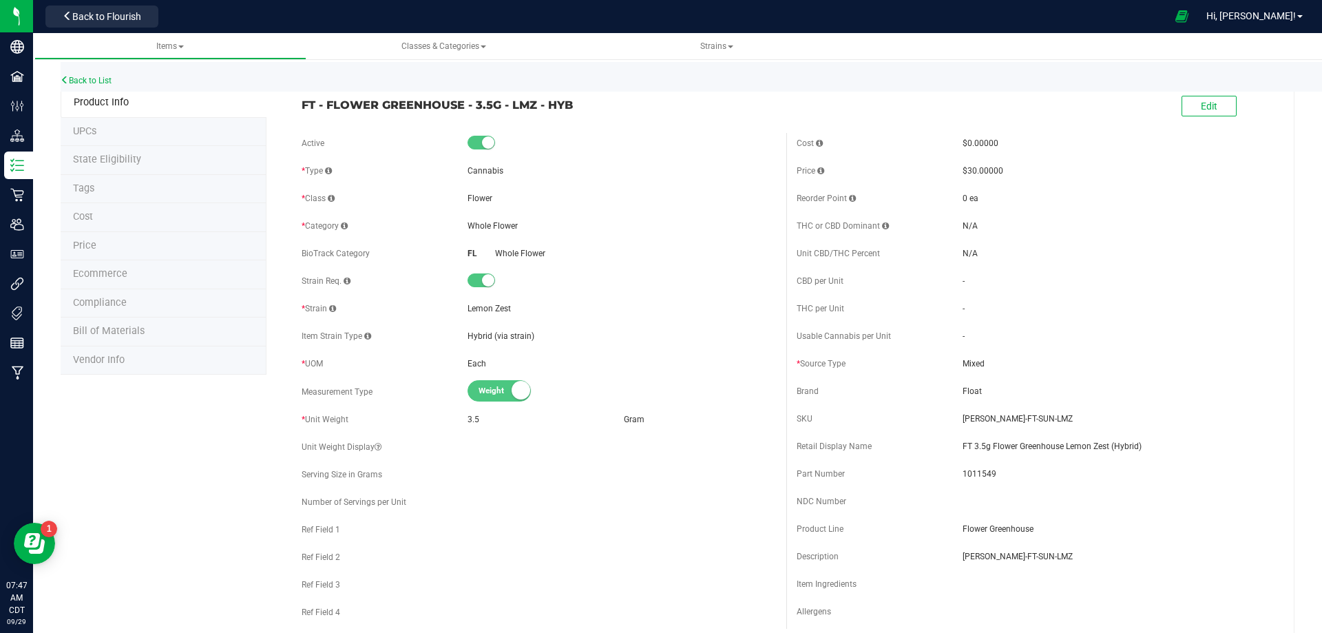
click at [105, 185] on li "Tags" at bounding box center [164, 189] width 206 height 29
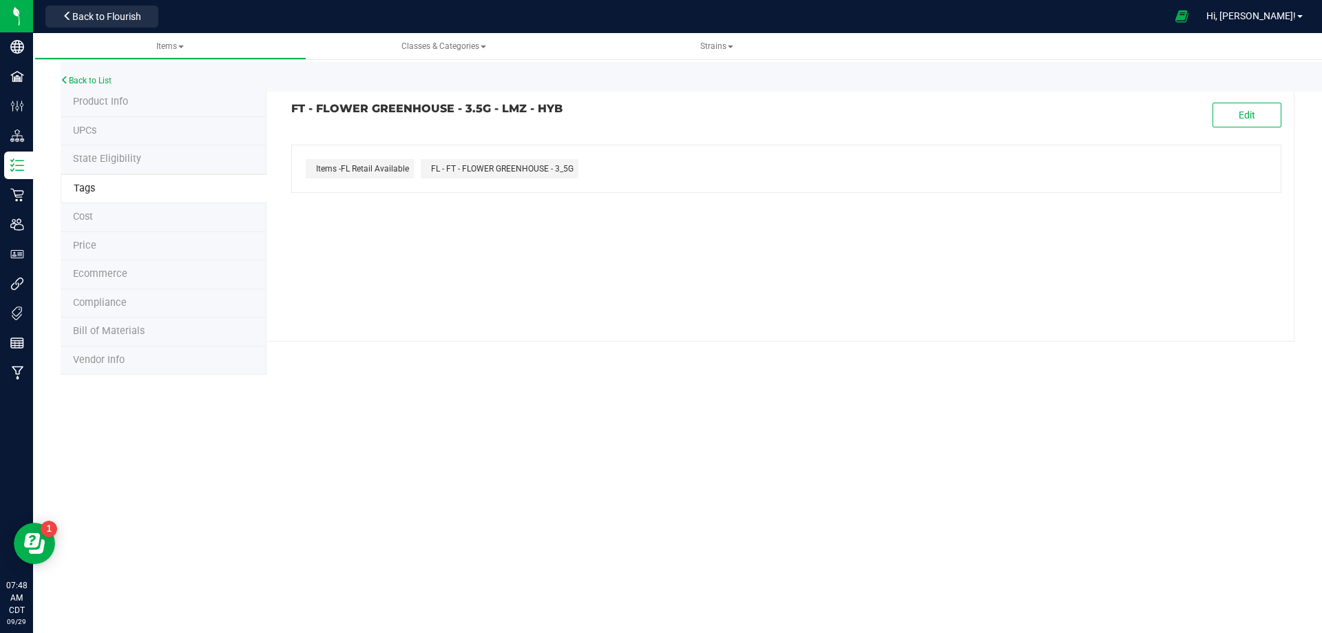
click at [103, 104] on span "Product Info" at bounding box center [100, 102] width 55 height 12
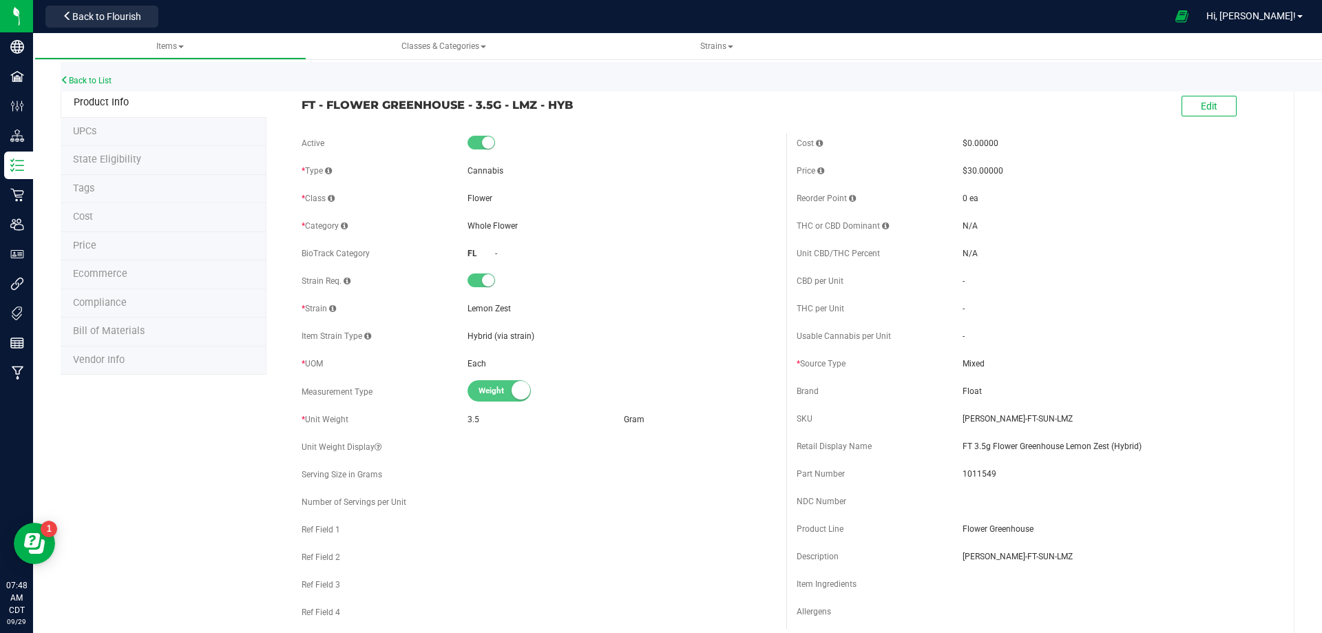
click at [98, 138] on li "UPCs" at bounding box center [164, 132] width 206 height 29
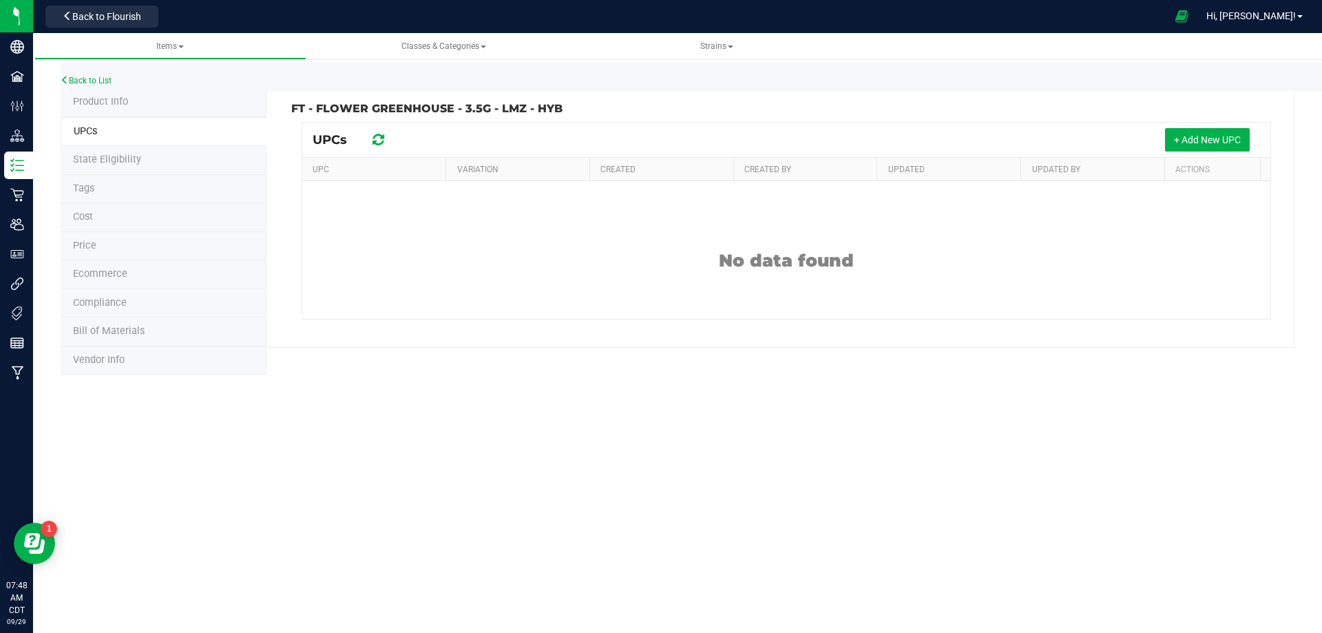
click at [103, 163] on span "State Eligibility" at bounding box center [107, 160] width 68 height 12
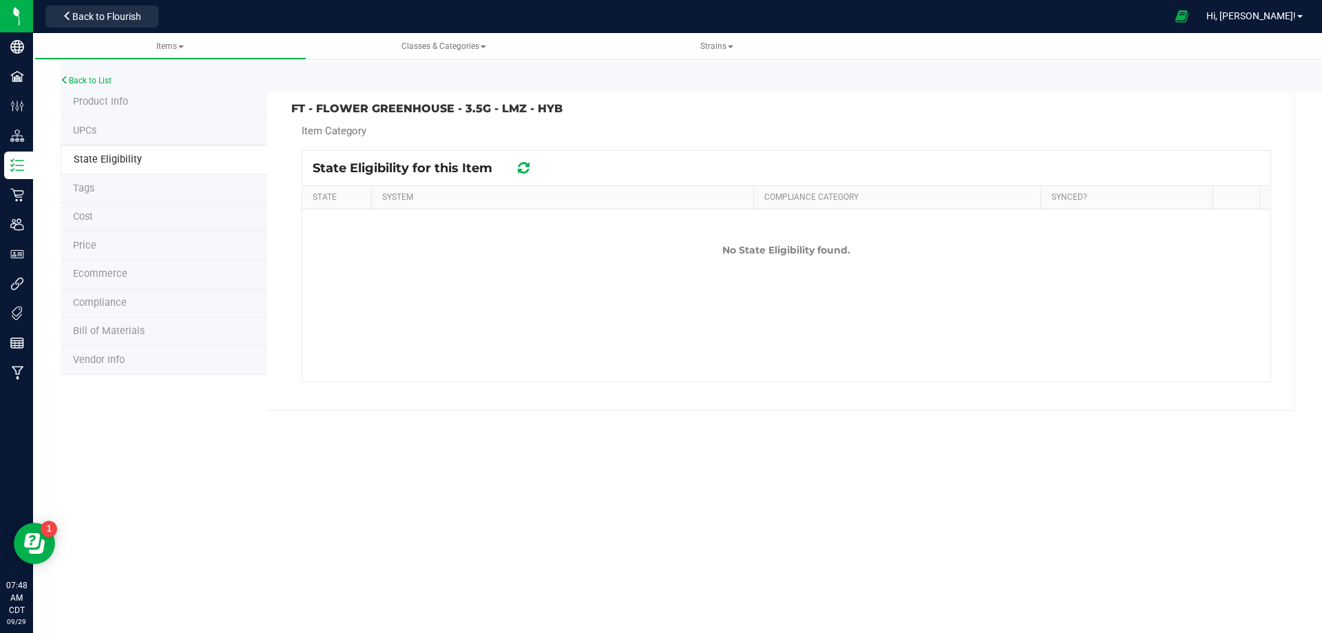
click at [90, 185] on span "Tags" at bounding box center [83, 188] width 21 height 12
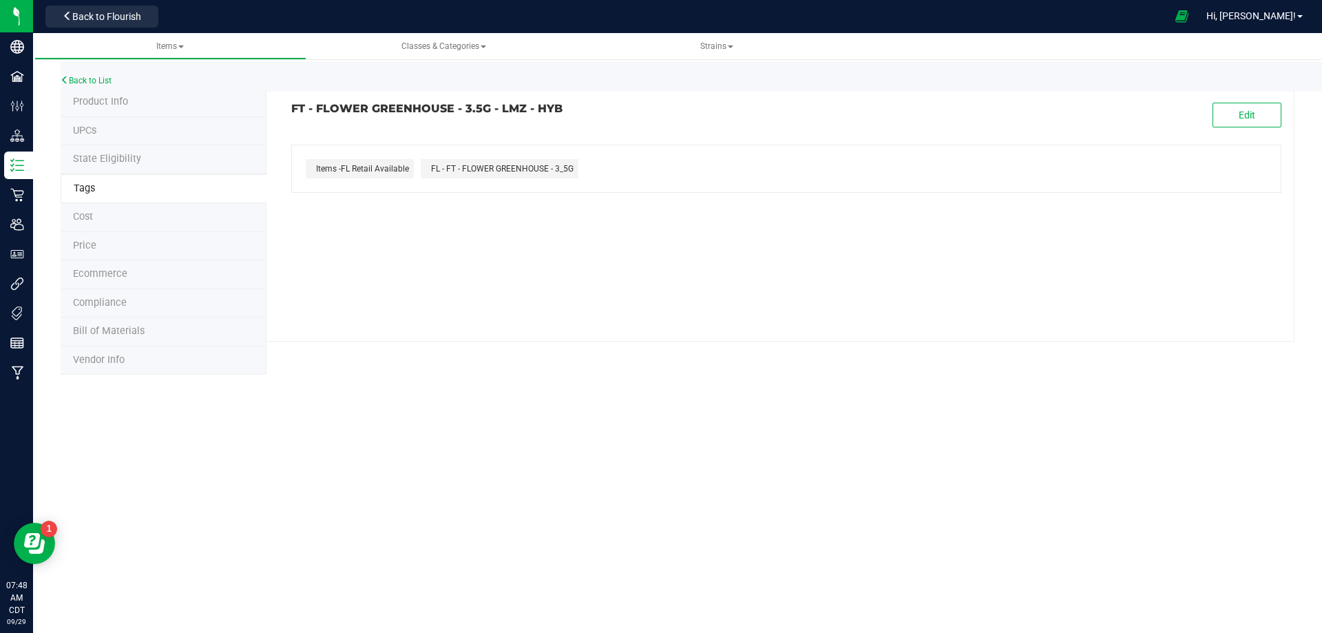
click at [106, 221] on li "Cost" at bounding box center [164, 217] width 206 height 29
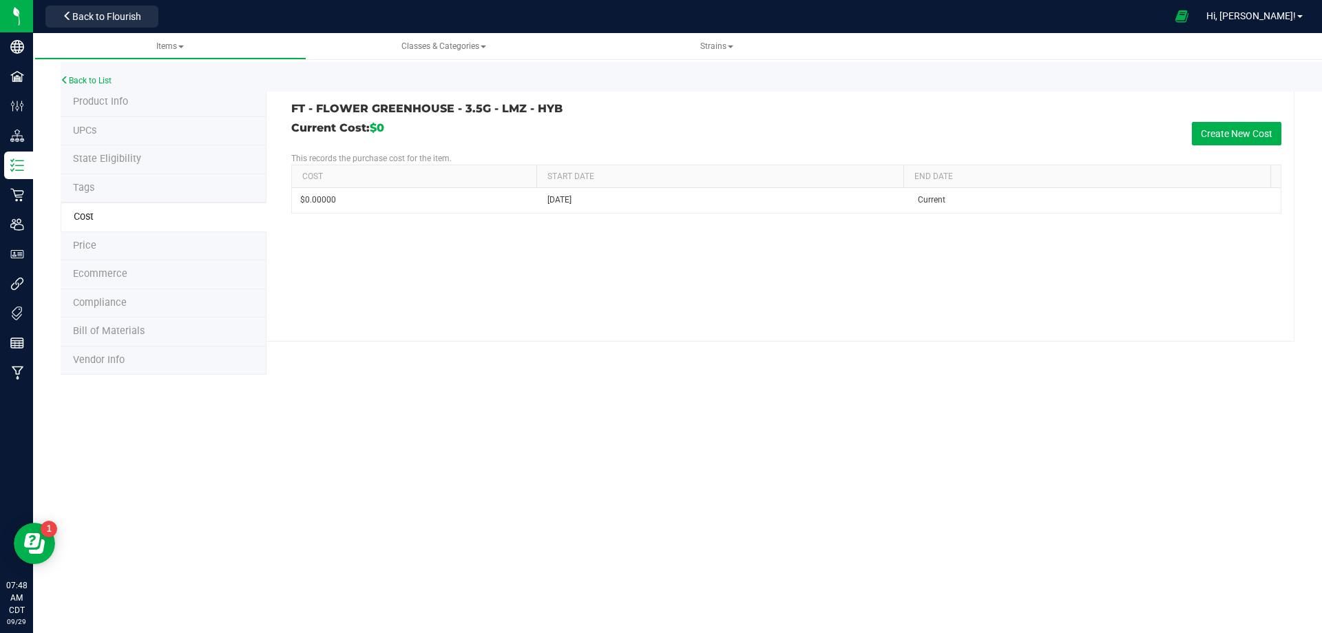
click at [102, 258] on li "Price" at bounding box center [164, 246] width 206 height 29
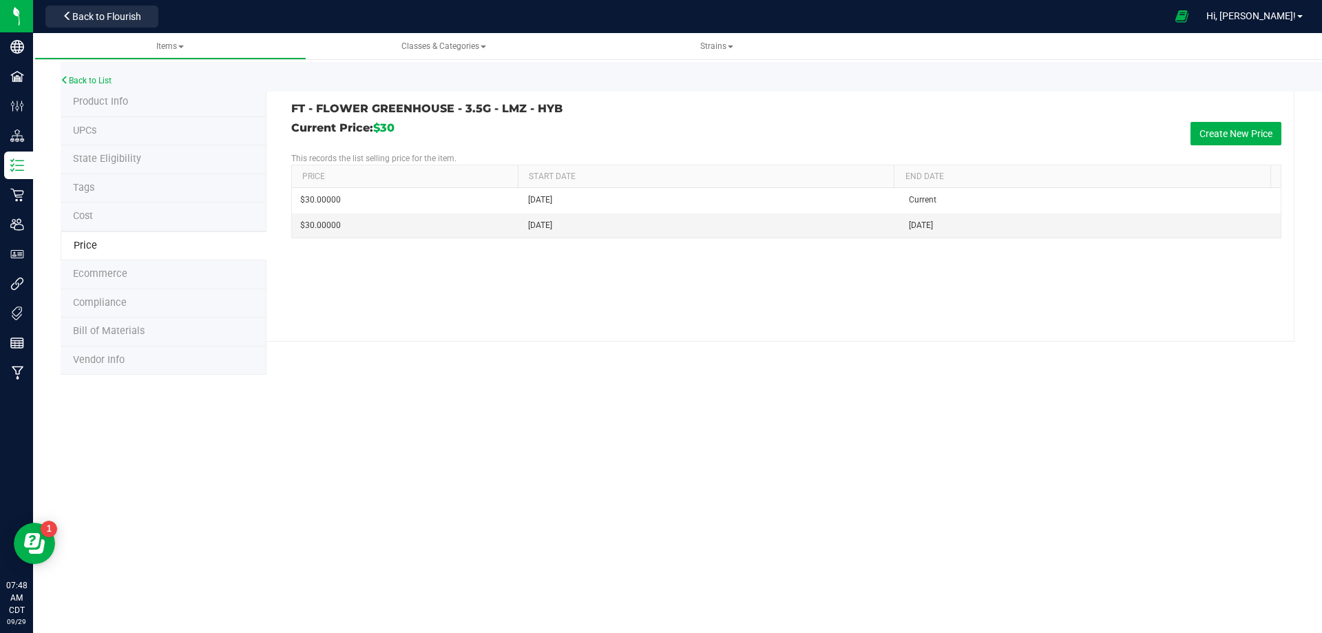
click at [106, 275] on span "Ecommerce" at bounding box center [100, 274] width 54 height 12
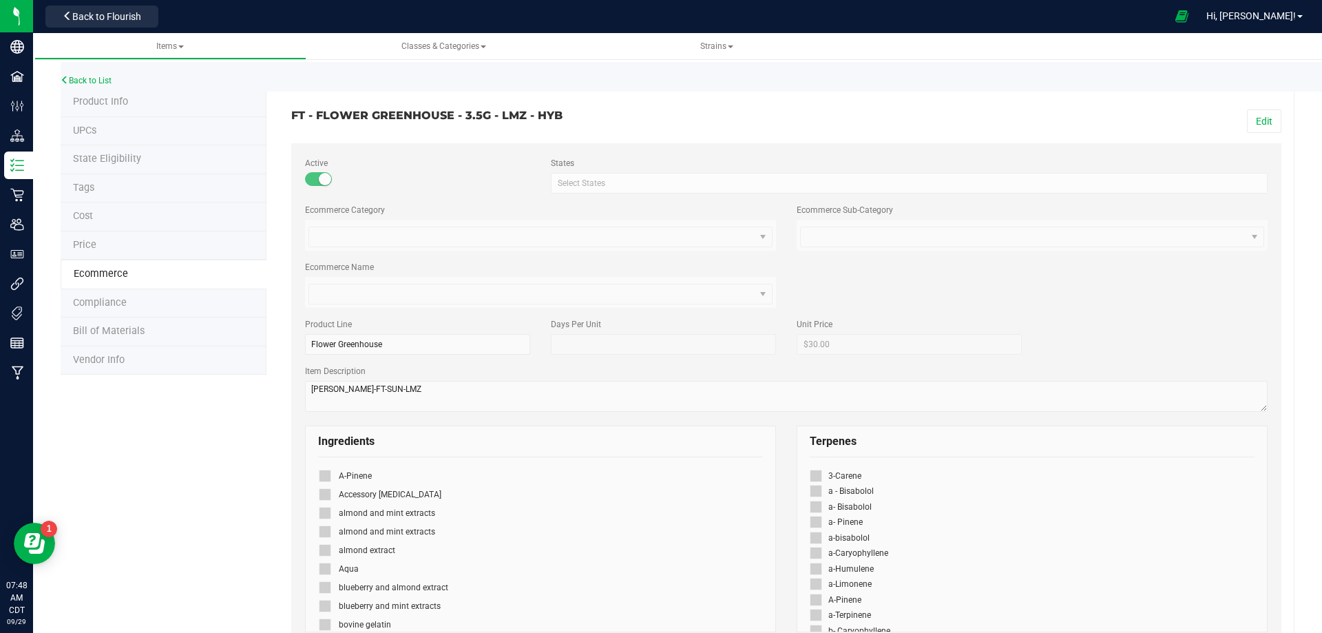
click at [112, 298] on span "Compliance" at bounding box center [100, 303] width 54 height 12
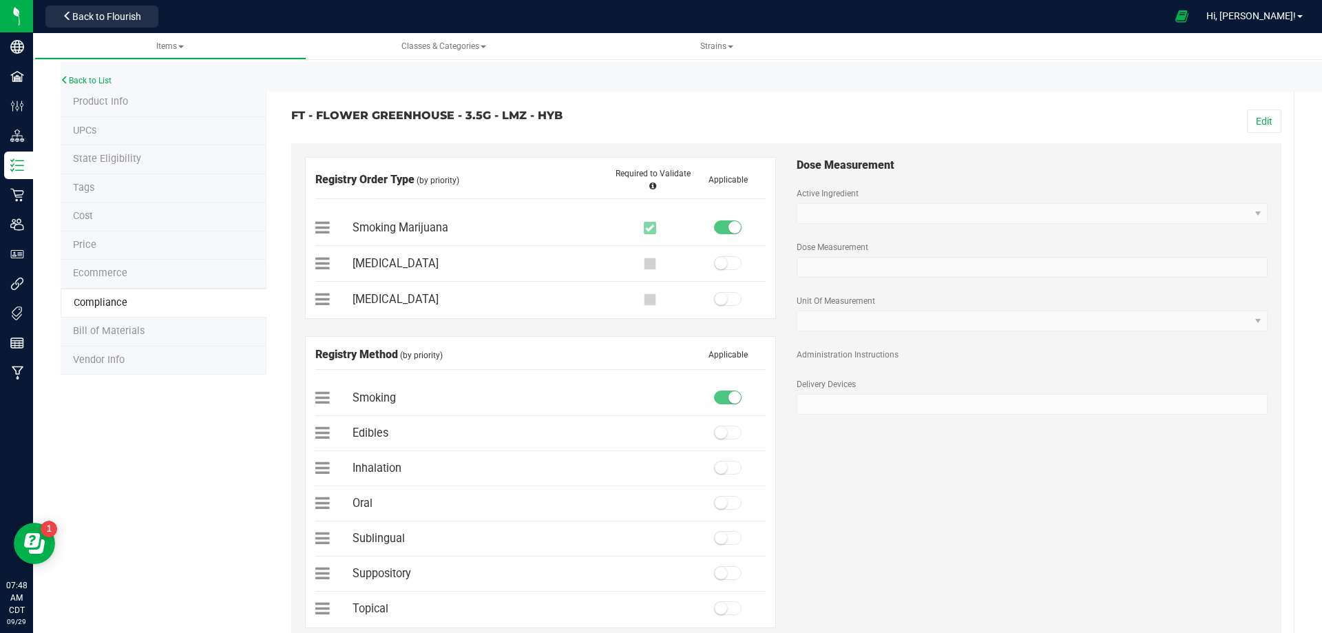
click at [122, 335] on span "Bill of Materials" at bounding box center [109, 331] width 72 height 12
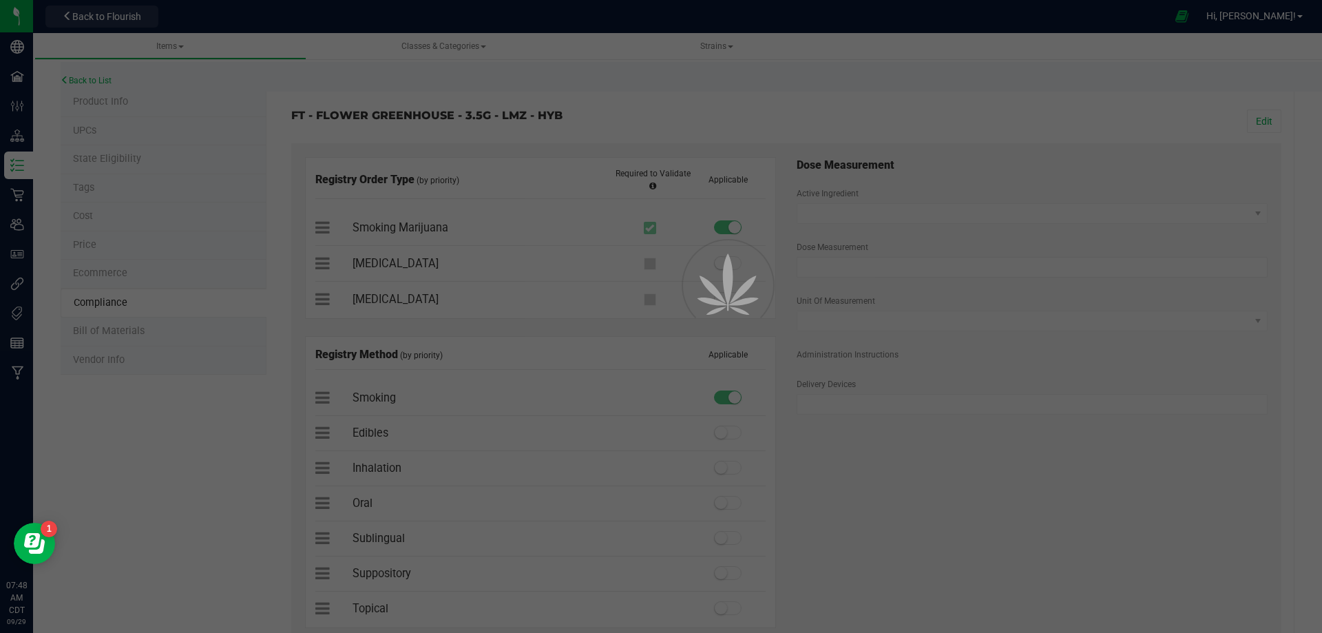
select select "5088"
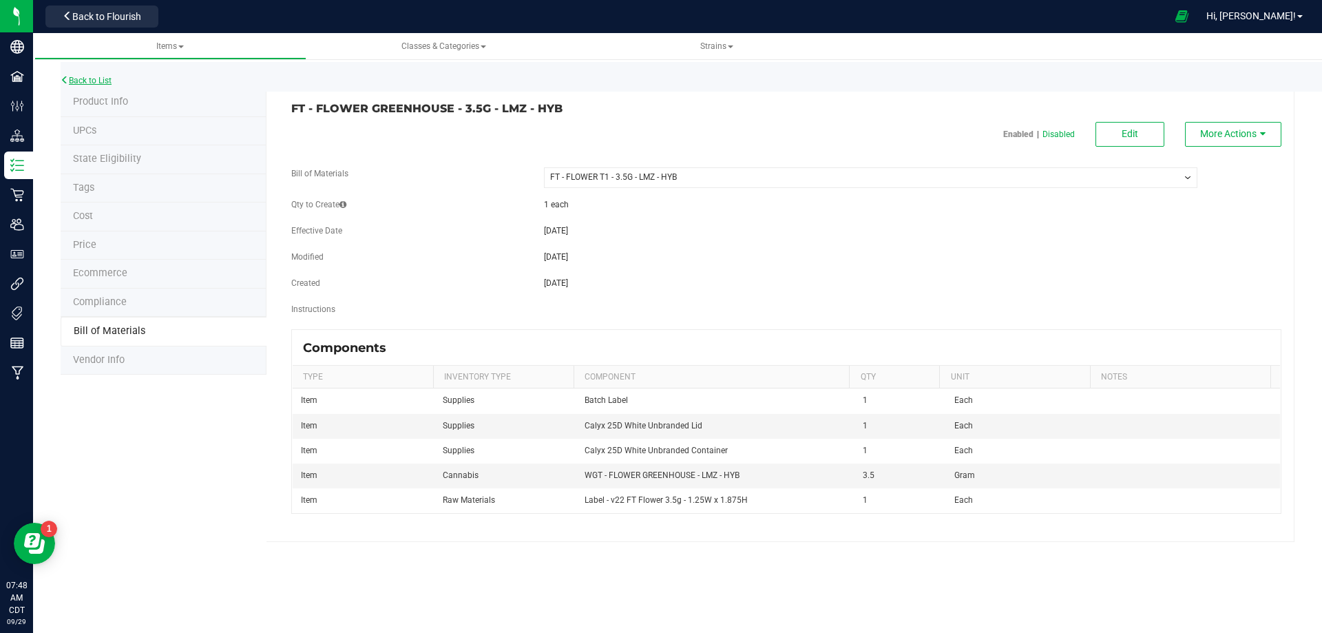
click at [87, 78] on link "Back to List" at bounding box center [86, 81] width 51 height 10
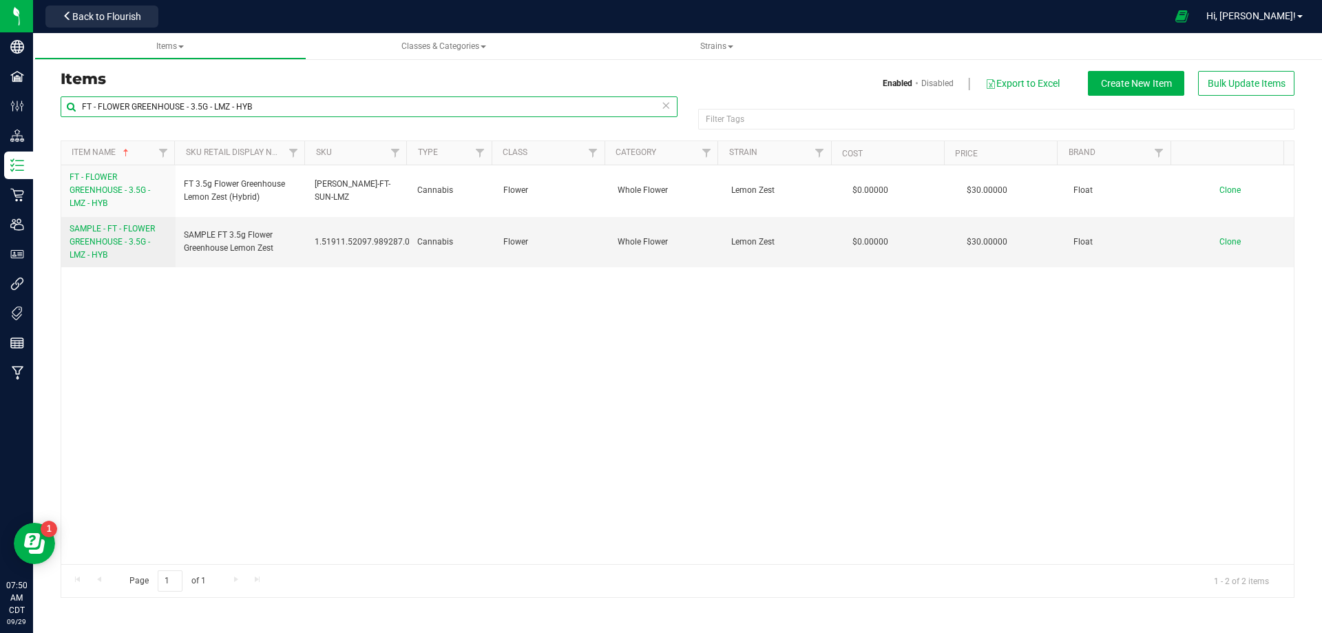
drag, startPoint x: 266, startPoint y: 103, endPoint x: 107, endPoint y: 106, distance: 158.4
click at [107, 106] on input "FT - FLOWER GREENHOUSE - 3.5G - LMZ - HYB" at bounding box center [369, 106] width 617 height 21
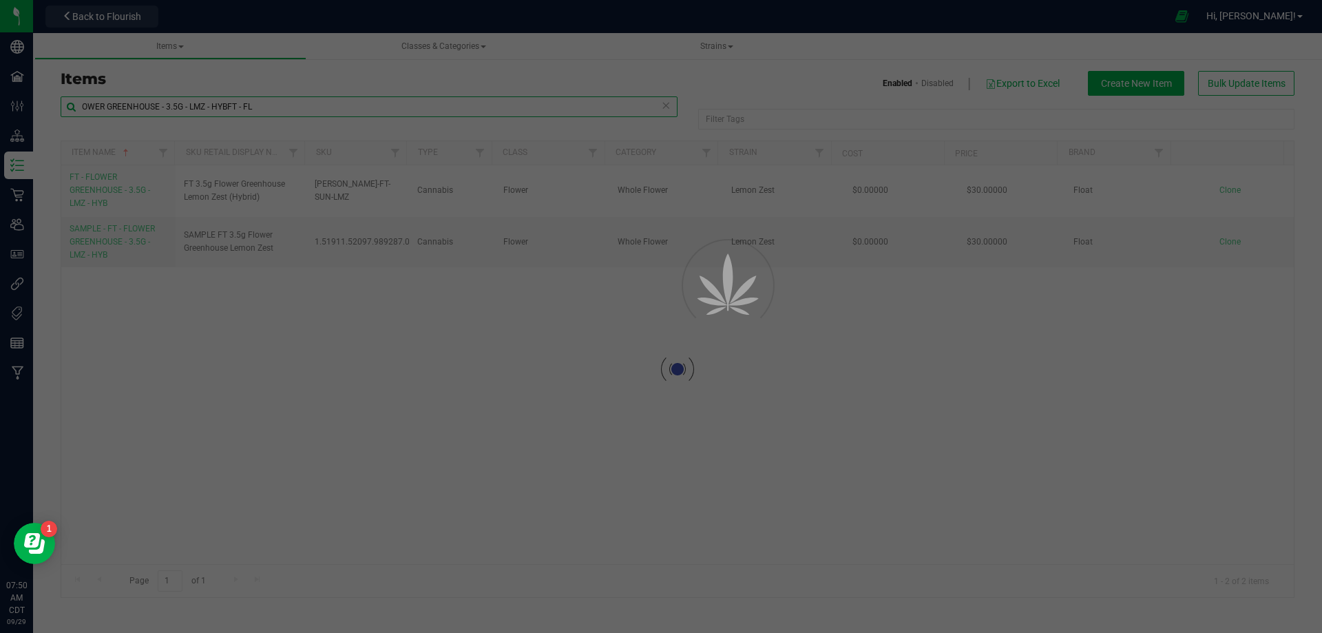
type input "OWER GREENHOUSE - 3.5G - LMZ - HYBFT - FL"
click at [666, 112] on div at bounding box center [661, 316] width 1322 height 633
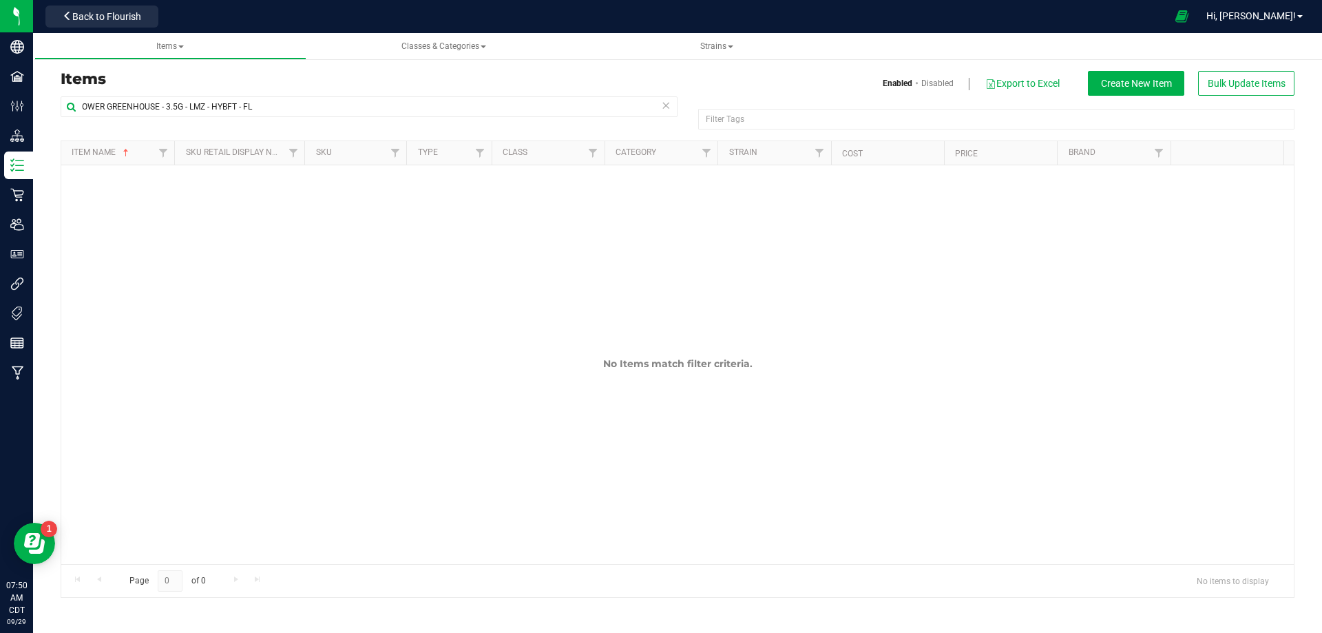
click at [662, 106] on icon at bounding box center [666, 104] width 10 height 17
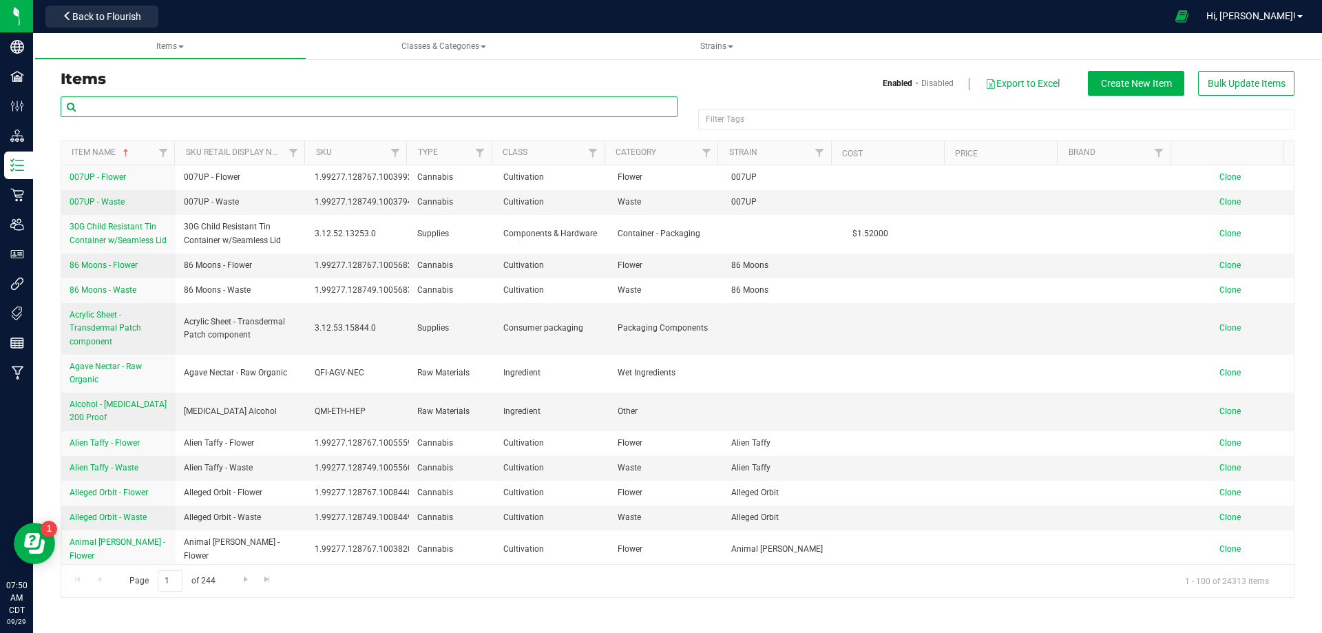
paste input "PKTrophy"
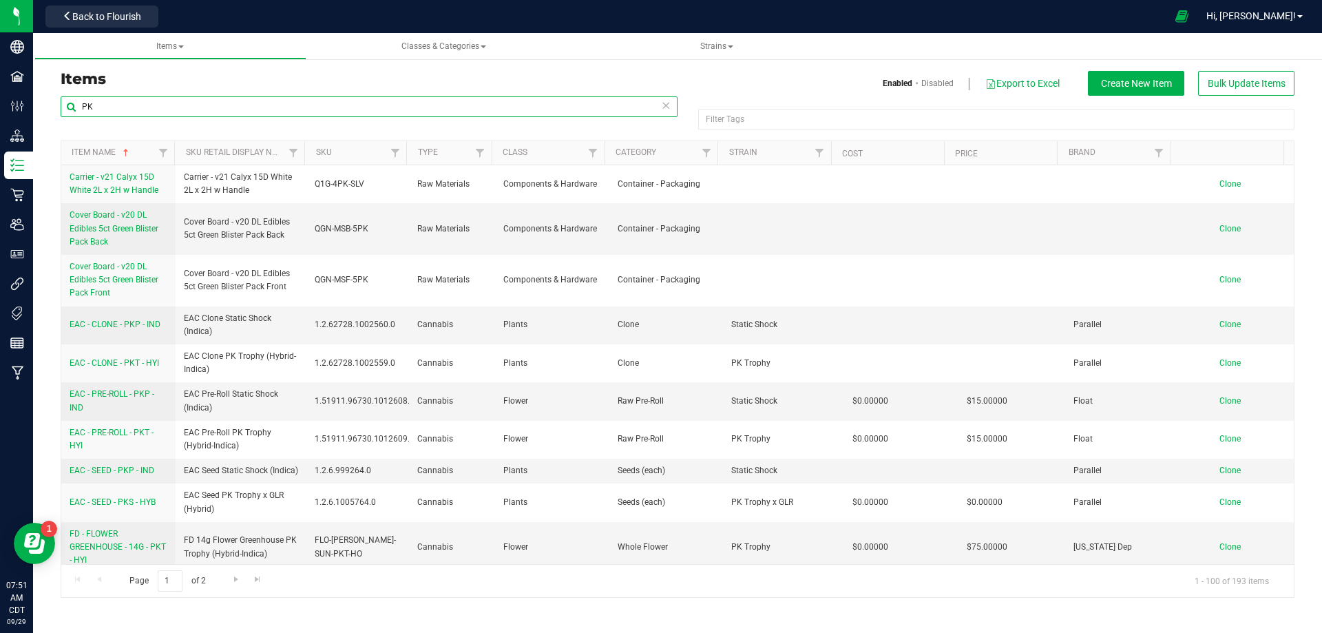
drag, startPoint x: 134, startPoint y: 103, endPoint x: 48, endPoint y: 106, distance: 85.4
click at [48, 106] on div "Items Enabled Disabled Export to Excel Create New Item Bulk Update Items PK Fil…" at bounding box center [677, 326] width 1289 height 572
drag, startPoint x: 48, startPoint y: 106, endPoint x: 71, endPoint y: 107, distance: 22.7
click at [48, 106] on div "Items Enabled Disabled Export to Excel Create New Item Bulk Update Items PK Fil…" at bounding box center [677, 326] width 1289 height 572
drag, startPoint x: 108, startPoint y: 105, endPoint x: 73, endPoint y: 105, distance: 35.1
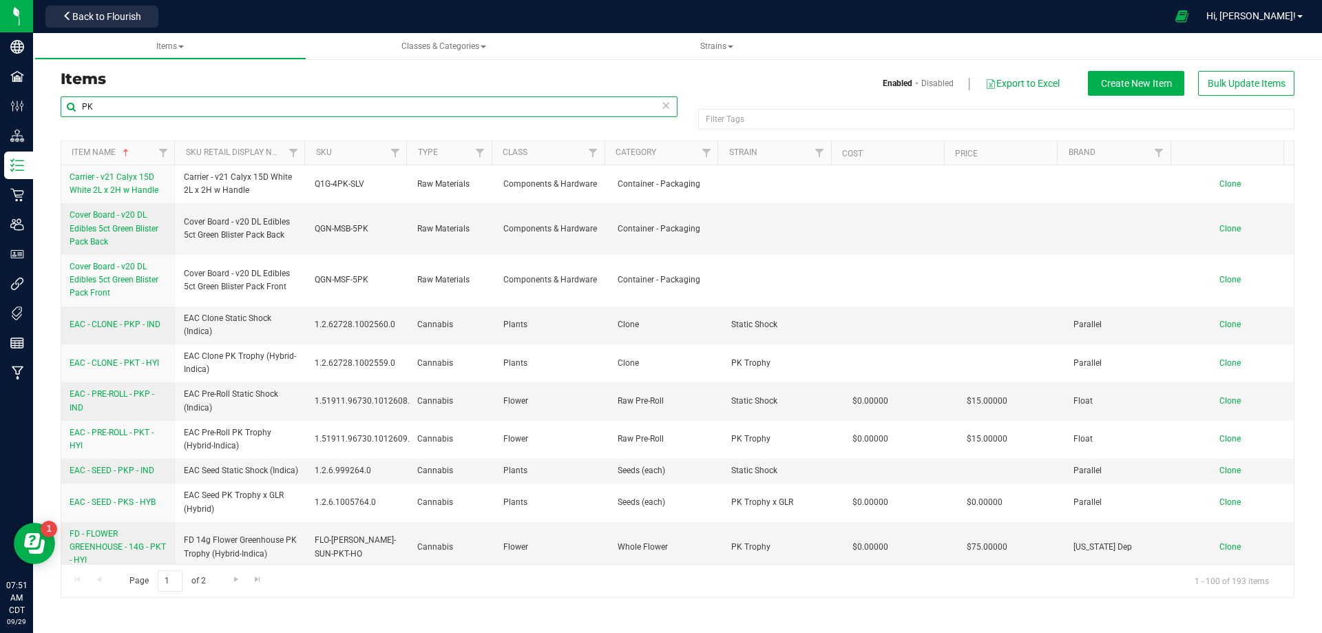
click at [73, 105] on input "PK" at bounding box center [369, 106] width 617 height 21
drag, startPoint x: 93, startPoint y: 109, endPoint x: 103, endPoint y: 109, distance: 9.6
click at [95, 109] on input "PK" at bounding box center [369, 106] width 617 height 21
click at [80, 105] on input "PK" at bounding box center [369, 106] width 617 height 21
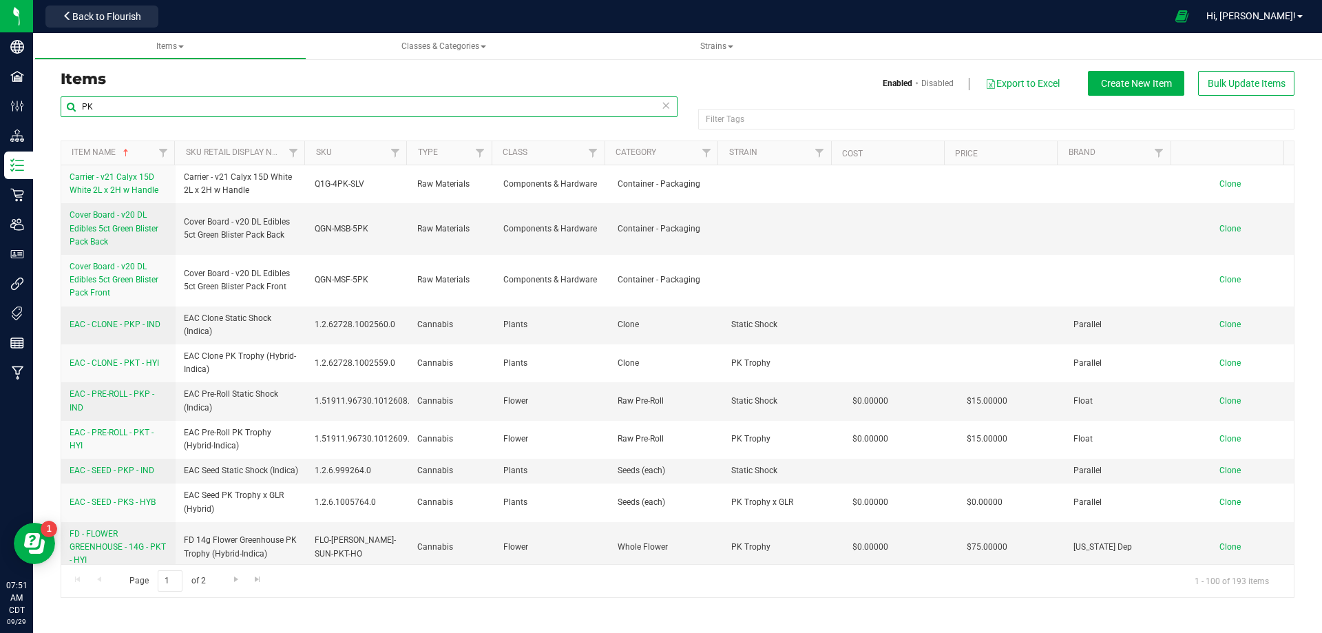
click at [80, 105] on input "PK" at bounding box center [369, 106] width 617 height 21
click at [92, 105] on input "PK" at bounding box center [369, 106] width 617 height 21
drag, startPoint x: 92, startPoint y: 105, endPoint x: 79, endPoint y: 105, distance: 13.8
click at [79, 105] on input "PK" at bounding box center [369, 106] width 617 height 21
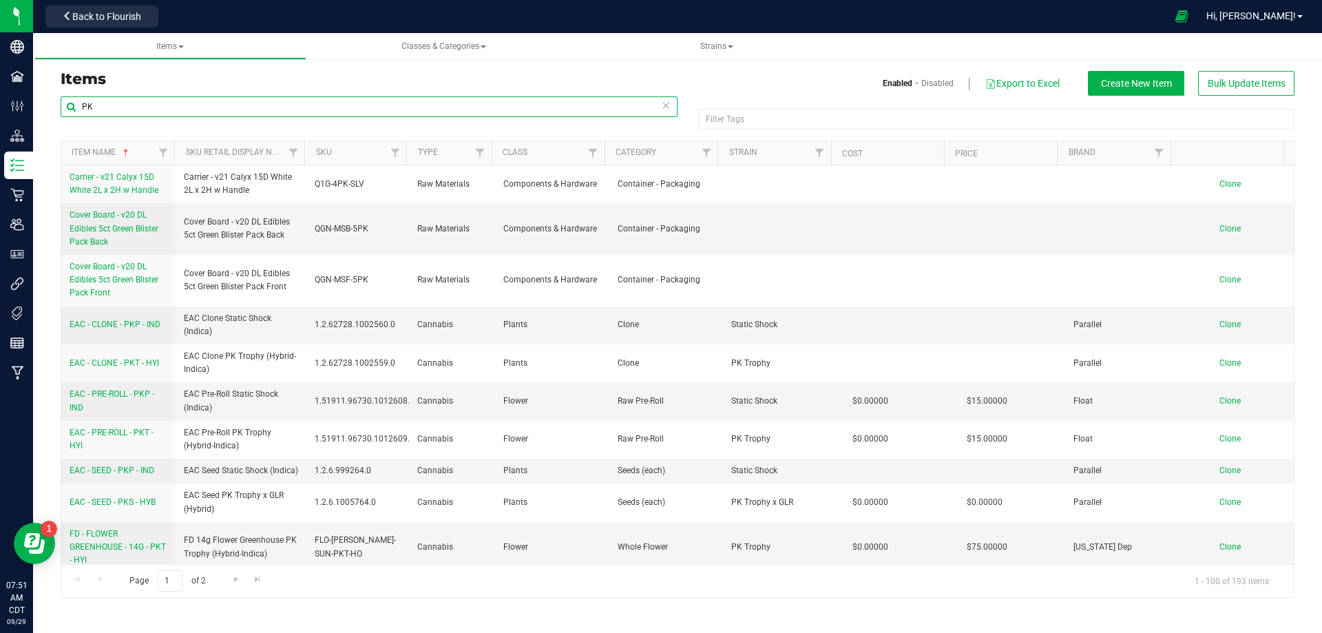
click at [87, 106] on input "PK" at bounding box center [369, 106] width 617 height 21
click at [95, 107] on input "PK" at bounding box center [369, 106] width 617 height 21
click at [87, 107] on input "PK" at bounding box center [369, 106] width 617 height 21
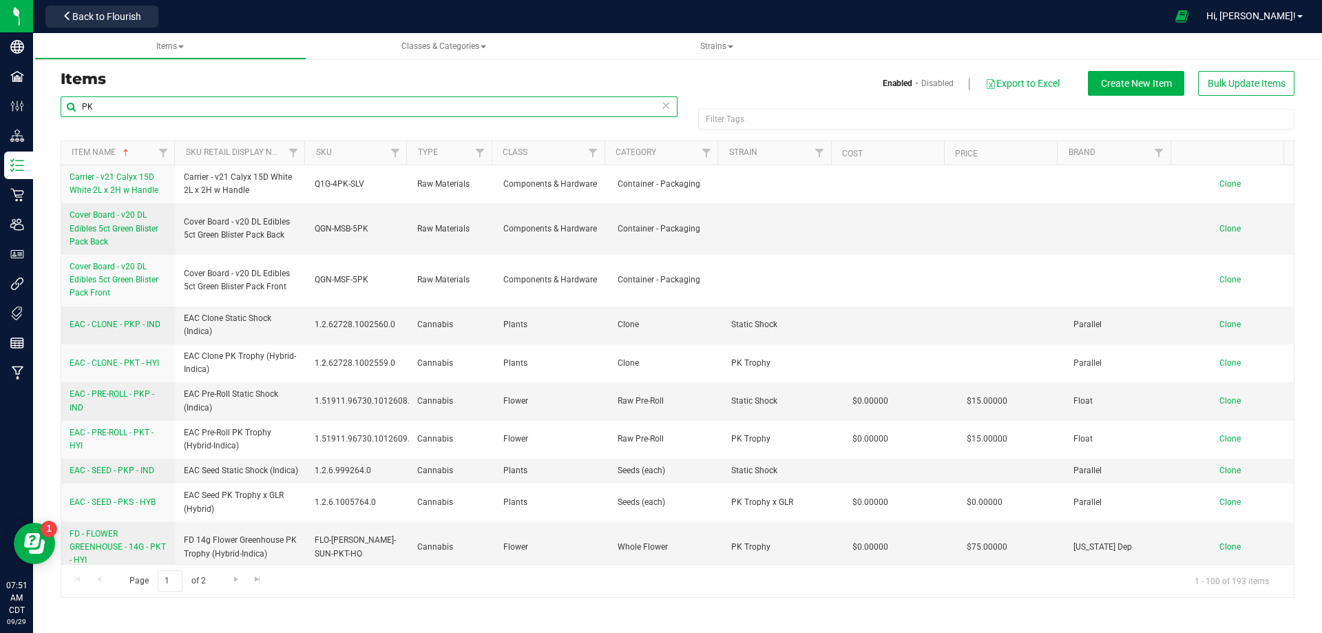
paste input "FT - FLOWER GREENHOUSE - 3.5G - LMZ - HYB"
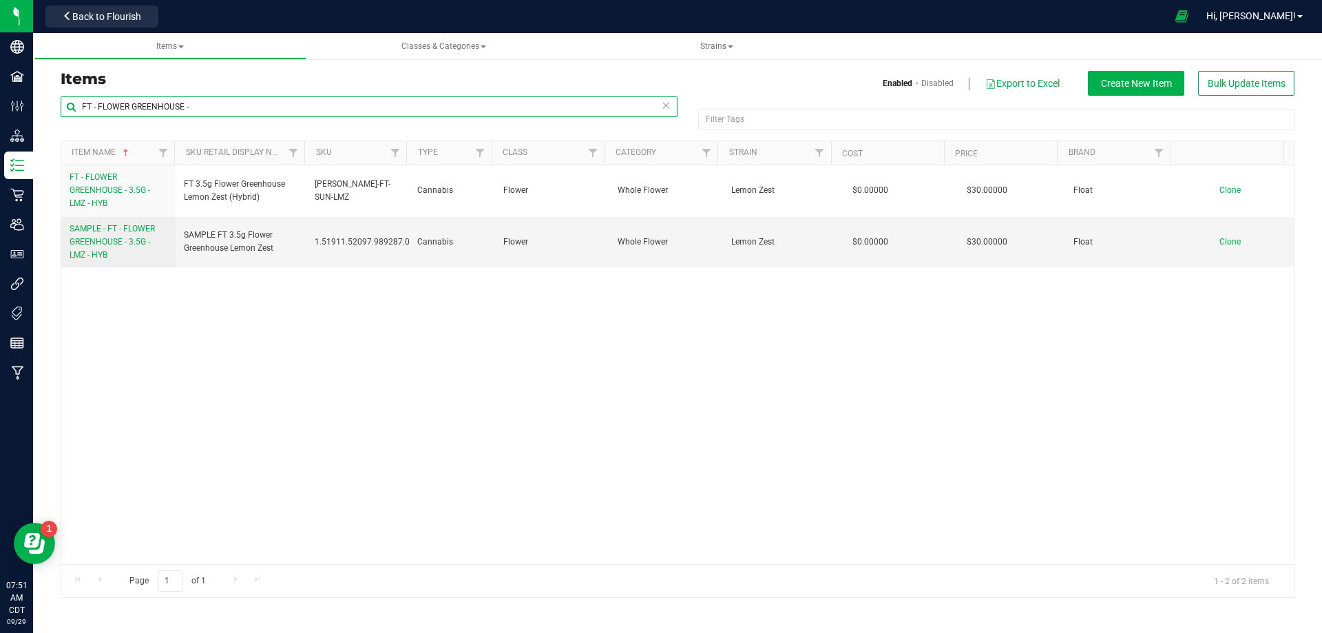
type input "FT - FLOWER GREENHOUSE -"
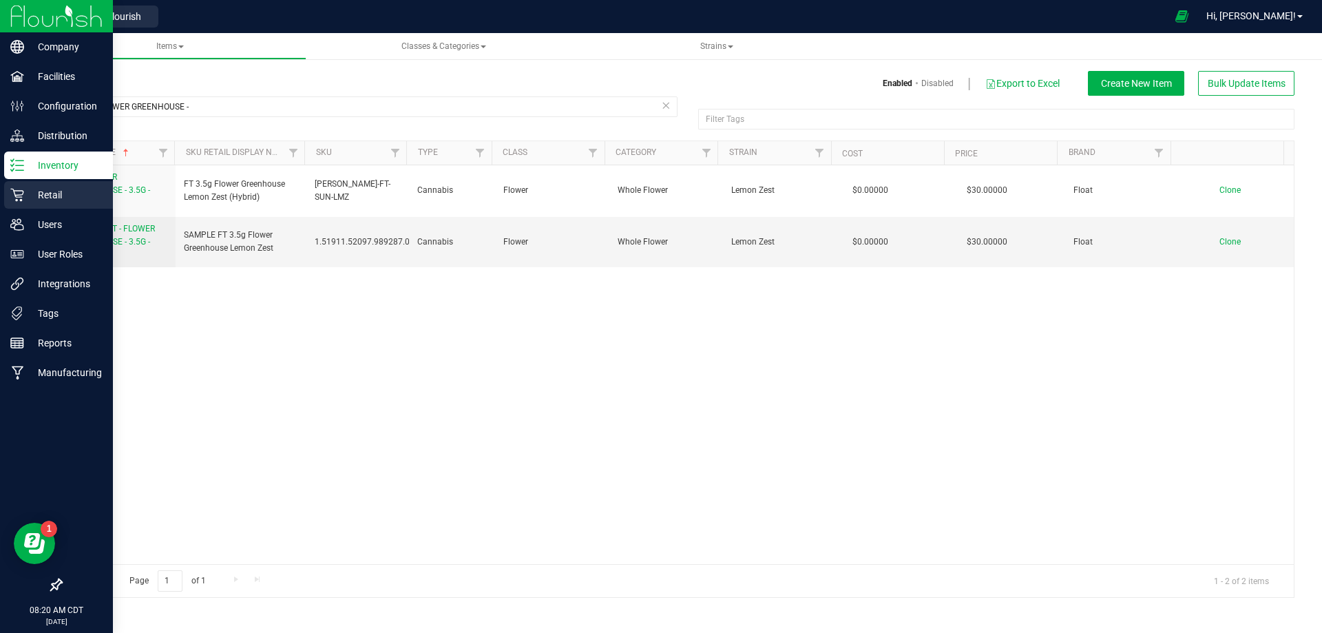
click at [39, 191] on p "Retail" at bounding box center [65, 195] width 83 height 17
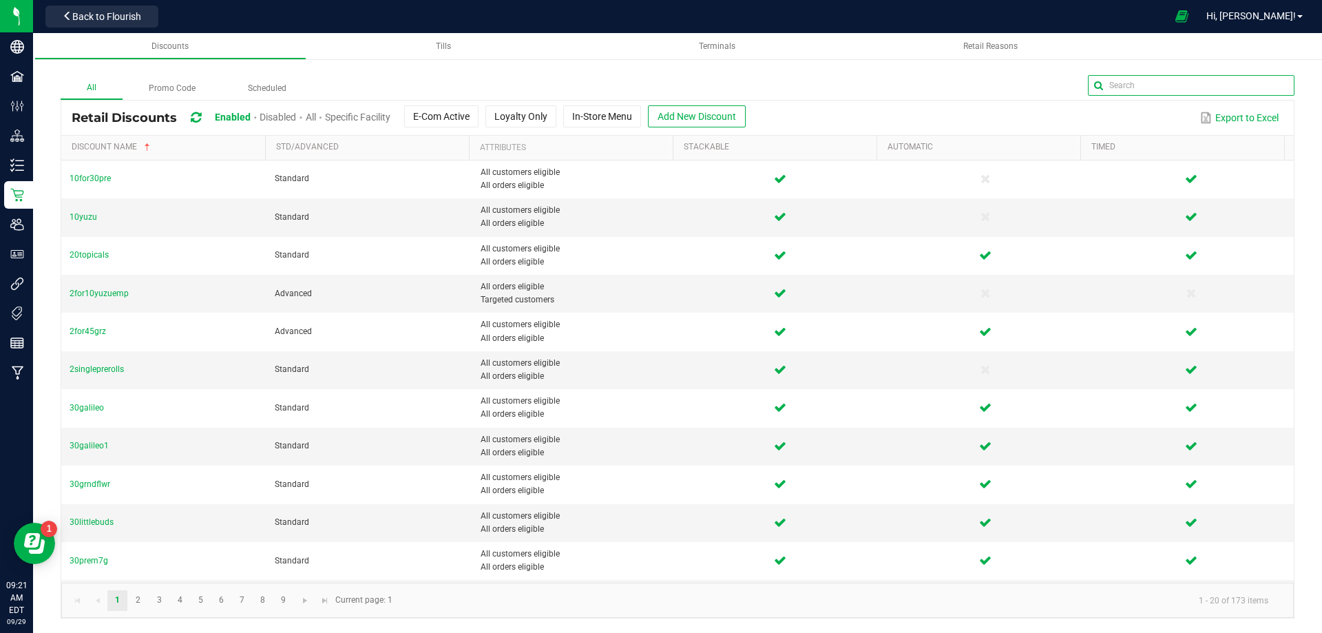
click at [1260, 94] on input "text" at bounding box center [1191, 85] width 207 height 21
click at [1173, 87] on input "text" at bounding box center [1191, 85] width 207 height 21
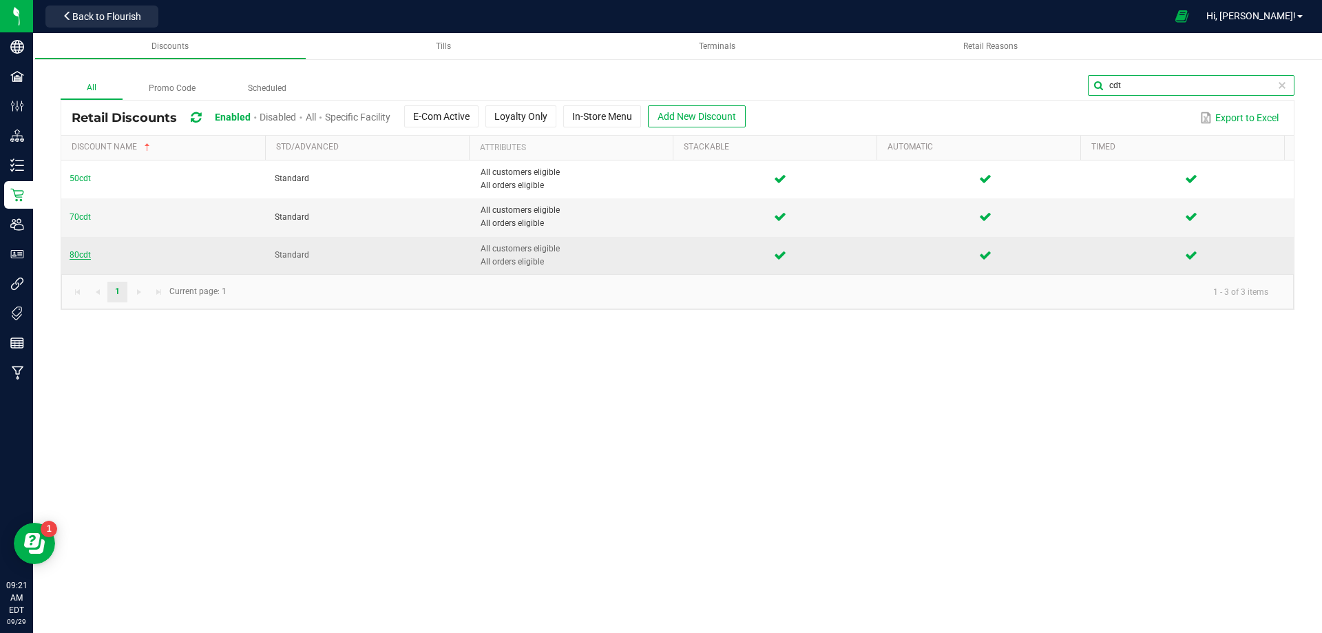
type input "cdt"
click at [82, 250] on span "80cdt" at bounding box center [80, 255] width 21 height 10
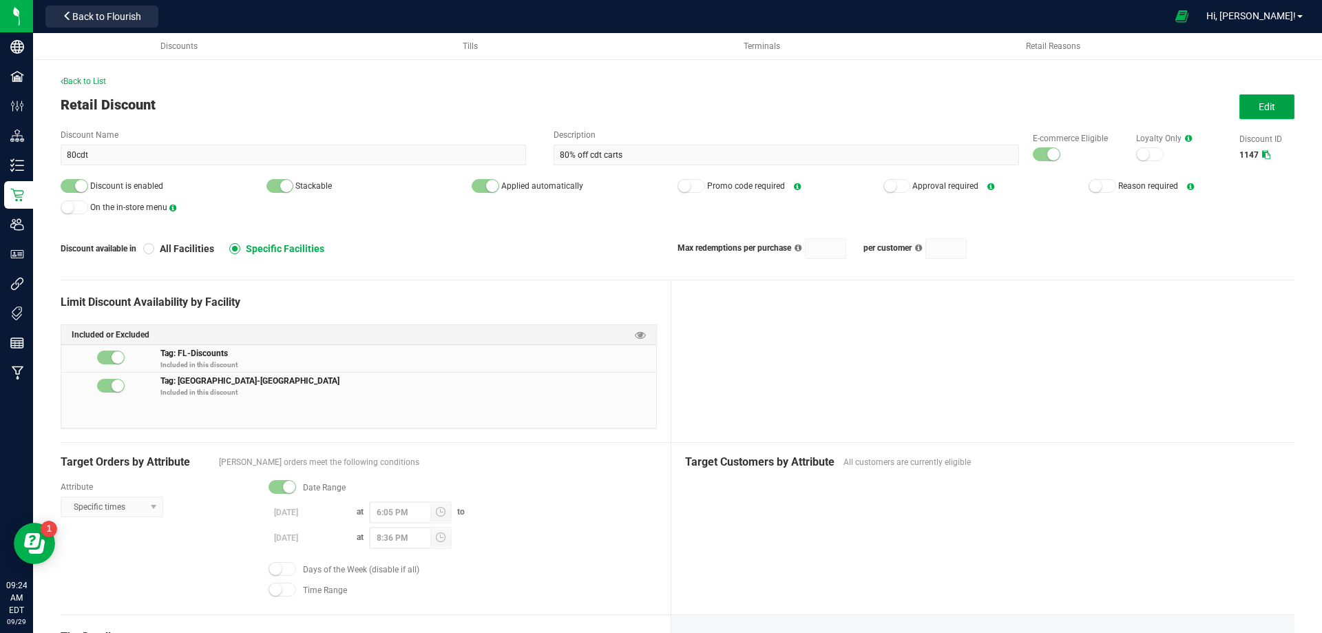
click at [1259, 106] on span "Edit" at bounding box center [1267, 106] width 17 height 11
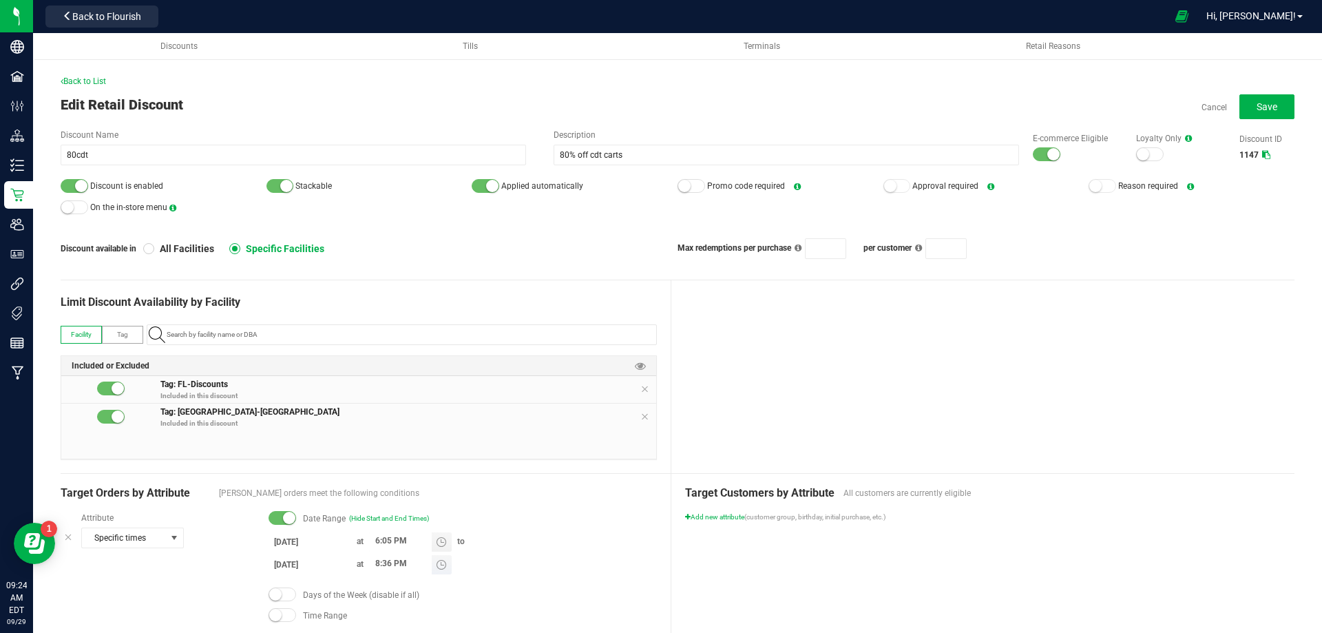
click at [377, 561] on input "8:36 PM" at bounding box center [400, 563] width 63 height 17
type input "8:35 PM"
click at [875, 353] on div at bounding box center [983, 376] width 624 height 193
click at [1266, 96] on button "Save" at bounding box center [1266, 106] width 55 height 25
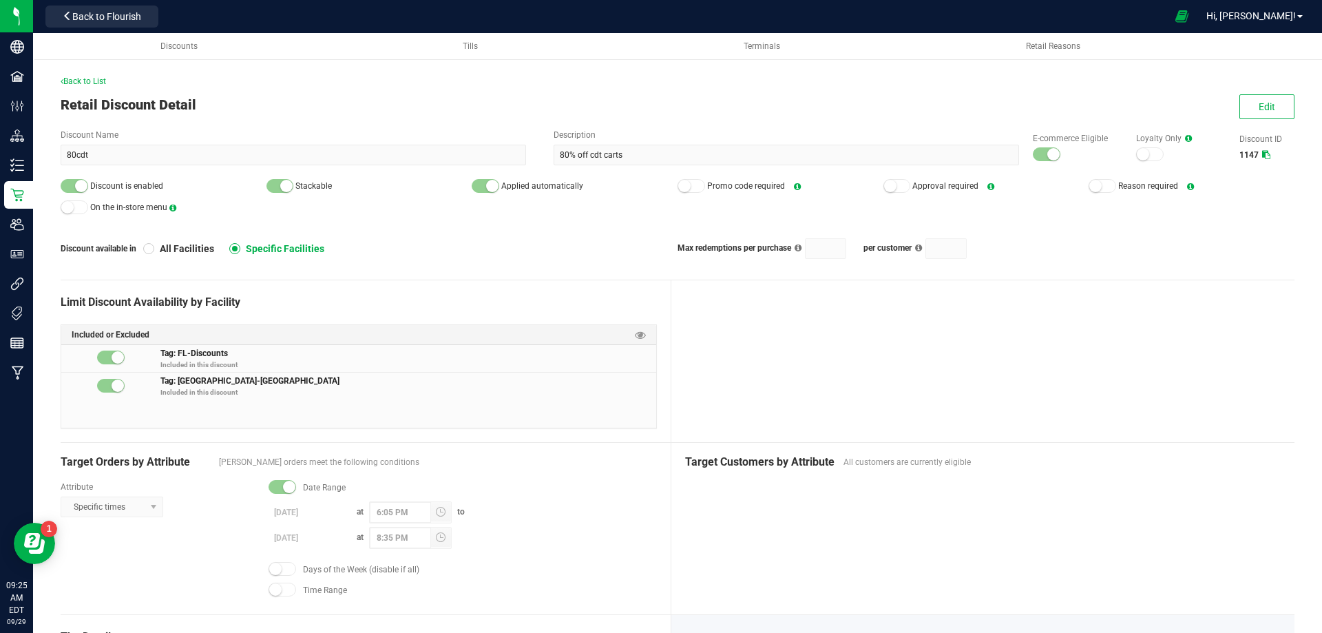
click at [98, 90] on div "Back to List Retail Discount Detail Edit Discount Name 80cdt Description 80% of…" at bounding box center [678, 484] width 1234 height 819
click at [96, 79] on span "Back to List" at bounding box center [83, 81] width 45 height 10
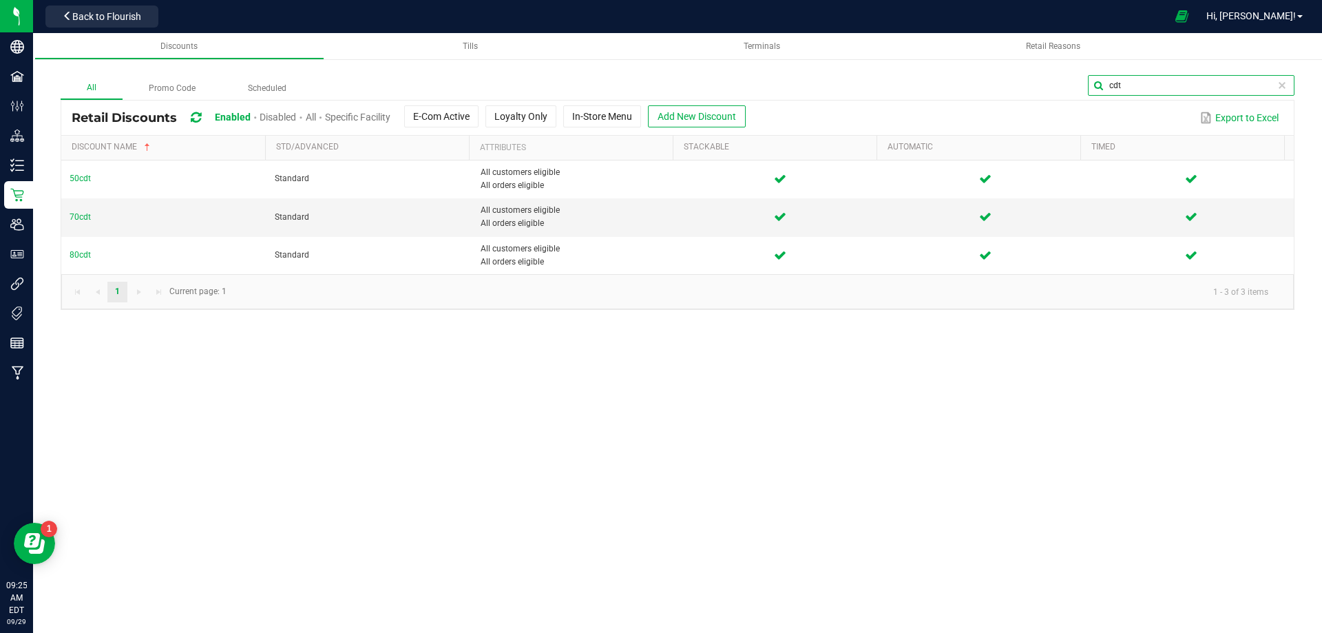
drag, startPoint x: 1280, startPoint y: 80, endPoint x: 1089, endPoint y: 94, distance: 191.2
click at [1089, 94] on input "cdt" at bounding box center [1191, 85] width 207 height 21
type input "dep"
click at [76, 217] on span "50dep" at bounding box center [81, 217] width 23 height 10
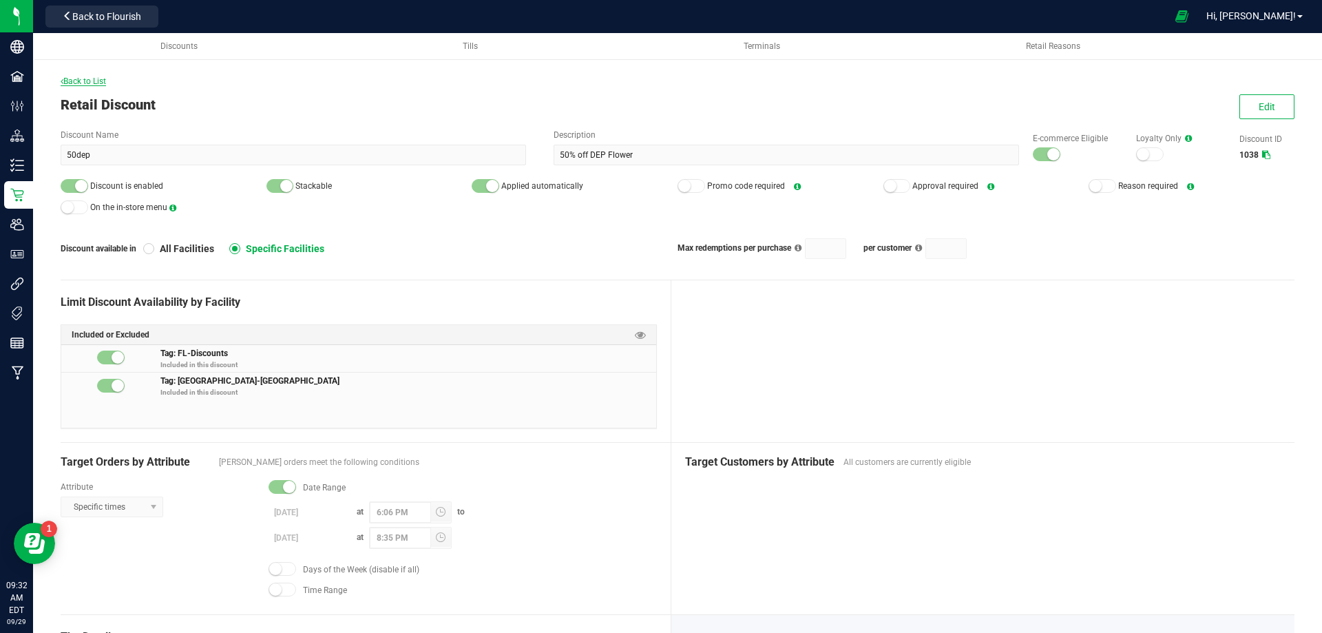
click at [101, 81] on span "Back to List" at bounding box center [83, 81] width 45 height 10
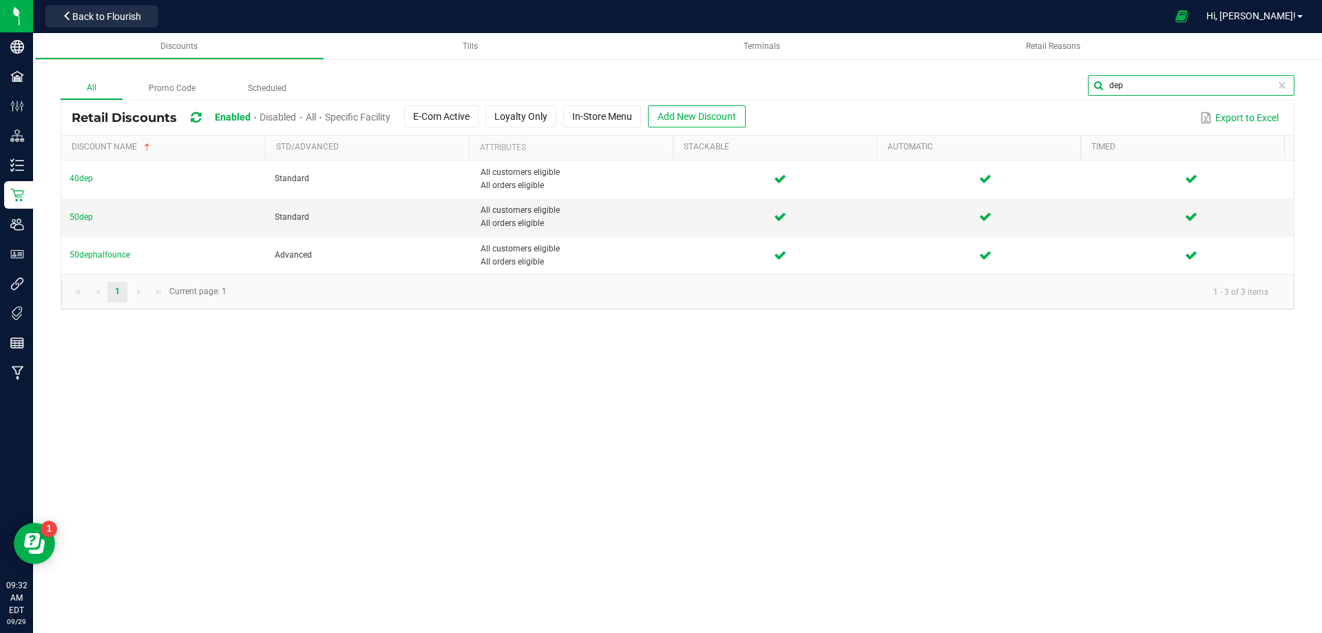
drag, startPoint x: 1226, startPoint y: 84, endPoint x: 1079, endPoint y: 85, distance: 146.7
click at [1080, 85] on div "dep" at bounding box center [804, 87] width 982 height 25
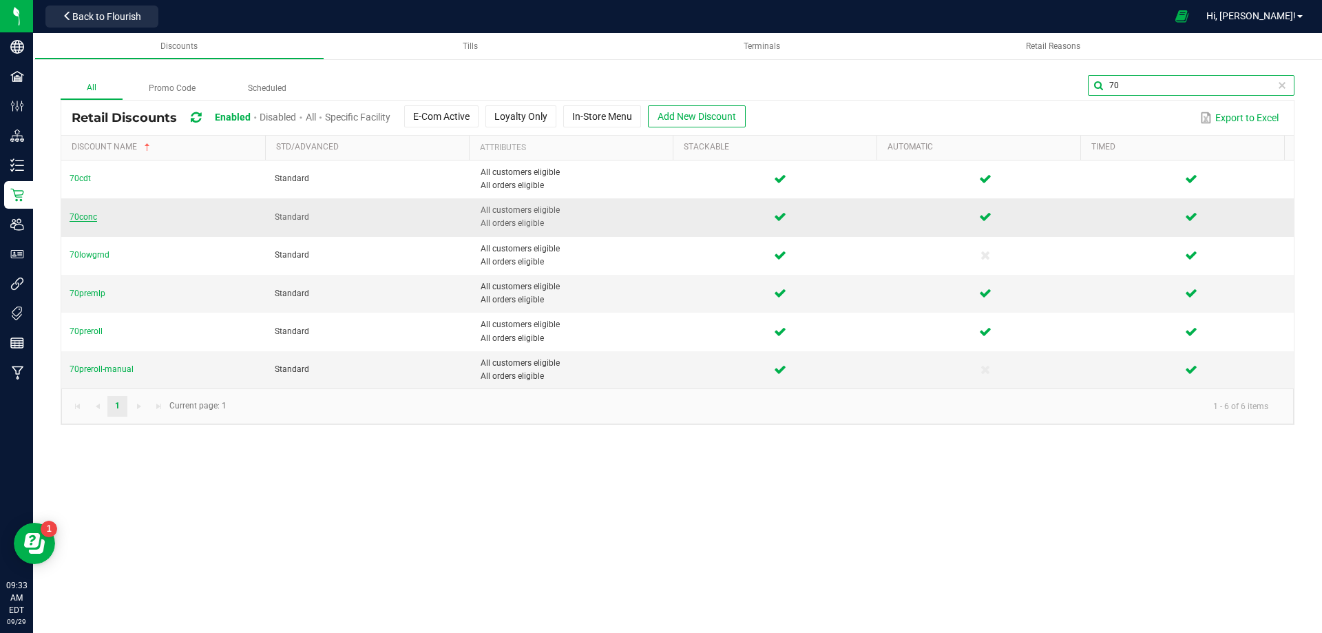
type input "70"
click at [91, 216] on span "70conc" at bounding box center [84, 217] width 28 height 10
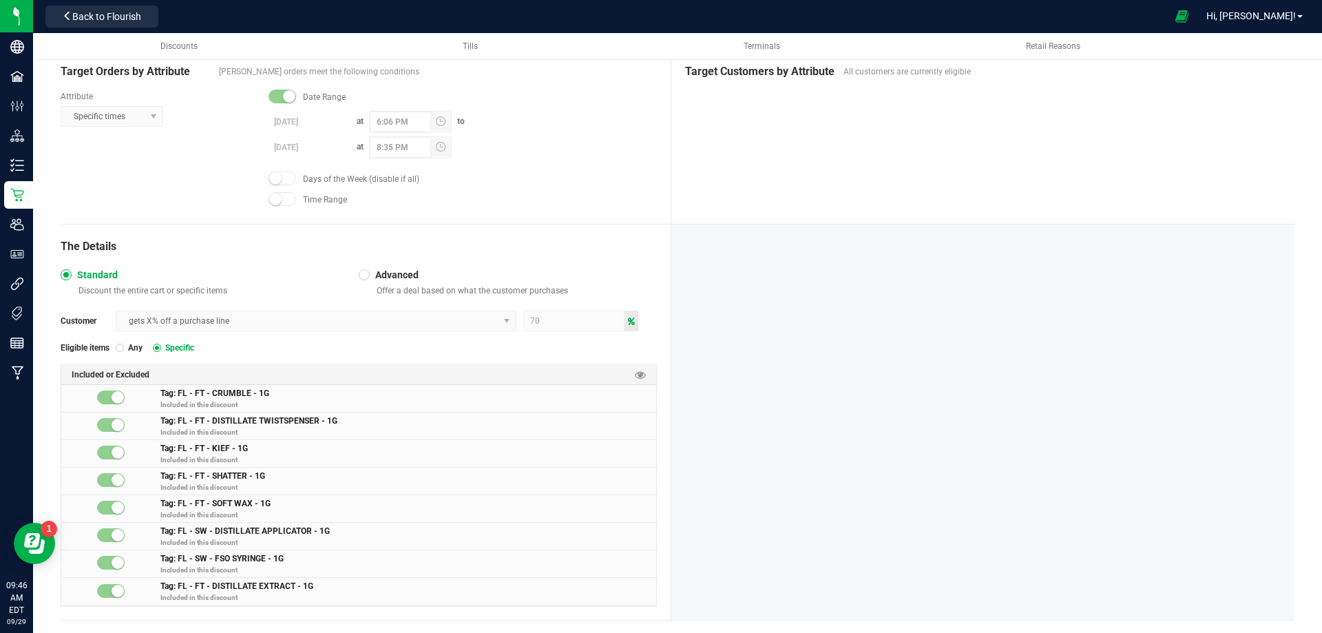
scroll to position [412, 0]
